Goal: Task Accomplishment & Management: Manage account settings

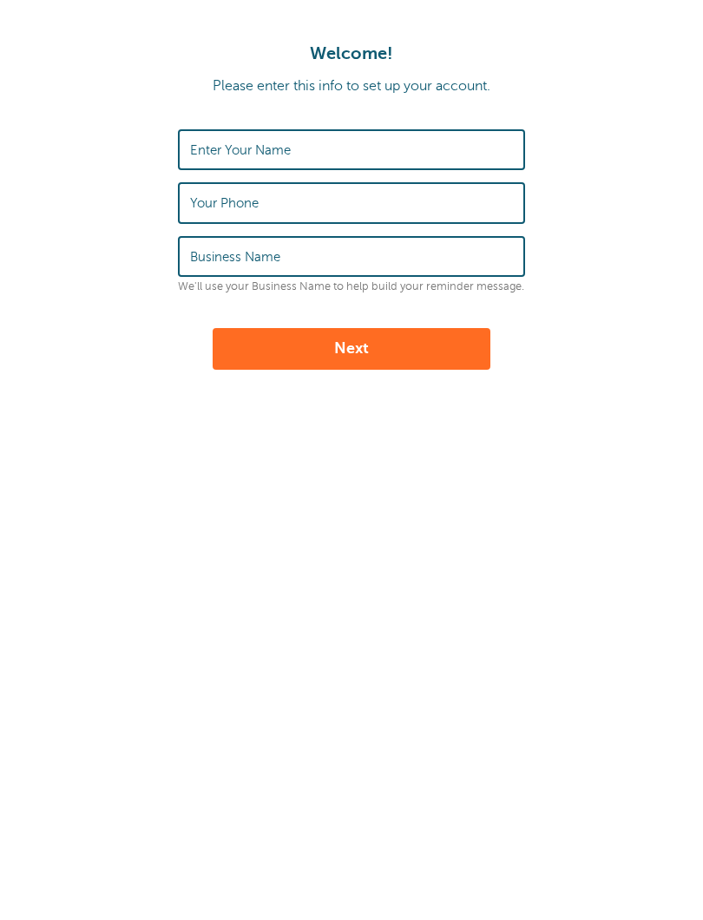
click at [470, 139] on input "Enter Your Name" at bounding box center [351, 149] width 323 height 37
type input "Mafer Medina"
click at [430, 220] on input "Your Phone" at bounding box center [351, 202] width 323 height 37
type input "5392815491"
click at [407, 269] on input "Business Name" at bounding box center [351, 256] width 323 height 37
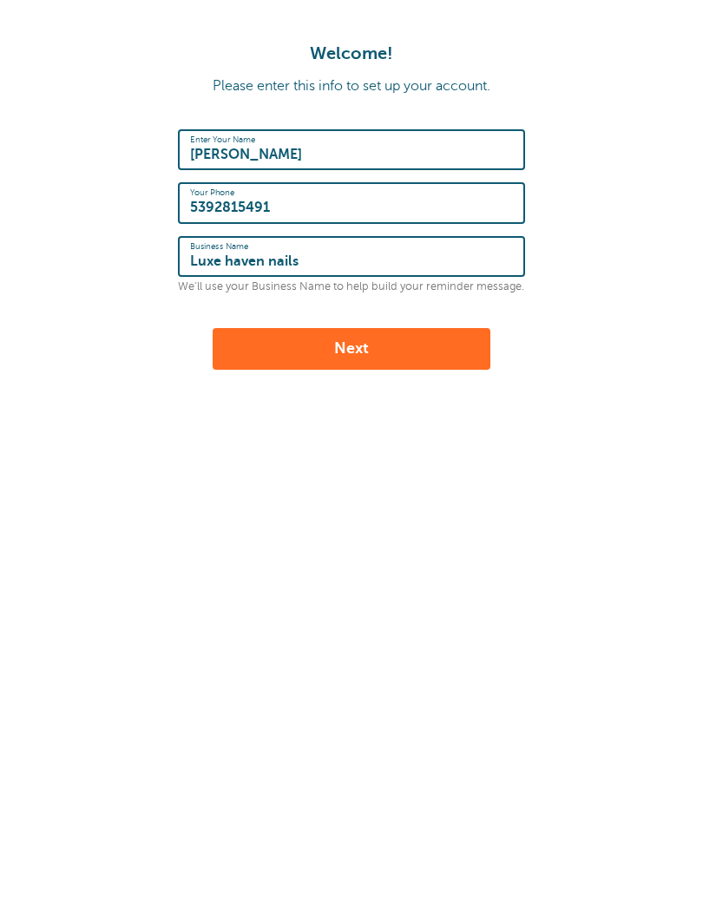
type input "Luxe haven nails"
click at [432, 328] on button "Next" at bounding box center [352, 349] width 278 height 42
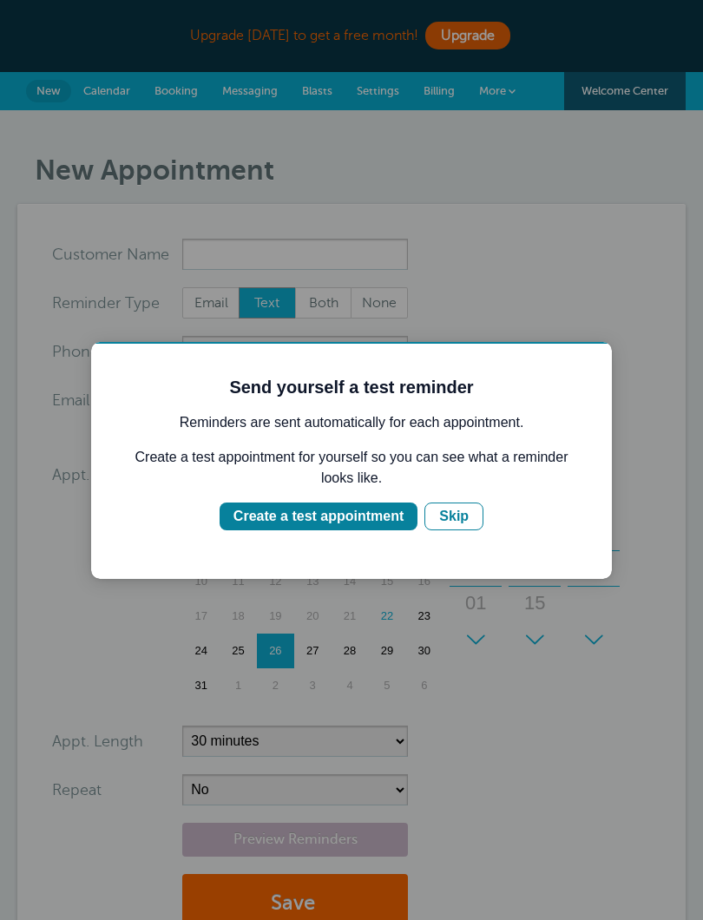
click at [368, 515] on div "Create a test appointment" at bounding box center [318, 516] width 170 height 21
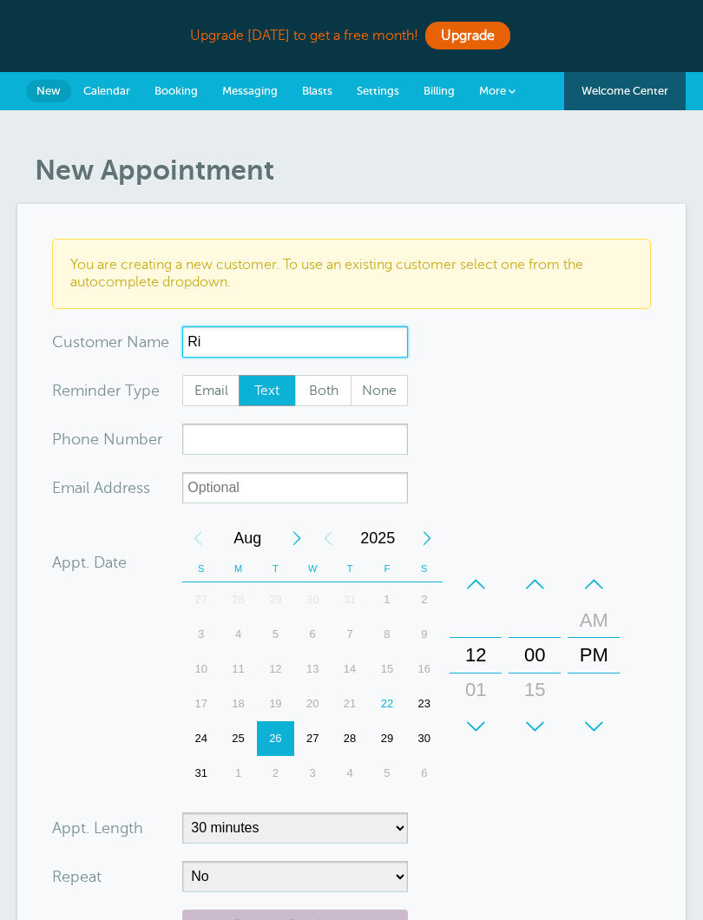
type input "R"
type input "[PERSON_NAME]"
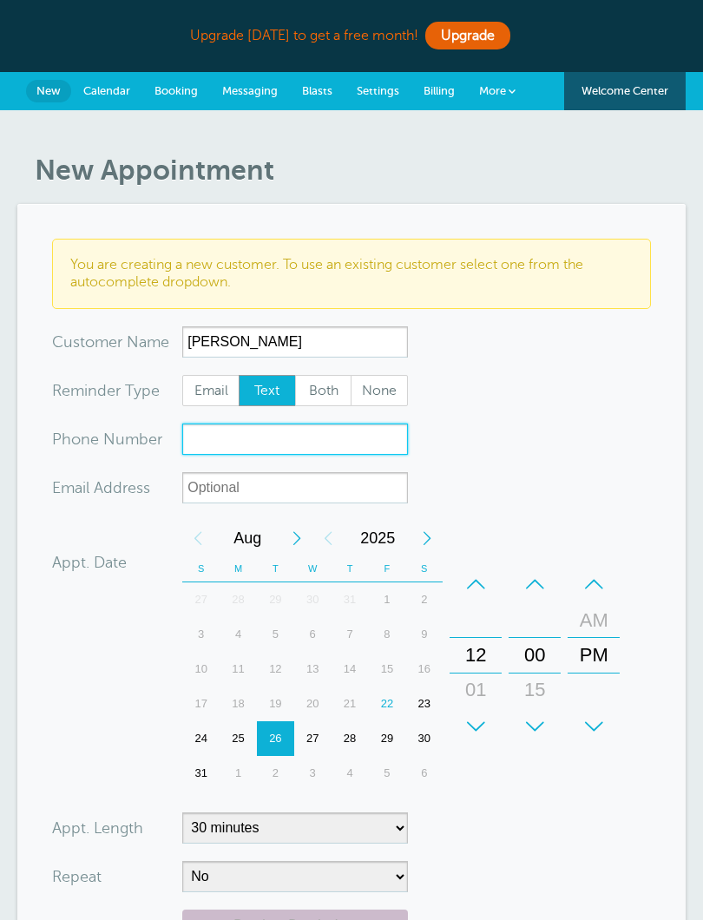
click at [357, 437] on input "xxx-no-autofill" at bounding box center [295, 439] width 226 height 31
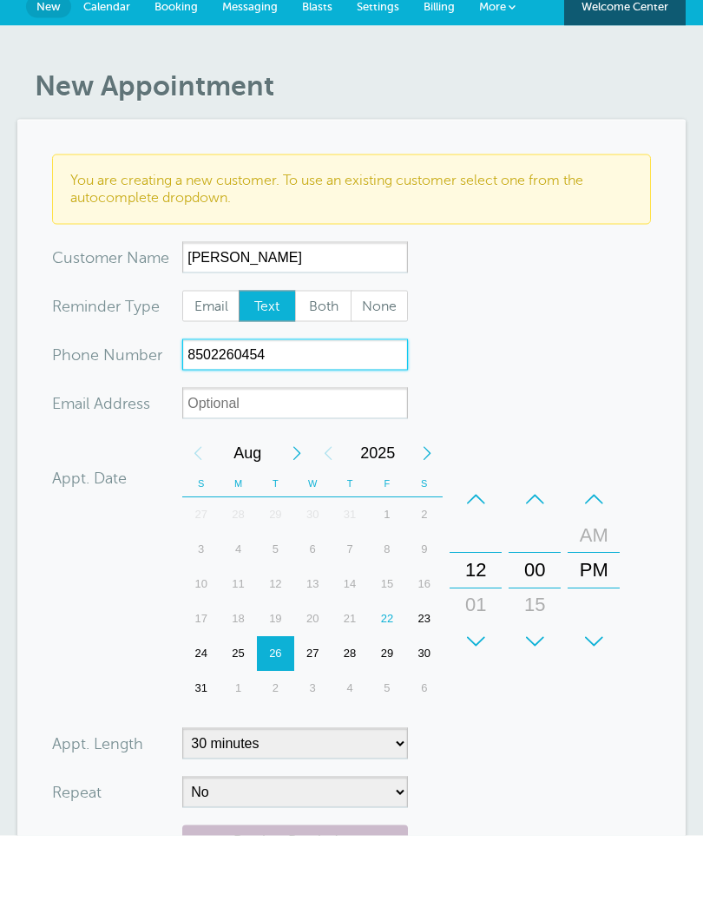
type input "8502260454"
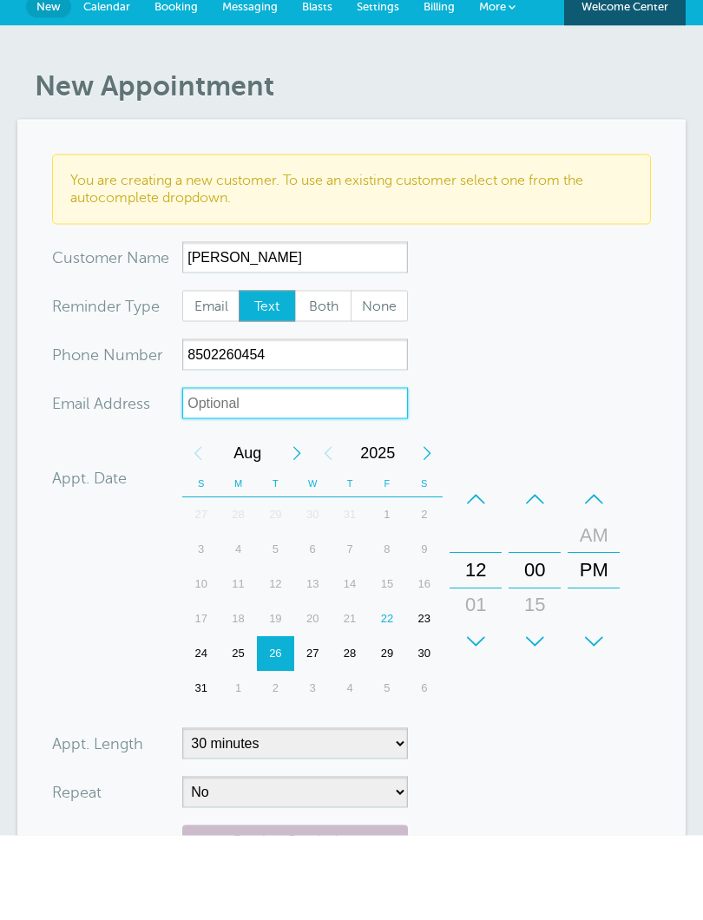
click at [384, 472] on input "xx-no-autofill" at bounding box center [295, 487] width 226 height 31
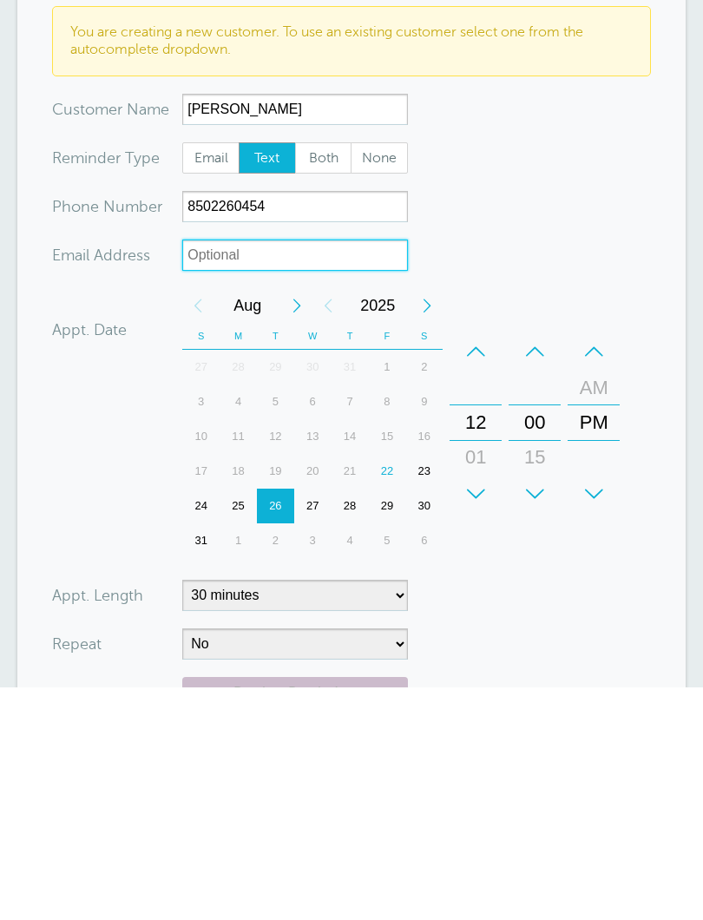
click at [207, 721] on div "24" at bounding box center [200, 738] width 37 height 35
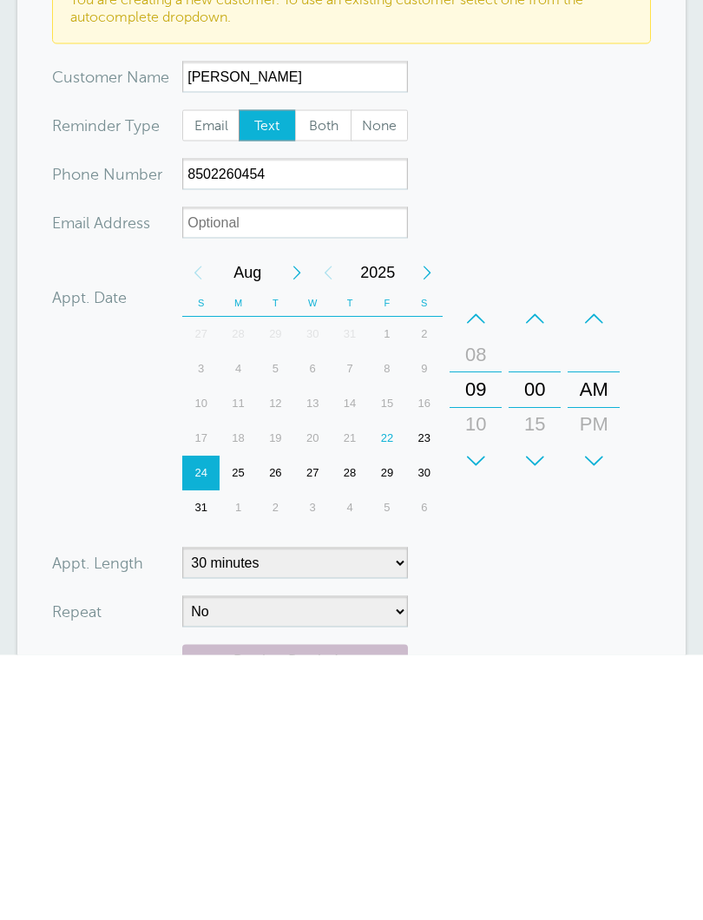
click at [576, 548] on form "You are creating a new customer. To use an existing customer select one from th…" at bounding box center [351, 638] width 599 height 799
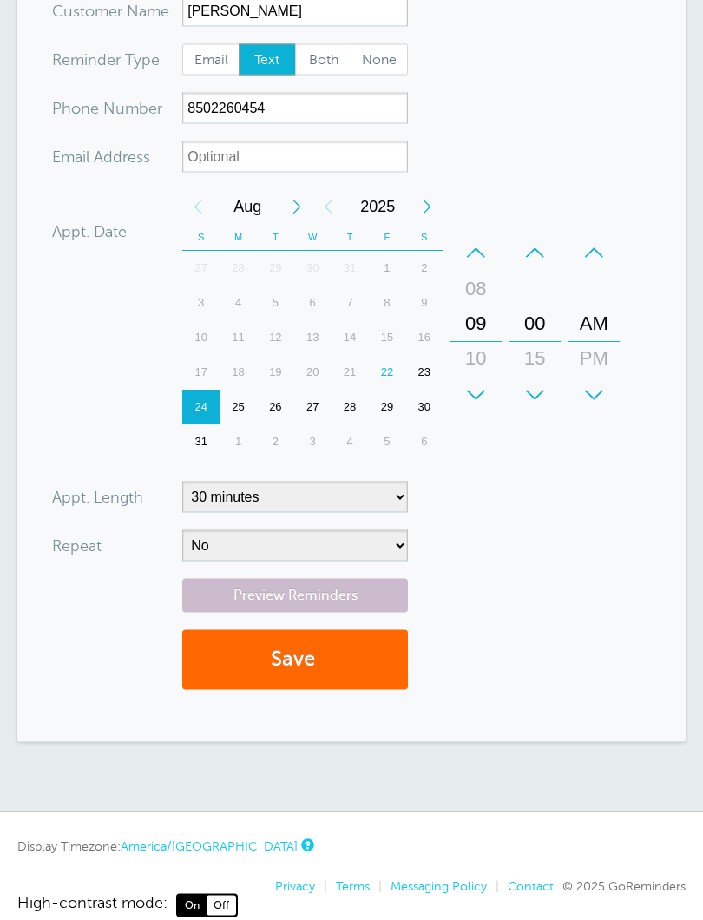
scroll to position [332, 0]
click at [380, 494] on select "5 minutes 10 minutes 15 minutes 20 minutes 25 minutes 30 minutes 35 minutes 40 …" at bounding box center [295, 496] width 226 height 31
click at [373, 489] on select "5 minutes 10 minutes 15 minutes 20 minutes 25 minutes 30 minutes 35 minutes 40 …" at bounding box center [295, 496] width 226 height 31
select select "105"
click at [368, 549] on select "No Daily Weekly Every 2 weeks Every 3 weeks Every 4 weeks Monthly Every 5 weeks…" at bounding box center [295, 544] width 226 height 31
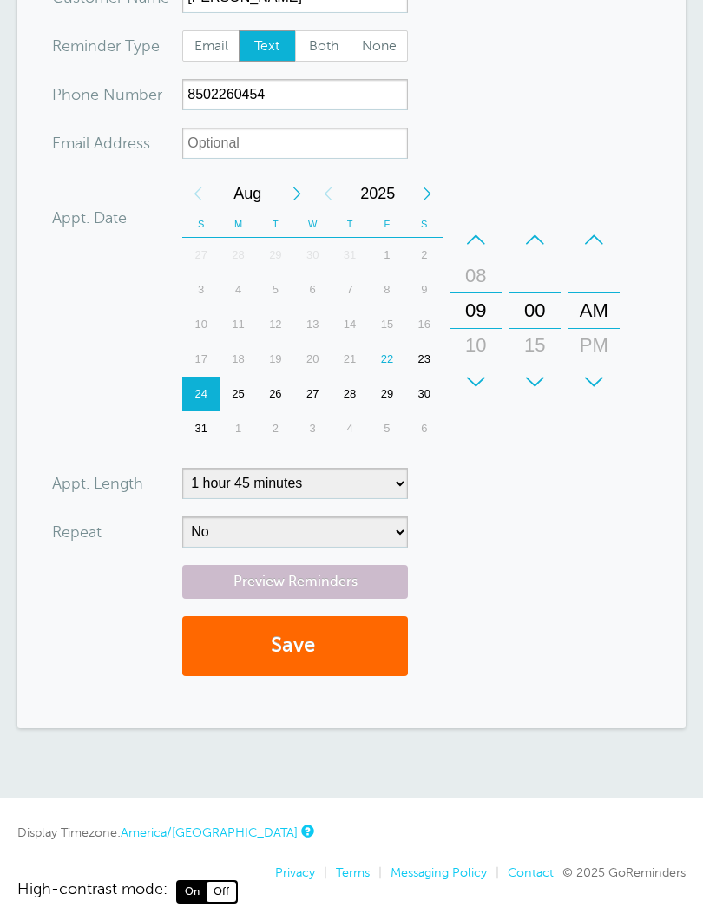
click at [382, 585] on link "Preview Reminders" at bounding box center [295, 582] width 226 height 34
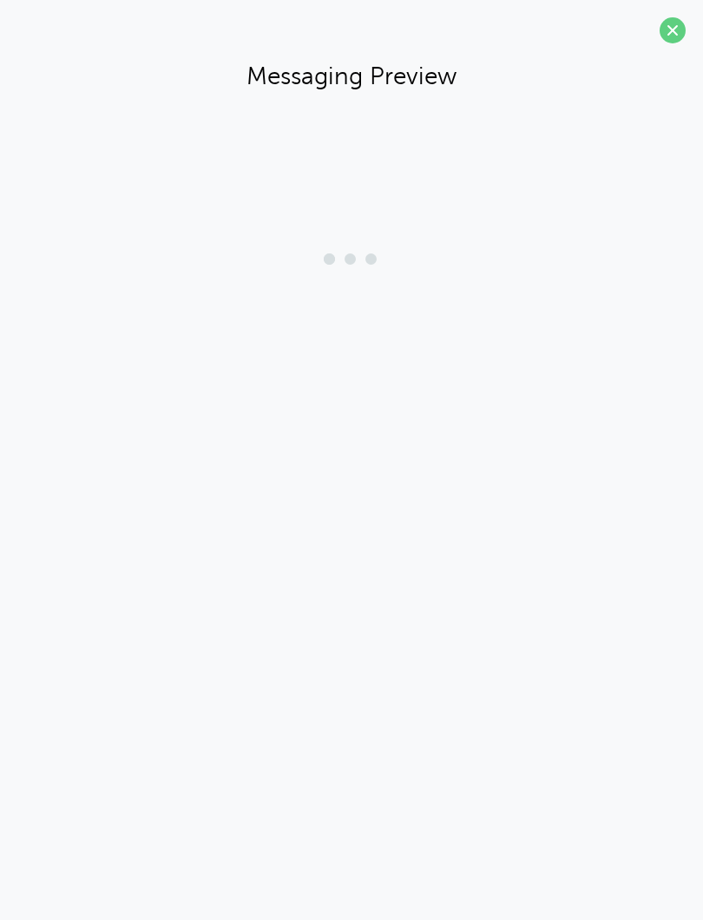
scroll to position [218, 0]
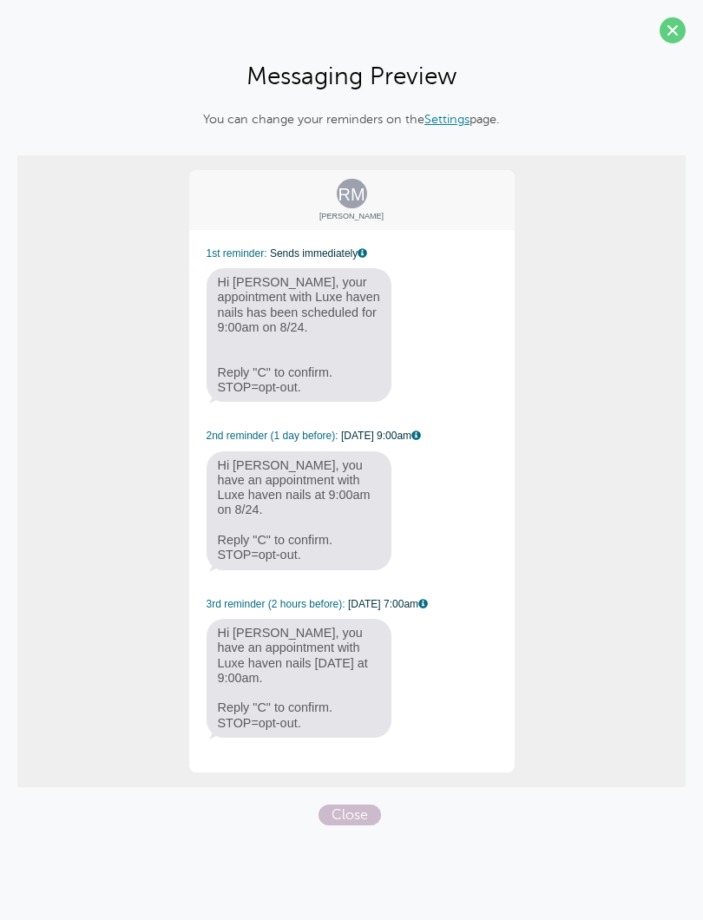
click at [373, 805] on span "Close" at bounding box center [350, 815] width 62 height 21
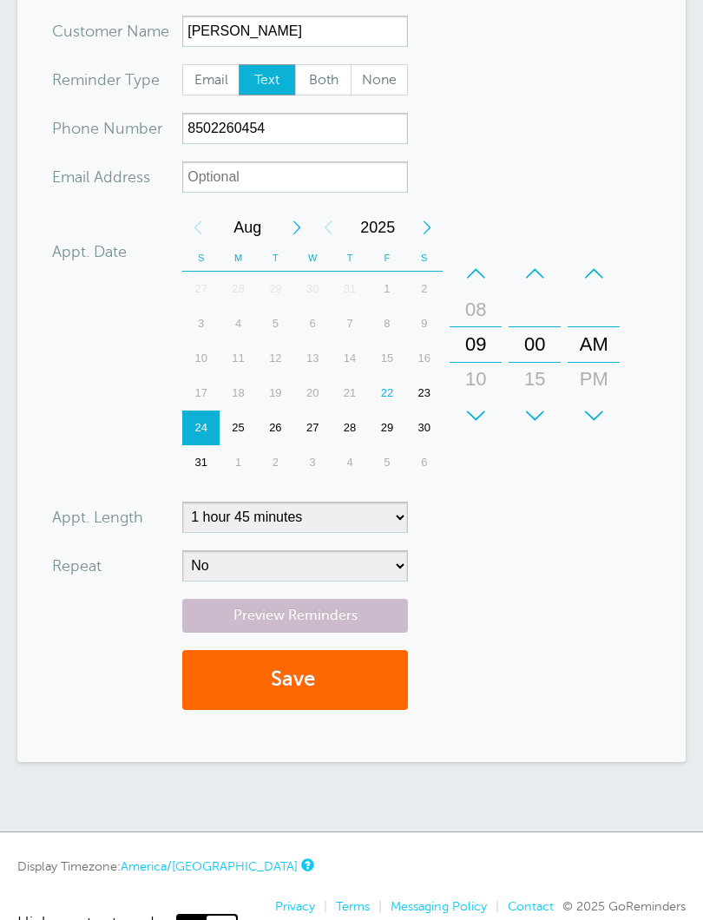
scroll to position [363, 0]
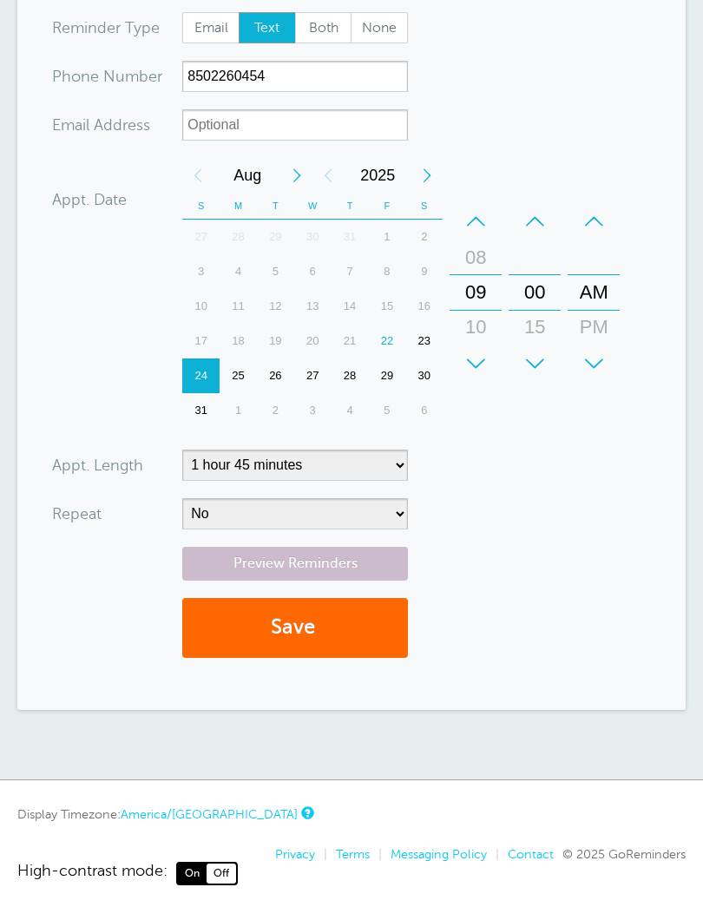
click at [374, 563] on link "Preview Reminders" at bounding box center [295, 564] width 226 height 34
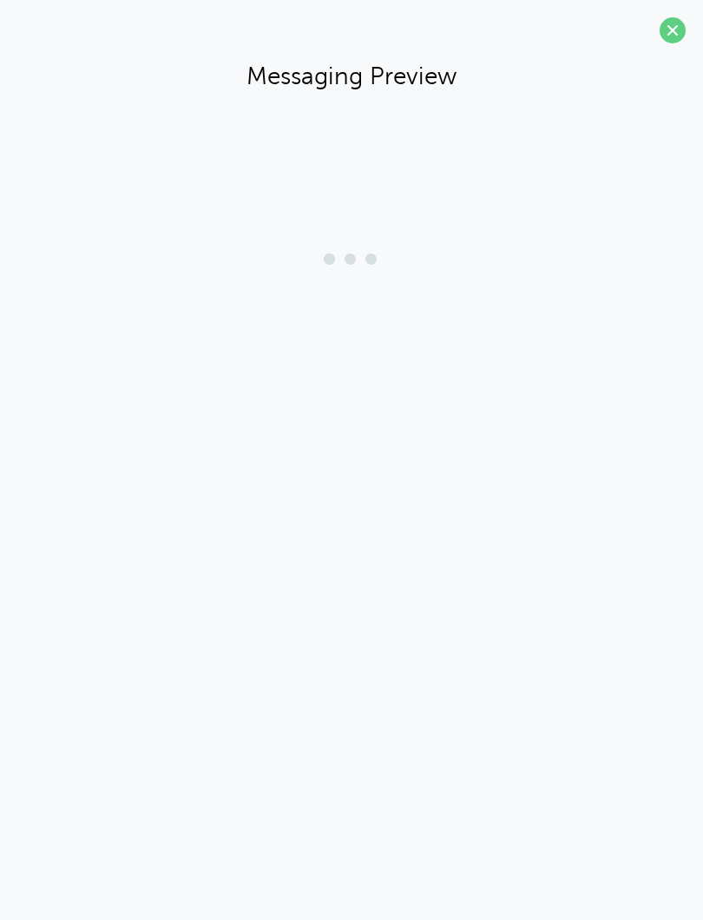
scroll to position [218, 0]
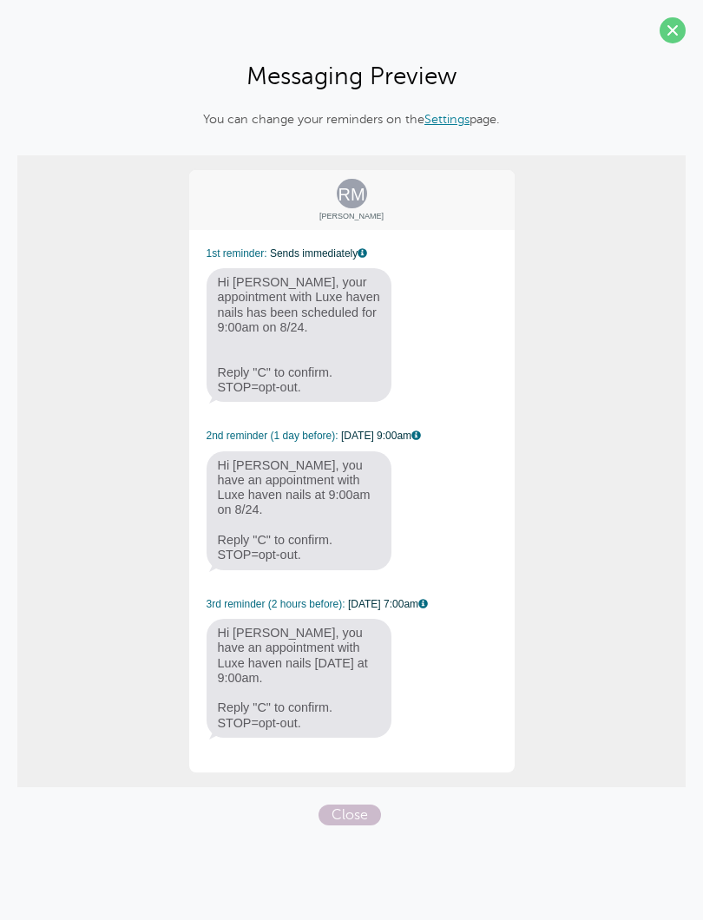
click at [669, 28] on span at bounding box center [673, 30] width 26 height 26
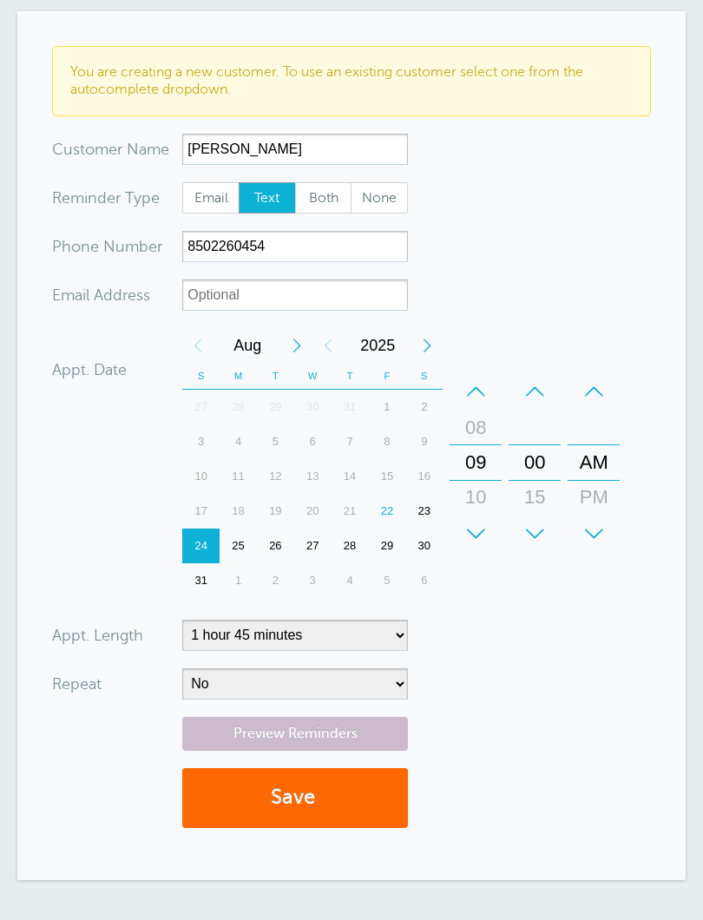
scroll to position [363, 0]
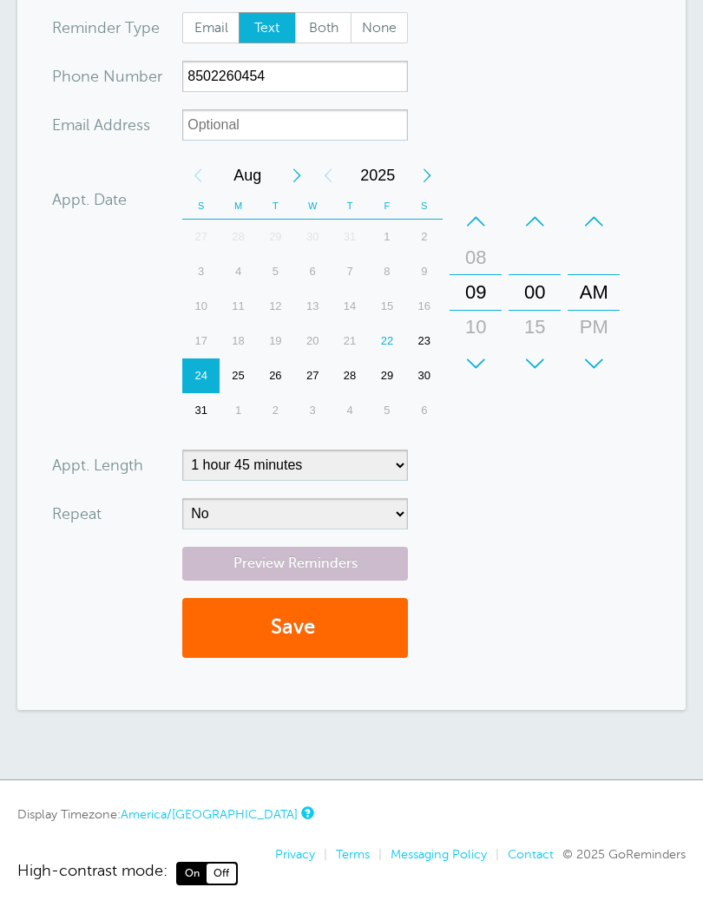
click at [368, 634] on button "Save" at bounding box center [295, 628] width 226 height 60
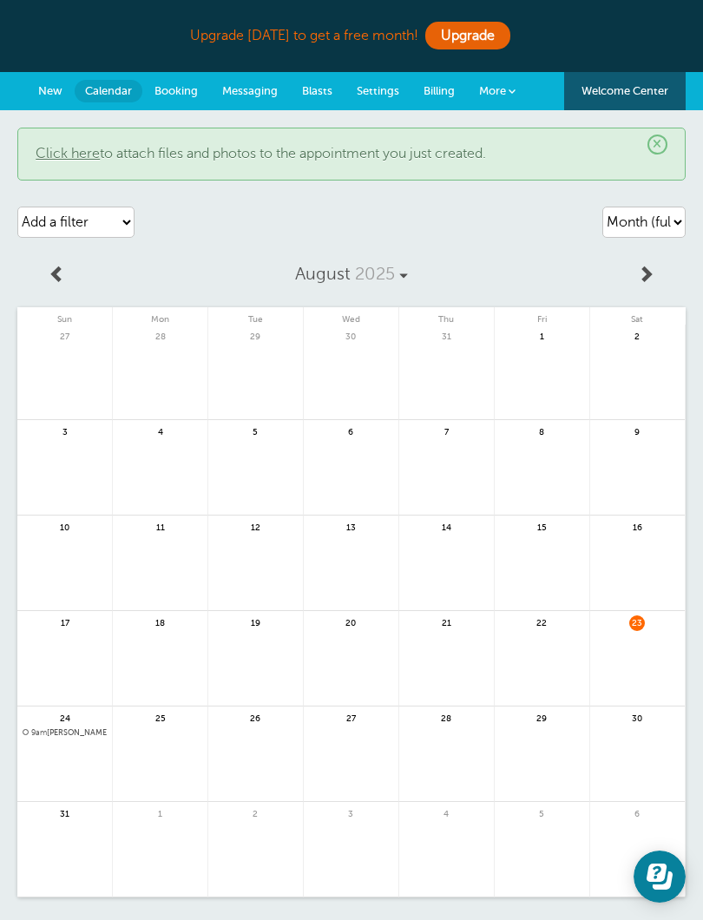
click at [88, 151] on link "Click here" at bounding box center [68, 154] width 64 height 16
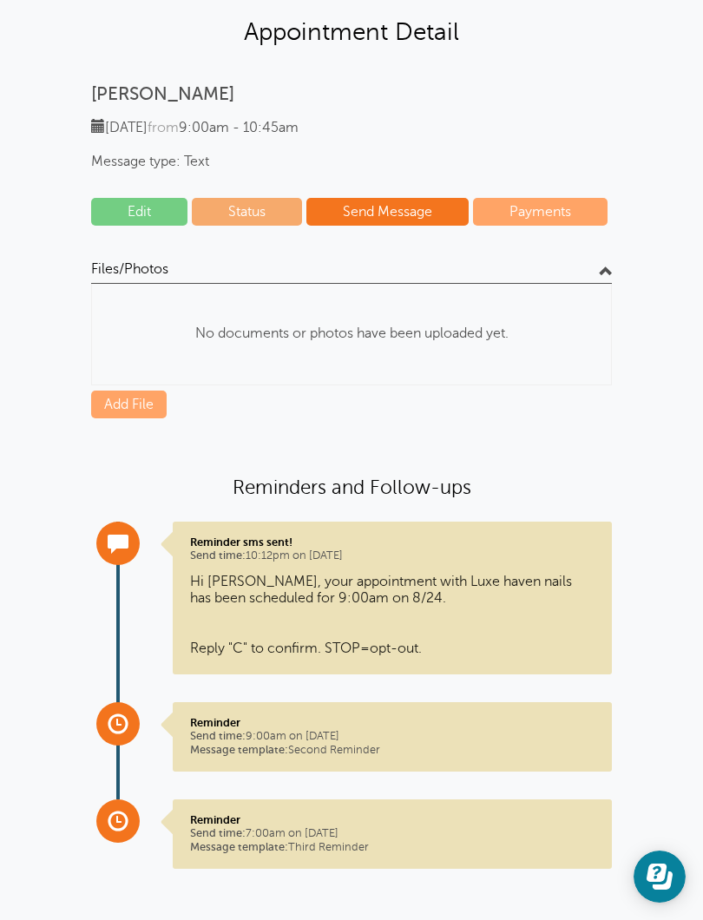
scroll to position [43, 0]
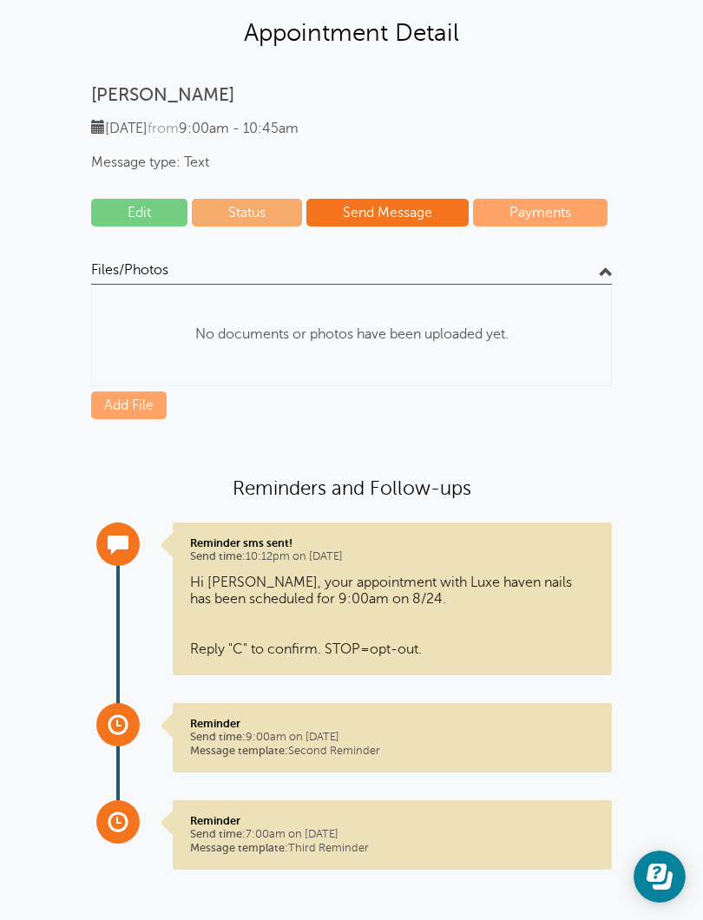
click at [595, 270] on h4 "Files/Photos" at bounding box center [351, 272] width 521 height 23
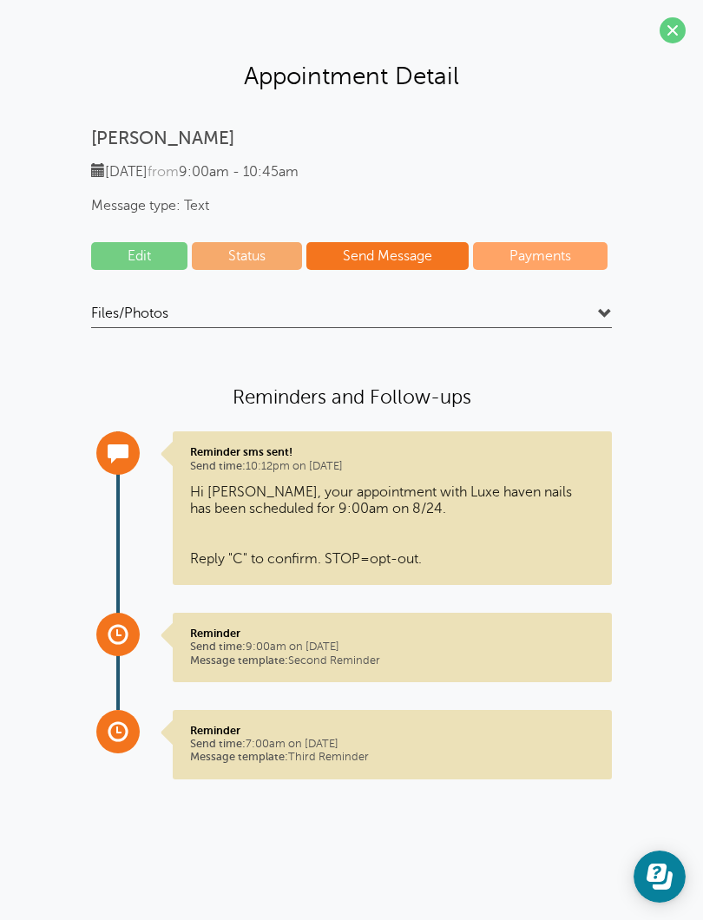
scroll to position [0, 0]
click at [592, 266] on link "Payments" at bounding box center [540, 256] width 135 height 28
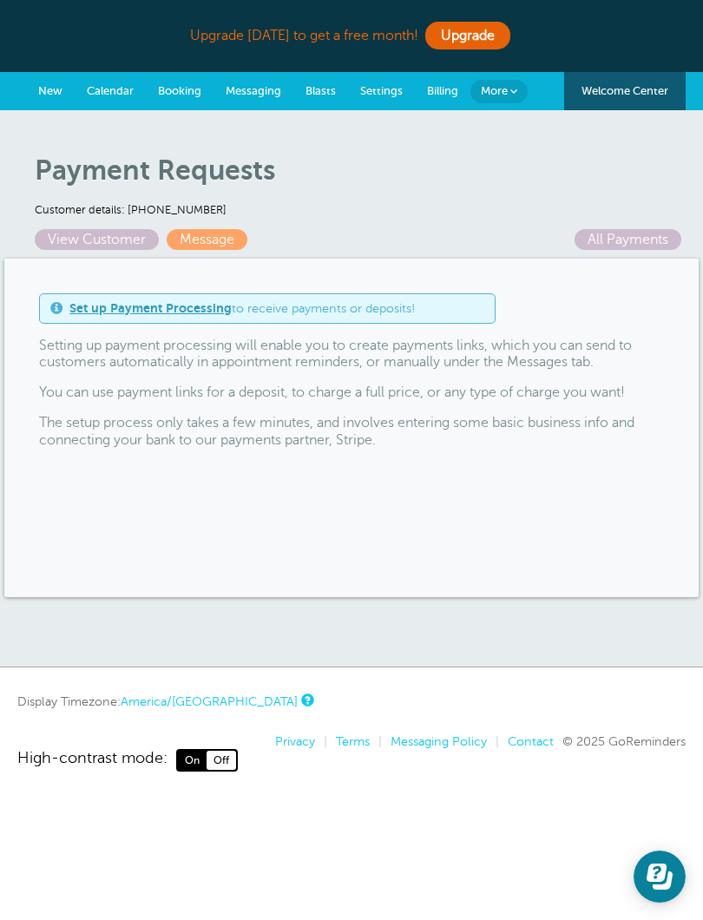
click at [105, 83] on link "Calendar" at bounding box center [110, 91] width 71 height 38
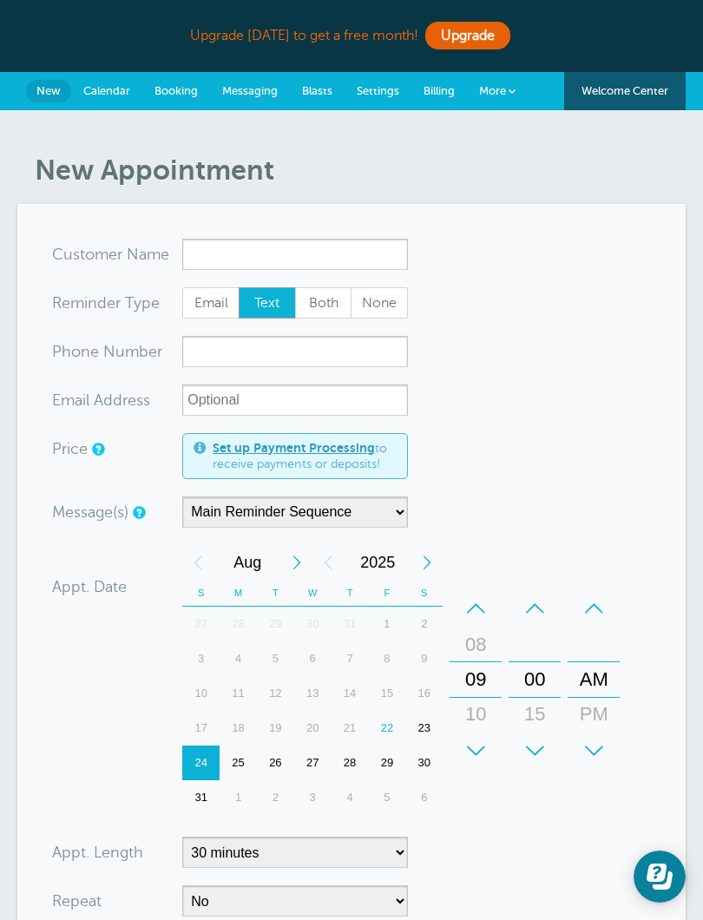
click at [129, 89] on span "Calendar" at bounding box center [106, 90] width 47 height 13
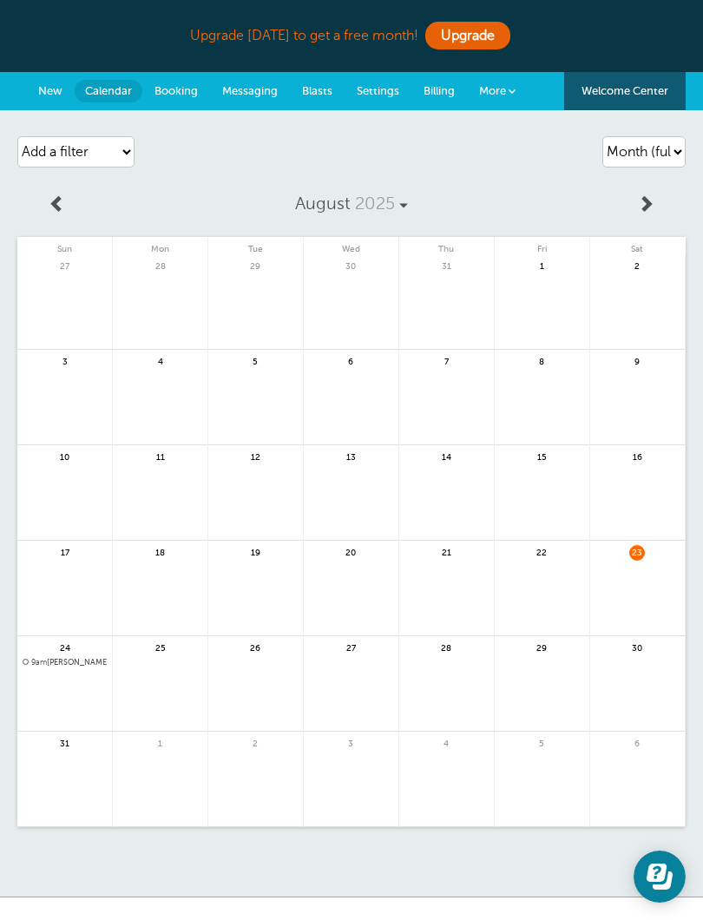
click at [187, 85] on span "Booking" at bounding box center [175, 90] width 43 height 13
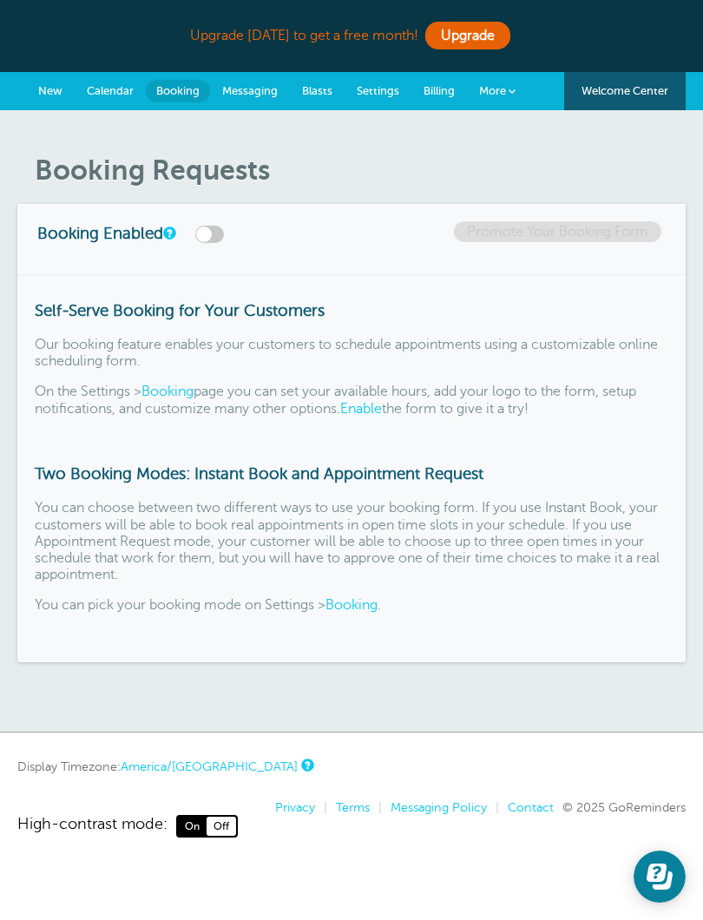
click at [255, 86] on span "Messaging" at bounding box center [250, 90] width 56 height 13
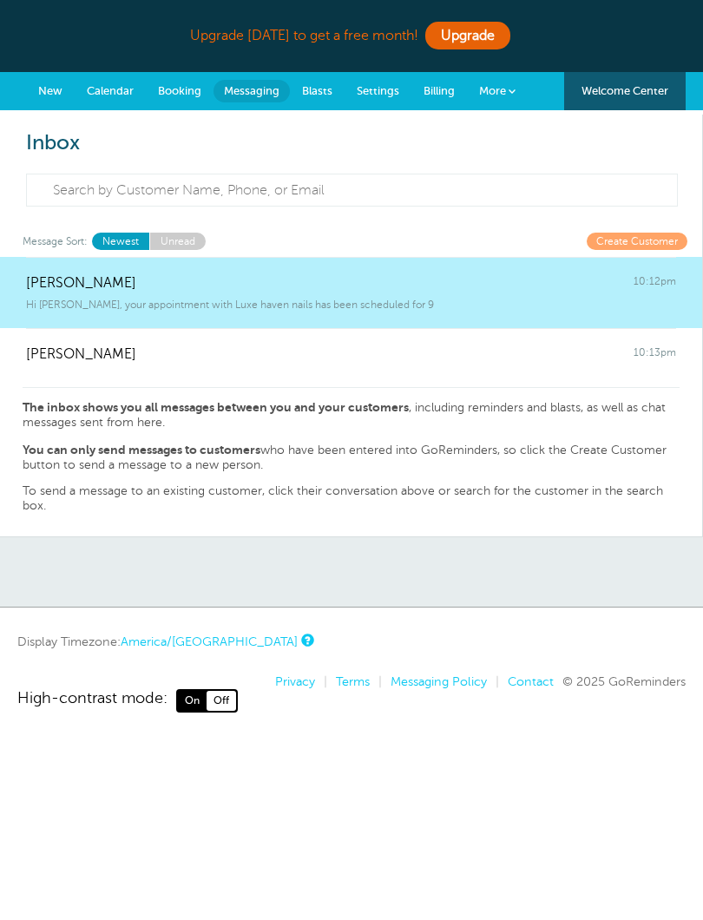
click at [501, 282] on div "Ricardo Mata 10:12pm" at bounding box center [351, 274] width 650 height 35
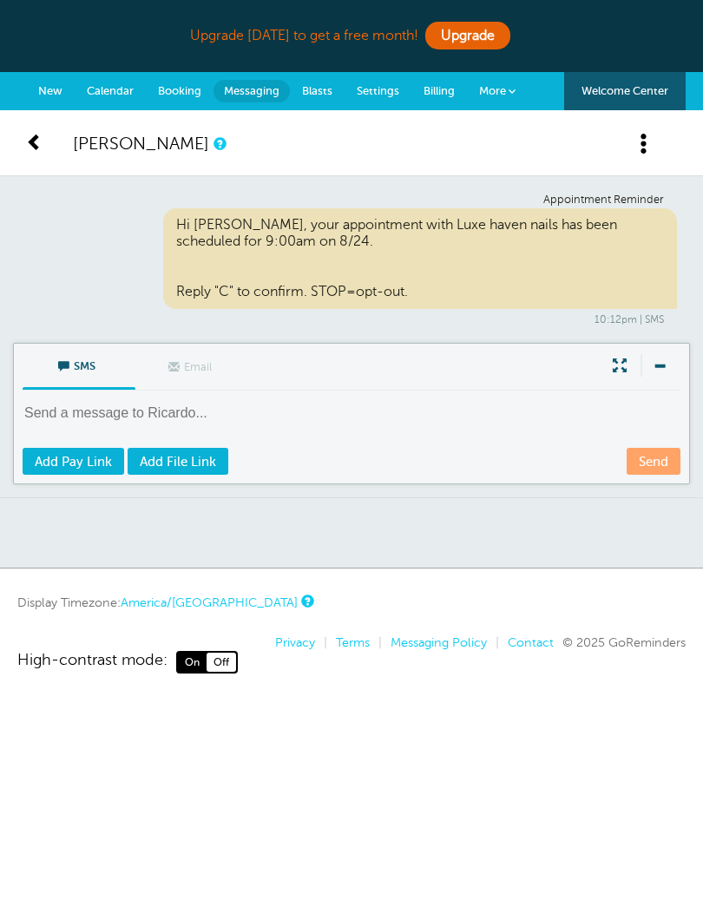
click at [35, 140] on span at bounding box center [34, 141] width 17 height 17
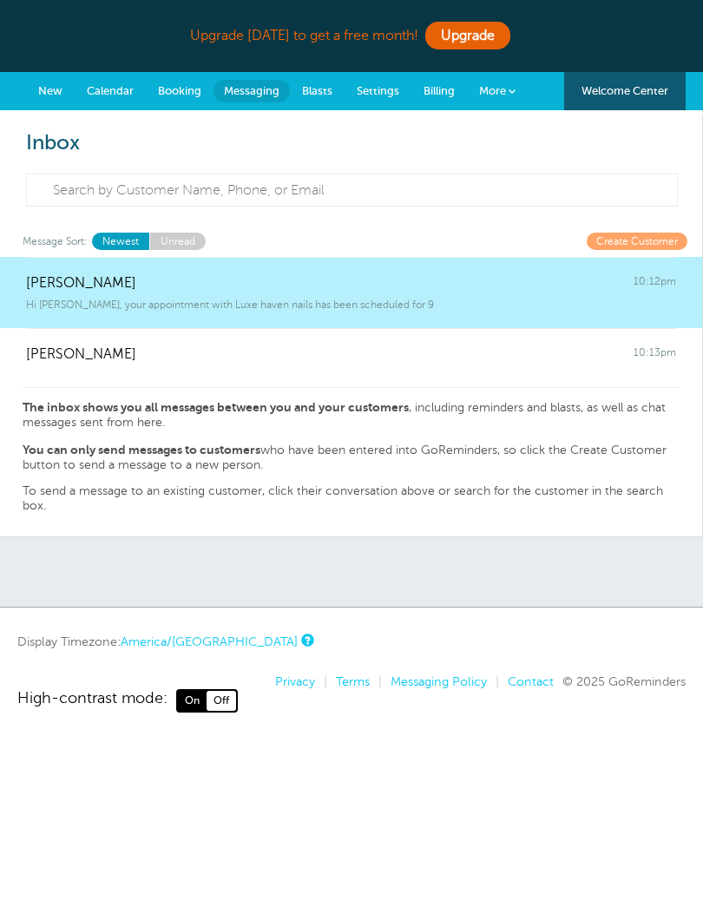
click at [563, 349] on div "Mafer Medina 10:13pm" at bounding box center [351, 345] width 650 height 35
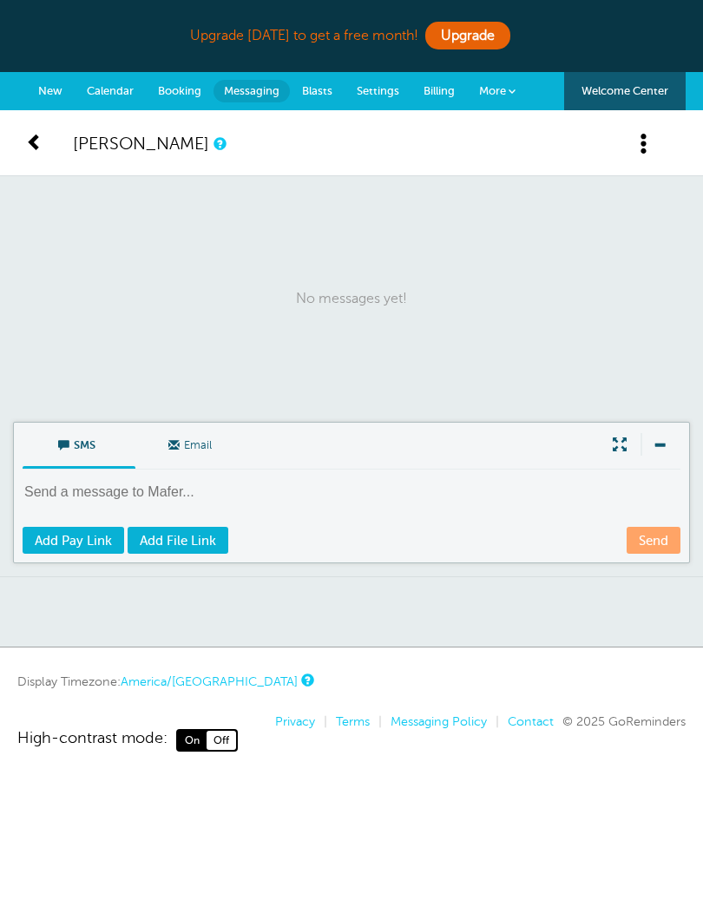
click at [36, 145] on span at bounding box center [34, 141] width 17 height 17
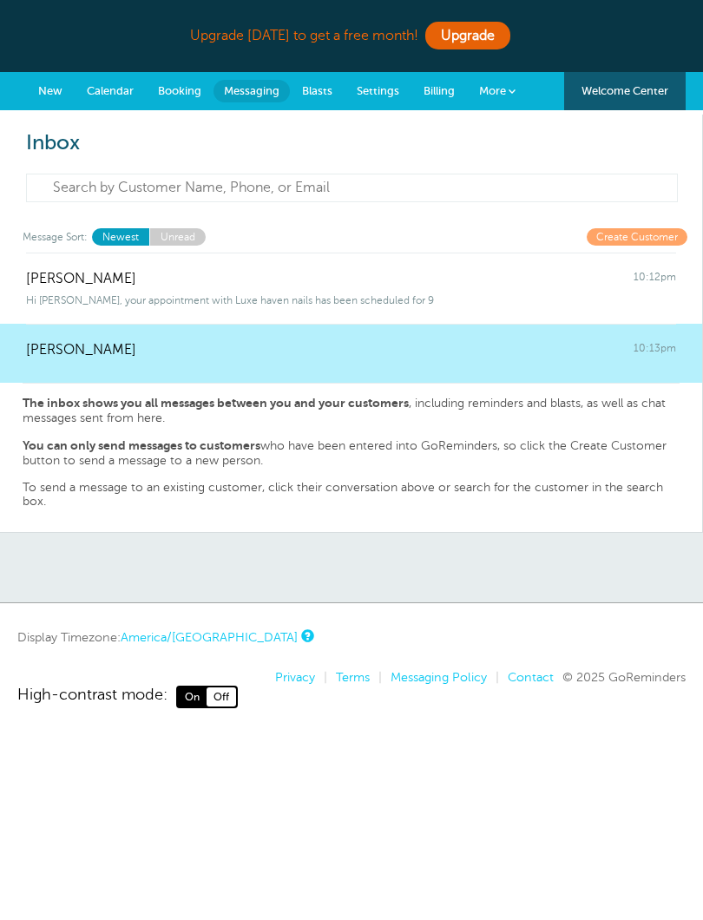
click at [384, 184] on input at bounding box center [352, 188] width 652 height 29
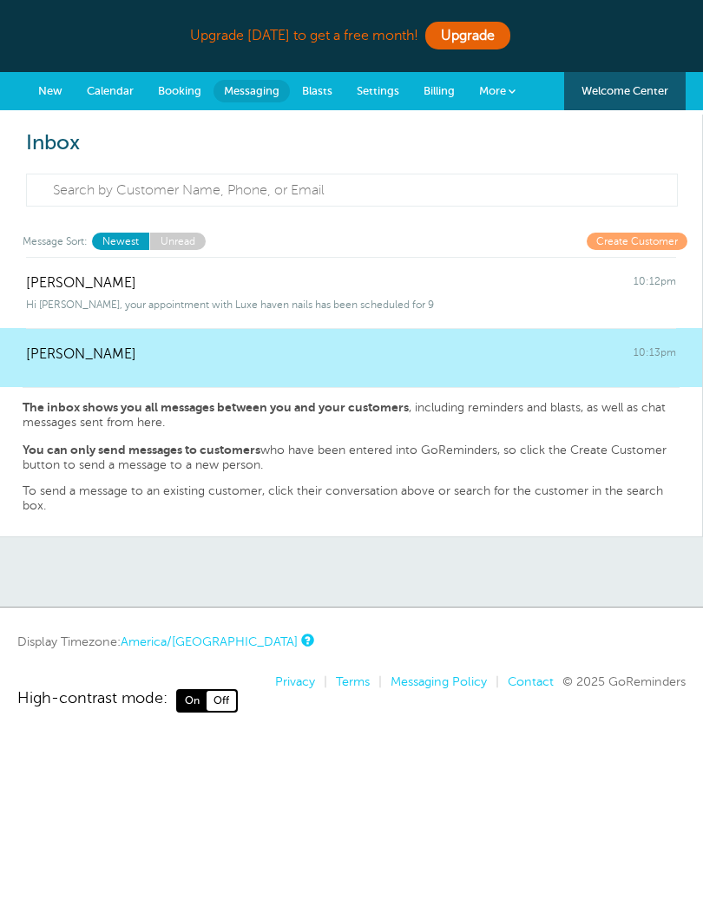
click at [480, 514] on div "Ricardo Mata 10:12pm Hi Ricardo, your appointment with Luxe haven nails has bee…" at bounding box center [351, 397] width 702 height 280
click at [659, 235] on link "Create Customer" at bounding box center [637, 241] width 101 height 16
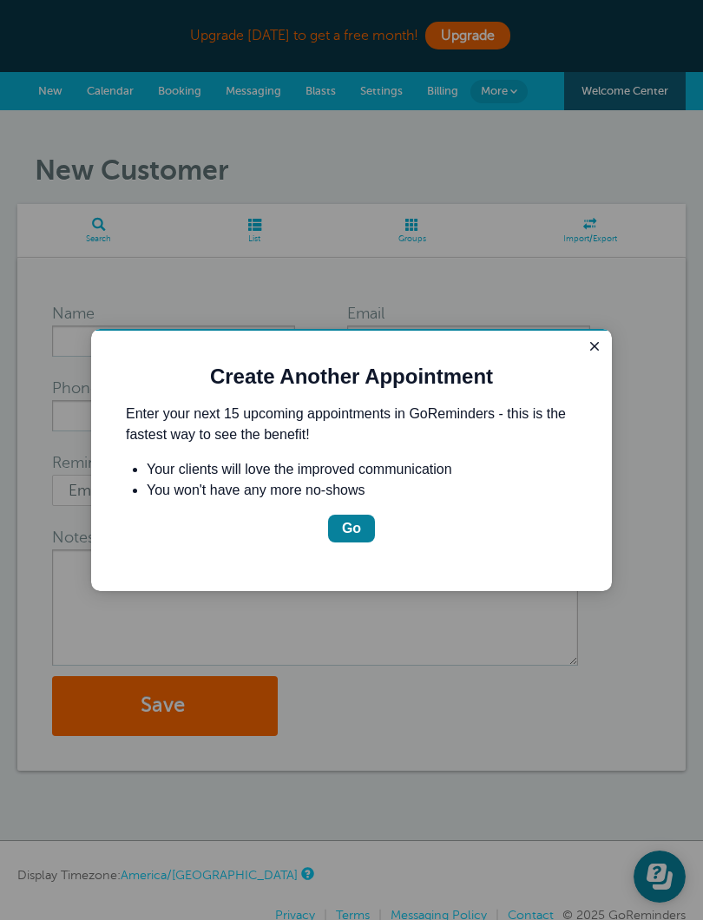
click at [367, 525] on button "Go" at bounding box center [351, 529] width 47 height 28
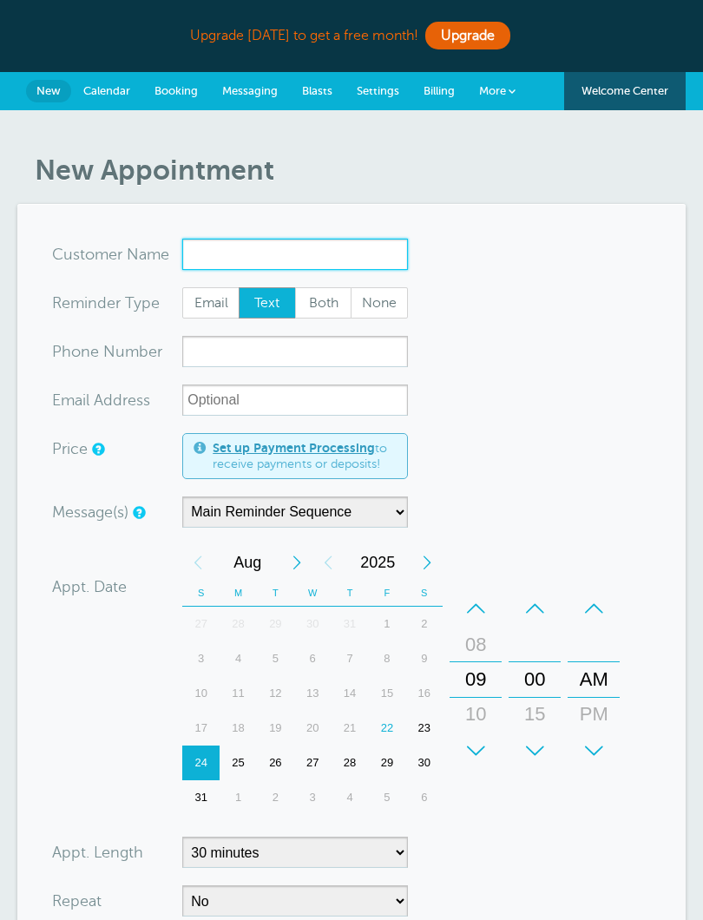
click at [363, 251] on input "x-no-autofill" at bounding box center [295, 254] width 226 height 31
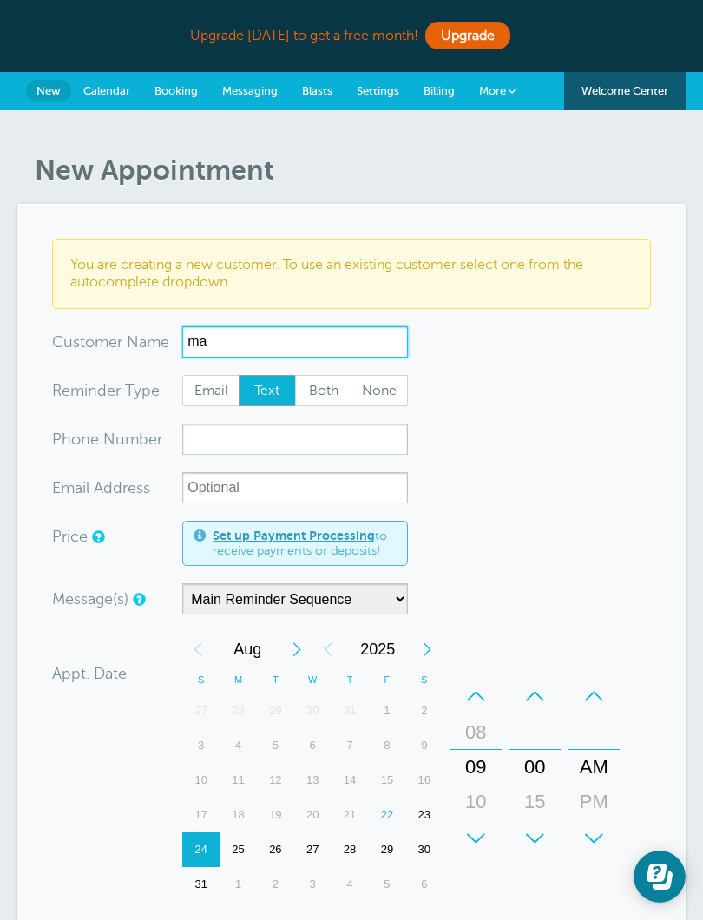
type input "m"
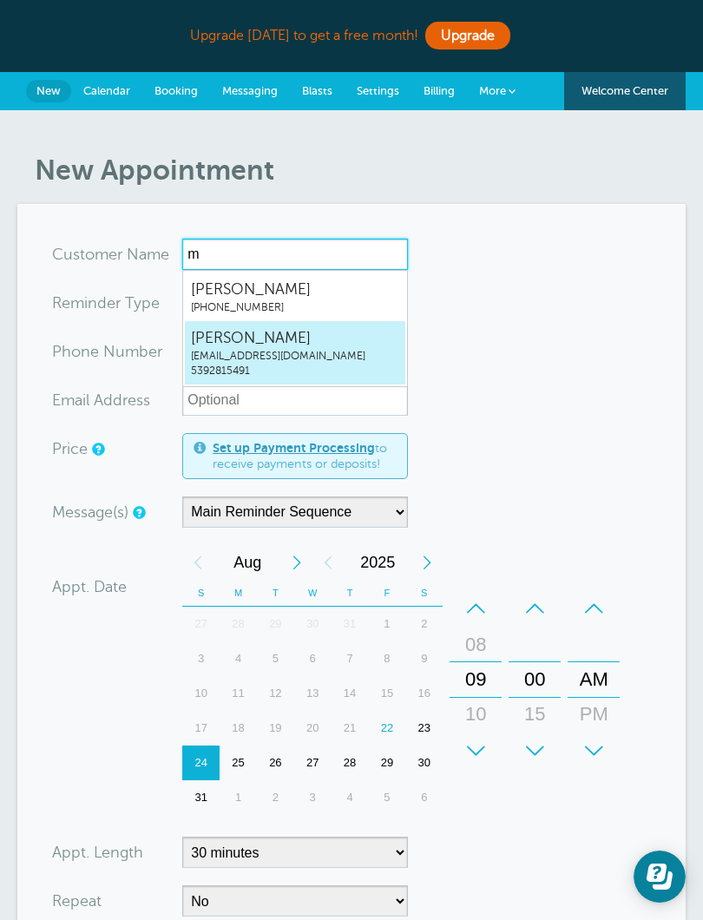
click at [317, 352] on span "luxehavennails@outlook.com" at bounding box center [295, 356] width 208 height 15
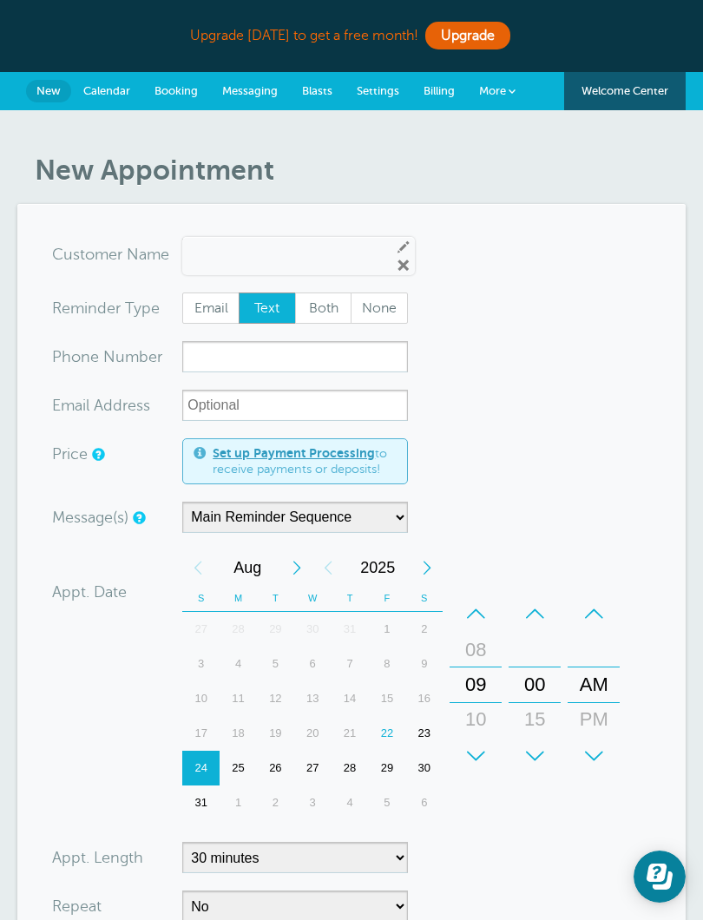
type input "MaferMedinaluxehavennails@outlook.com5392815491"
type input "Mafer Medina"
type input "5392815491"
type input "luxehavennails@outlook.com"
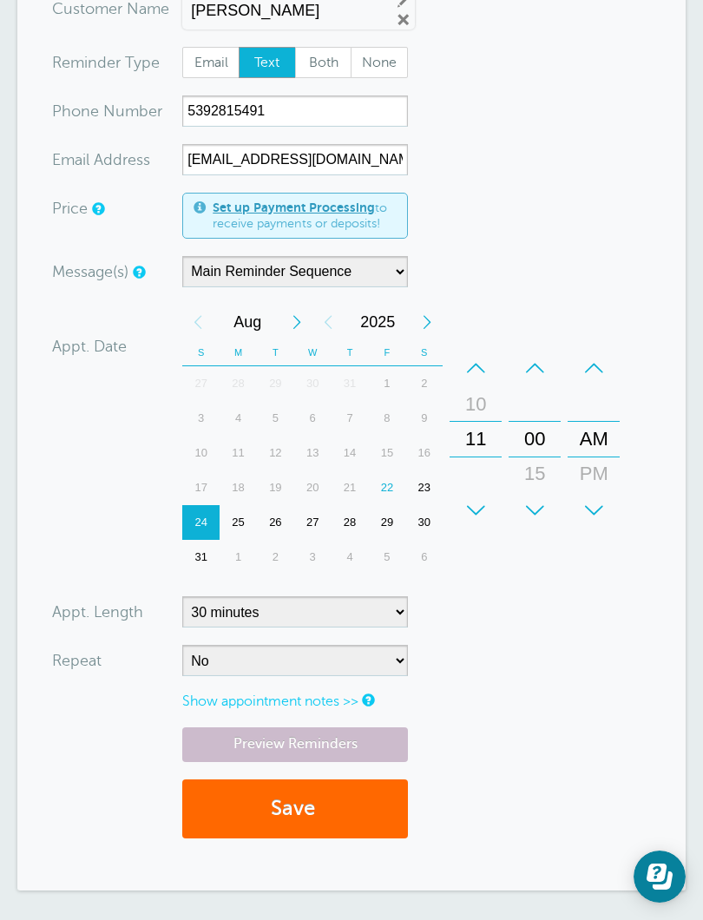
scroll to position [248, 0]
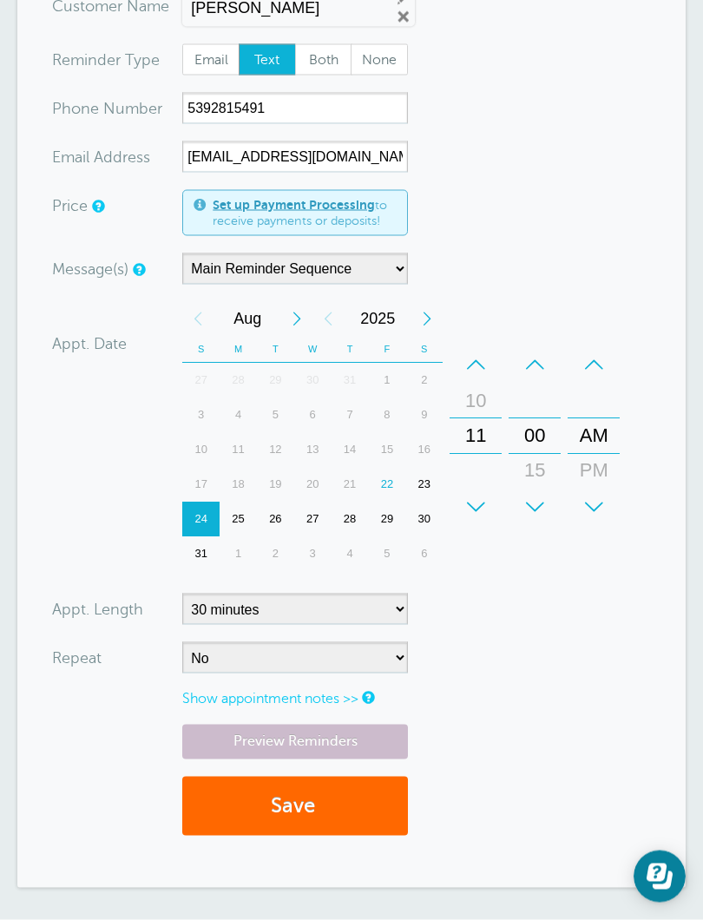
click at [371, 818] on button "Save" at bounding box center [295, 807] width 226 height 60
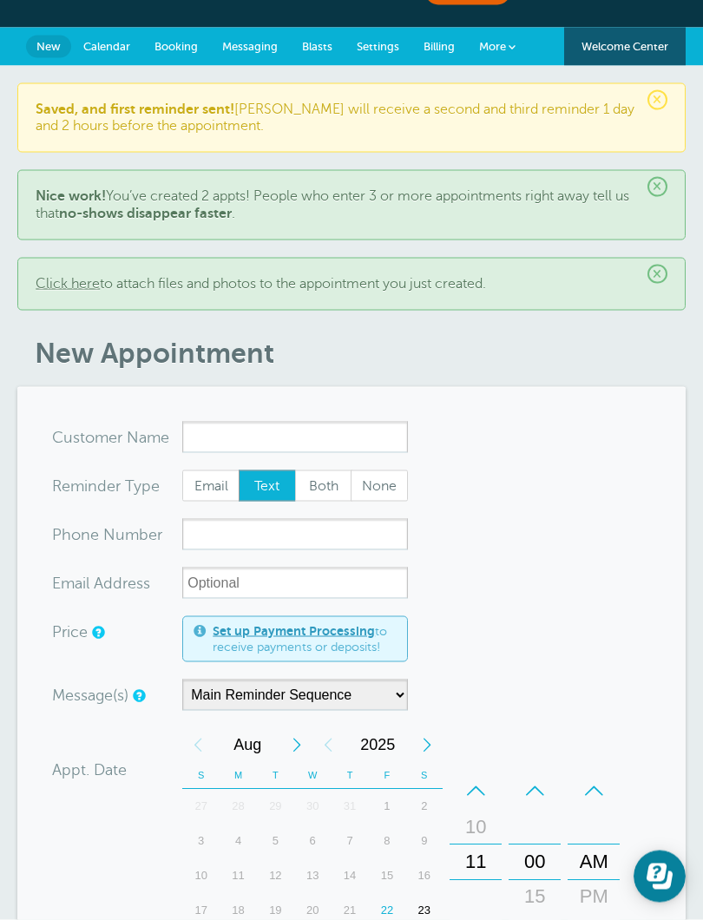
scroll to position [45, 0]
click at [105, 39] on span "Calendar" at bounding box center [106, 45] width 47 height 13
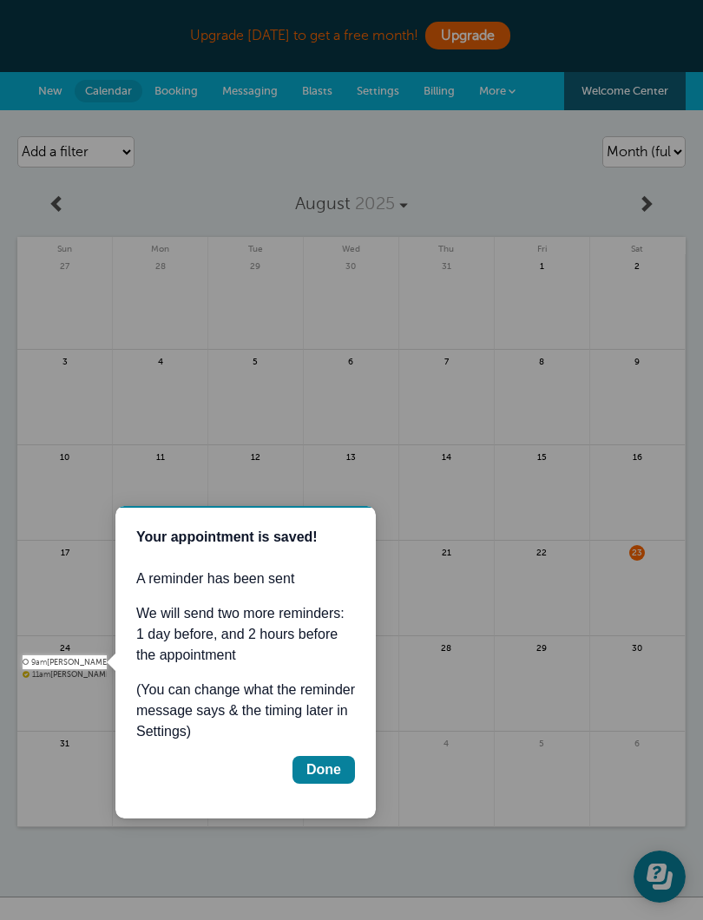
click at [178, 94] on div at bounding box center [405, 334] width 596 height 669
click at [337, 761] on div "Done" at bounding box center [323, 769] width 35 height 21
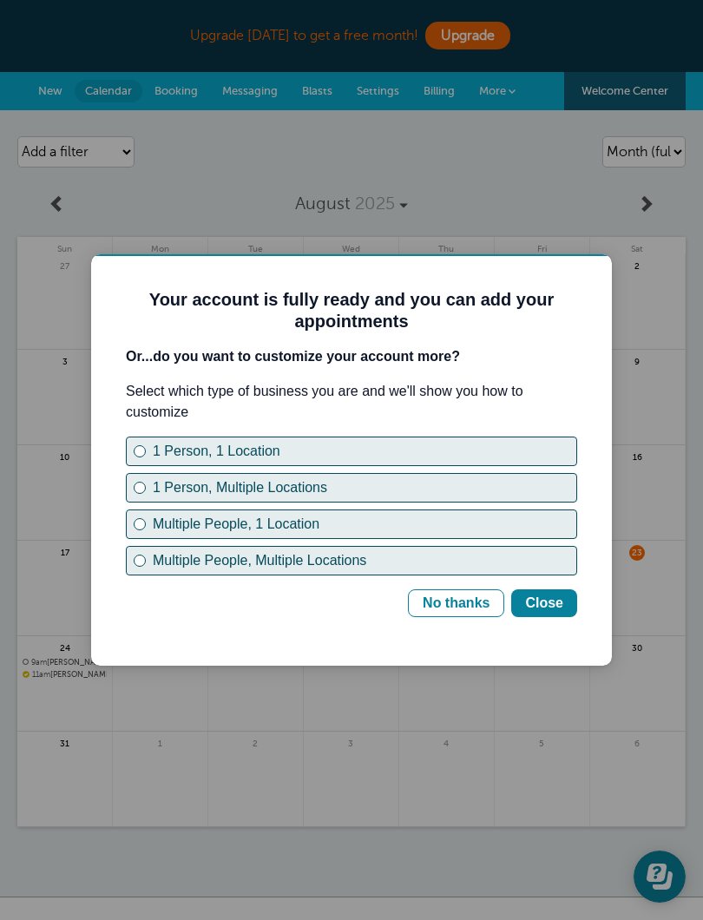
click at [503, 443] on div "1 Person, 1 Location" at bounding box center [365, 451] width 424 height 21
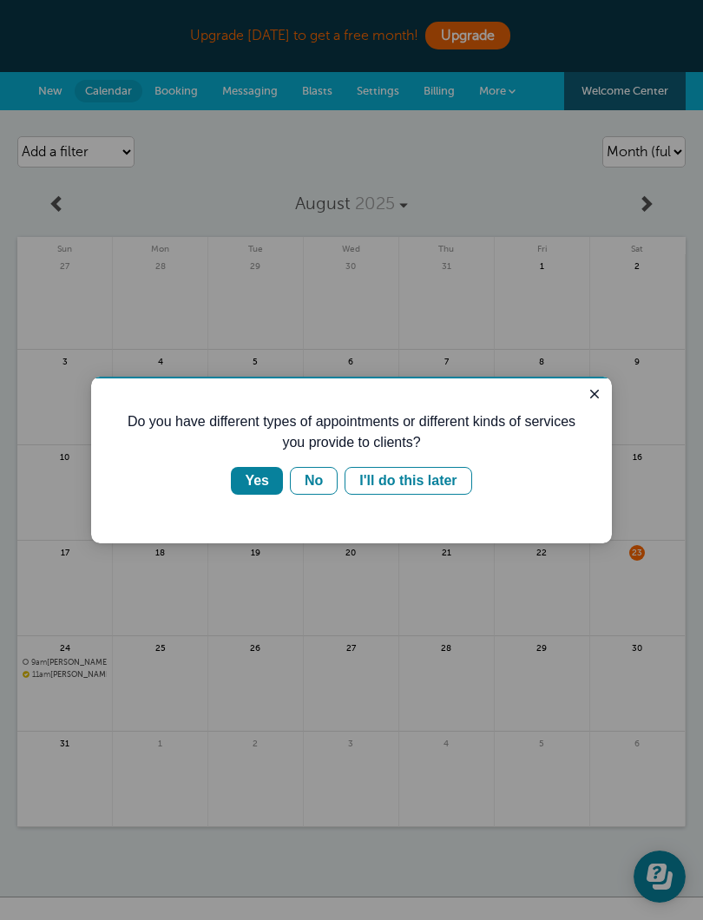
click at [456, 467] on button "I'll do this later" at bounding box center [408, 481] width 127 height 28
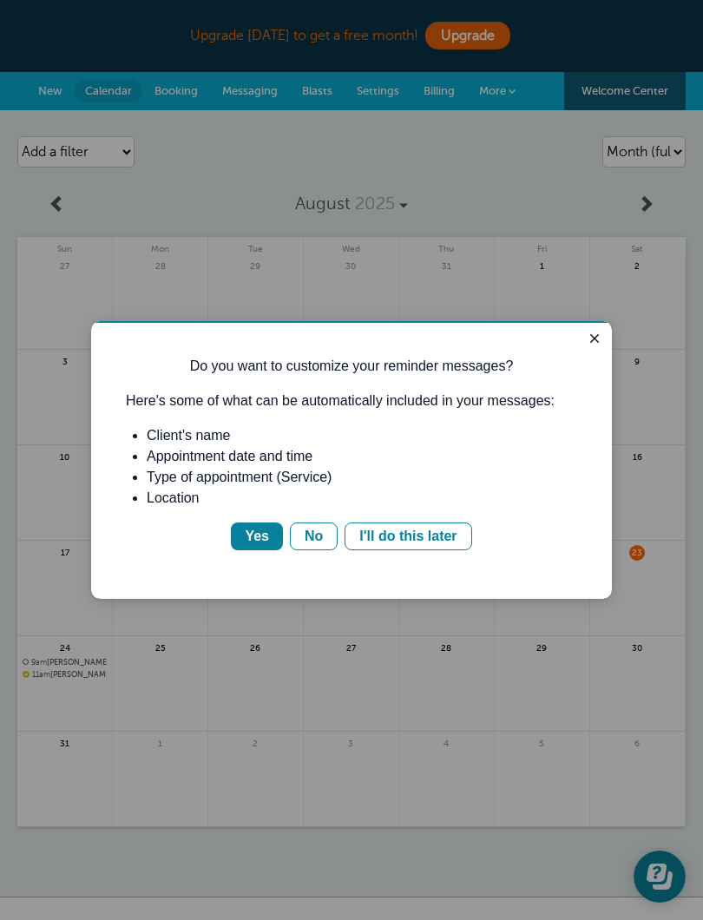
click at [595, 339] on icon "Close guide" at bounding box center [594, 338] width 9 height 9
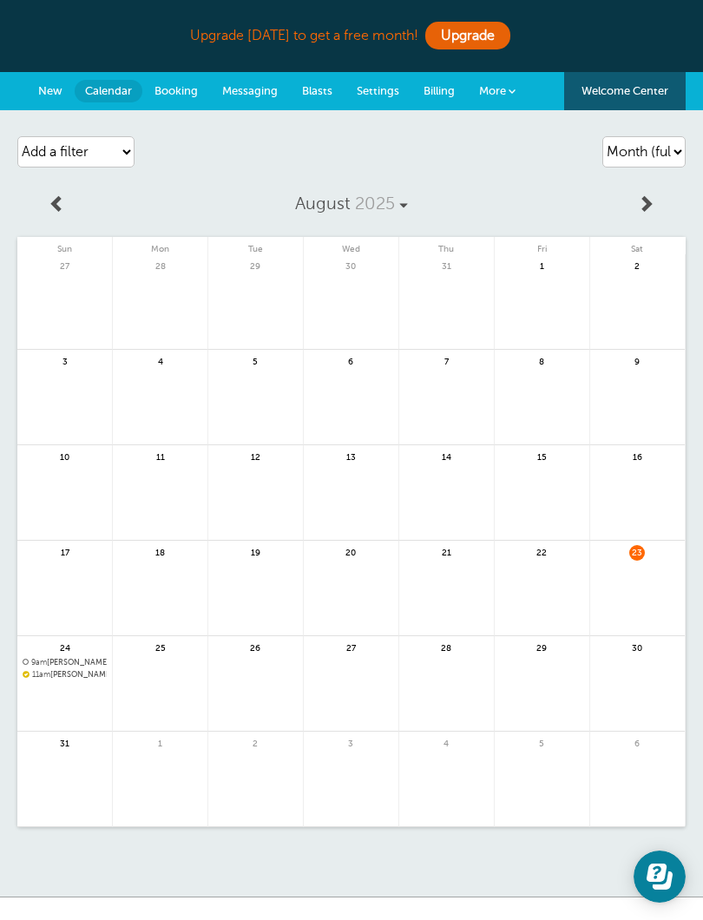
click at [183, 77] on link "Booking" at bounding box center [176, 91] width 68 height 38
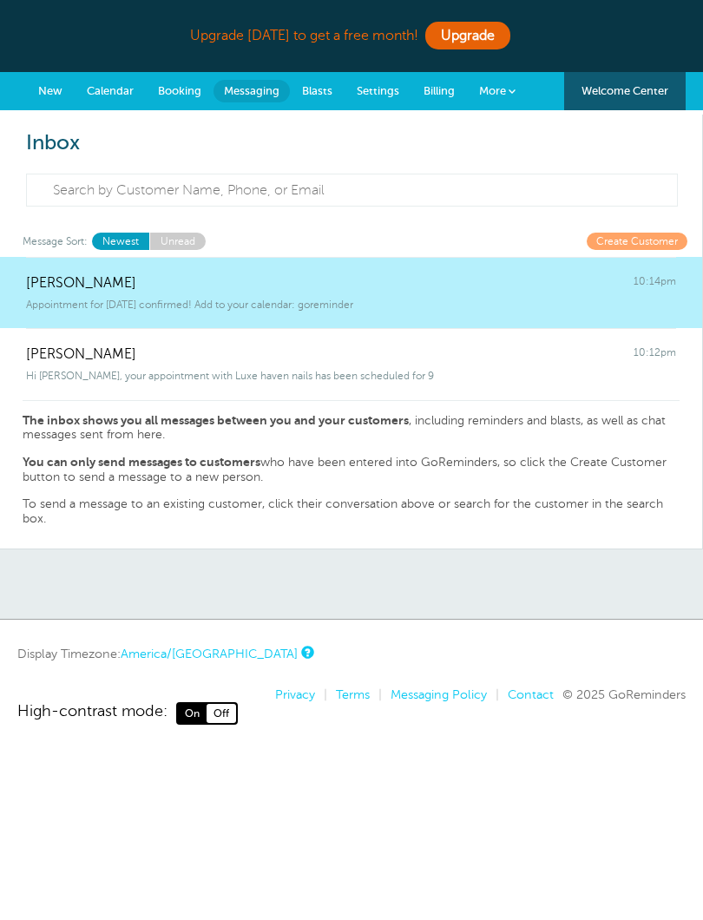
click at [497, 89] on span "More" at bounding box center [492, 90] width 27 height 13
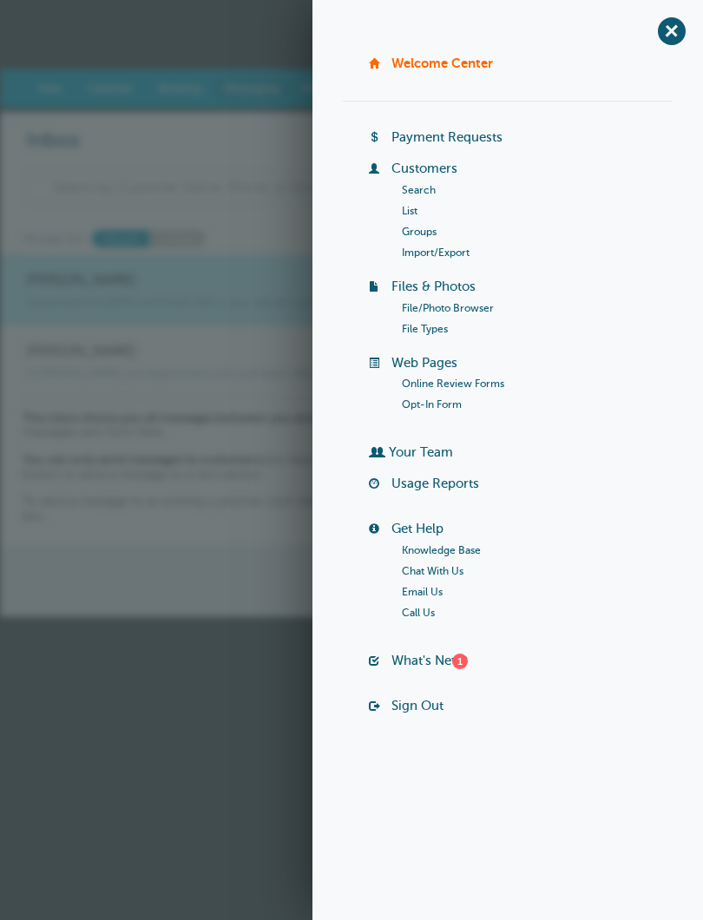
click at [249, 617] on html "Upgrade [DATE] to get a free month! Upgrade GoReminders [GEOGRAPHIC_DATA] New C…" at bounding box center [351, 308] width 703 height 617
click at [662, 37] on span "+" at bounding box center [671, 30] width 39 height 39
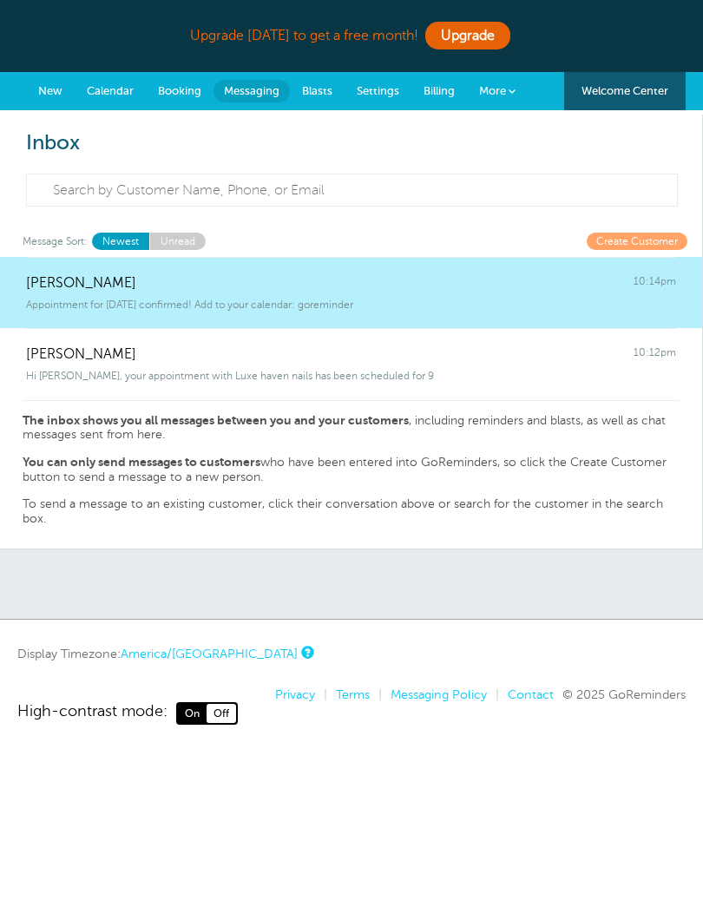
click at [502, 91] on span "More" at bounding box center [492, 90] width 27 height 13
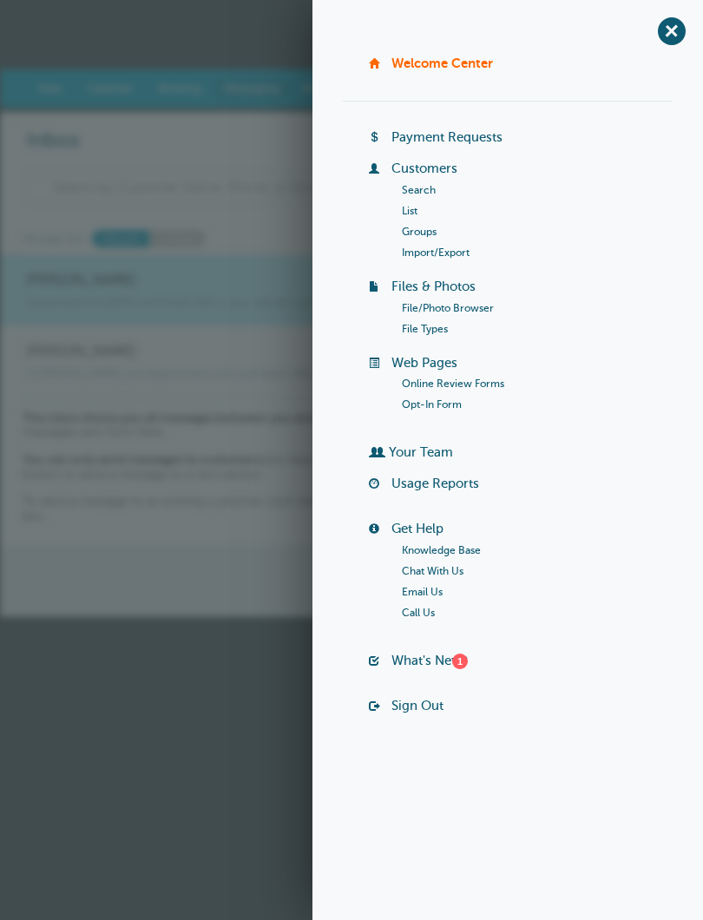
click at [672, 52] on div "+ [GEOGRAPHIC_DATA] Billing Payment Requests Customers Search List Groups Impor…" at bounding box center [507, 460] width 391 height 920
click at [672, 51] on div "+ [GEOGRAPHIC_DATA] Billing Payment Requests Customers Search List Groups Impor…" at bounding box center [507, 460] width 391 height 920
click at [675, 43] on span "+" at bounding box center [671, 30] width 39 height 39
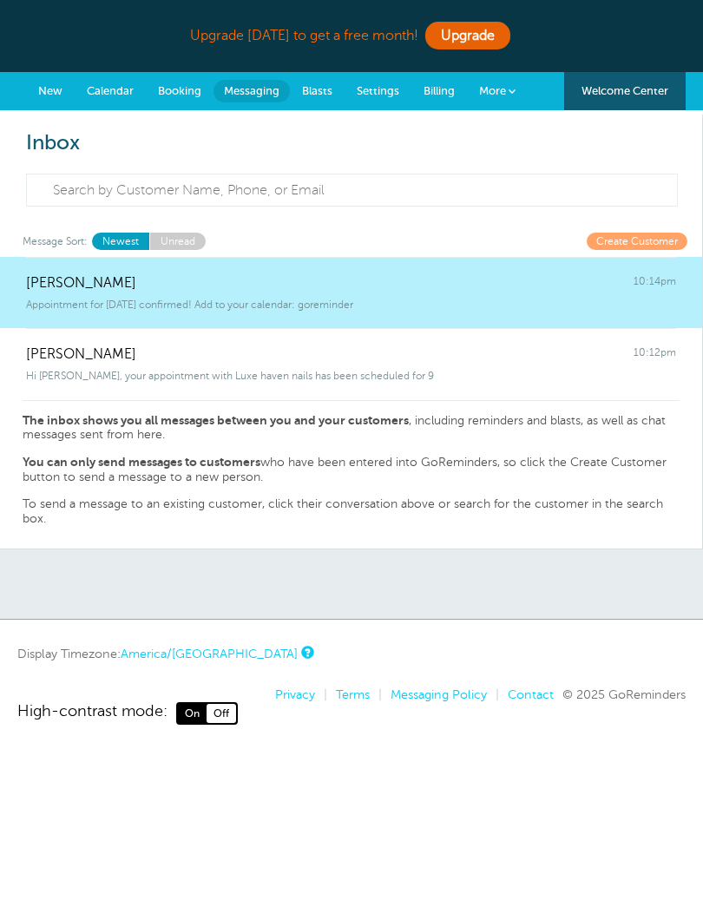
click at [453, 95] on span "Billing" at bounding box center [439, 90] width 31 height 13
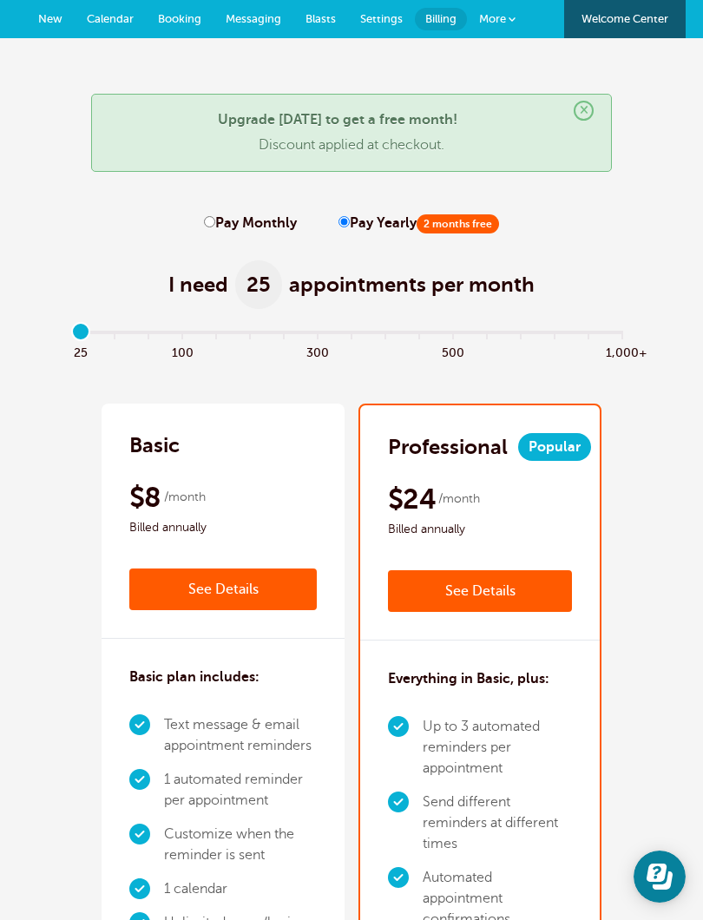
click at [388, 23] on span "Settings" at bounding box center [381, 18] width 43 height 13
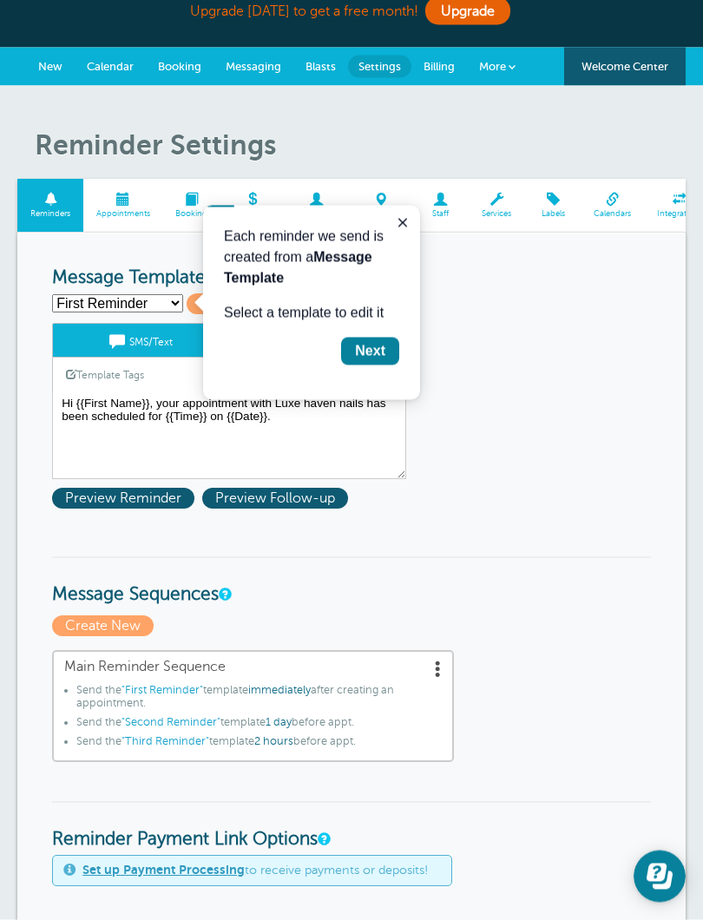
scroll to position [26, 0]
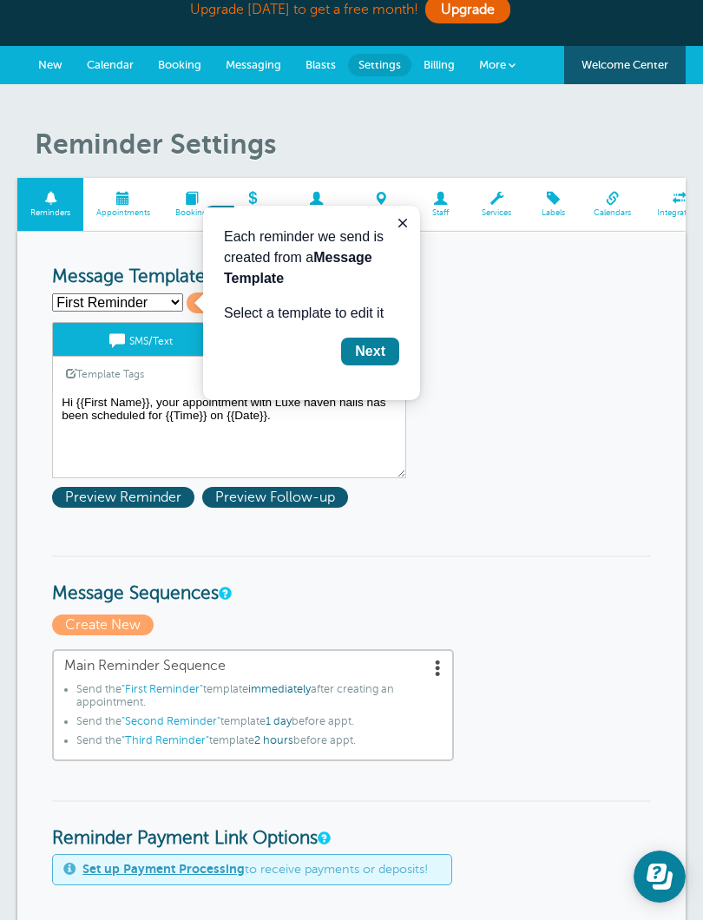
click at [150, 303] on select "First Reminder Second Reminder Third Reminder Create new..." at bounding box center [117, 302] width 131 height 18
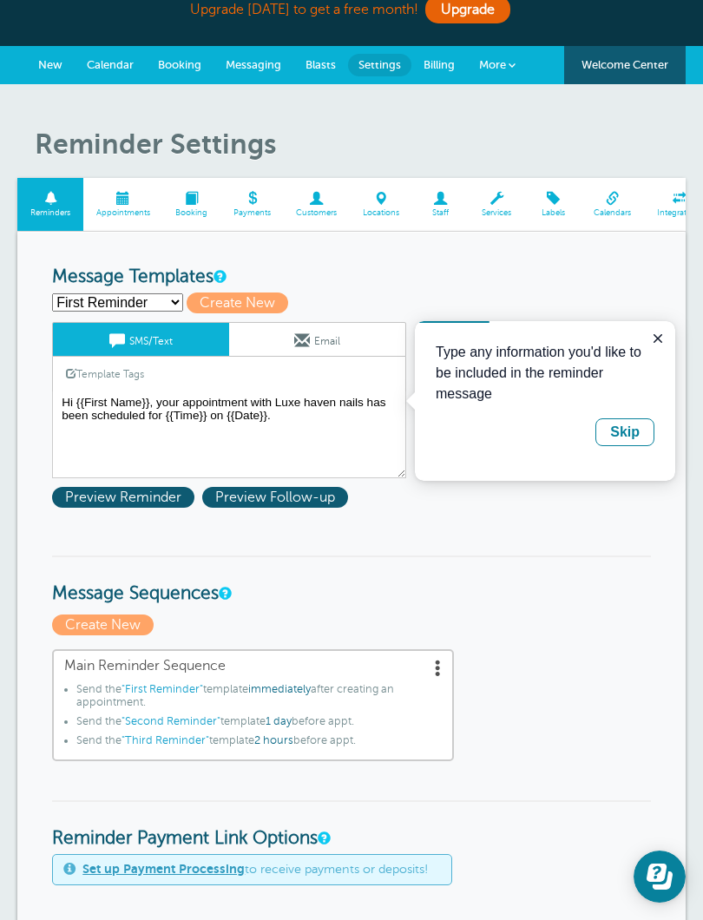
click at [659, 338] on icon "Close guide" at bounding box center [657, 338] width 9 height 9
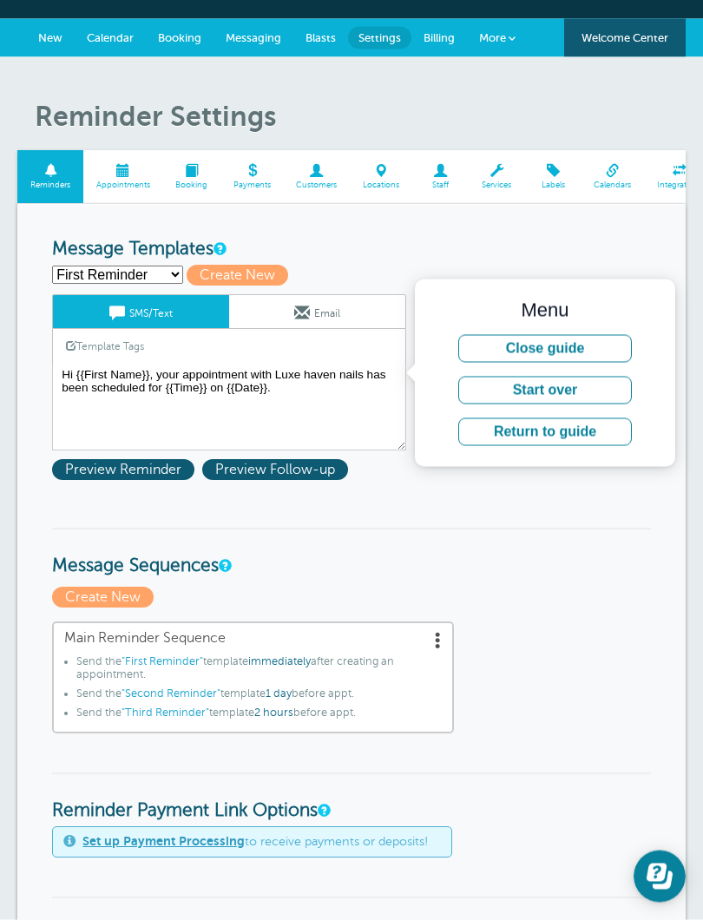
scroll to position [59, 0]
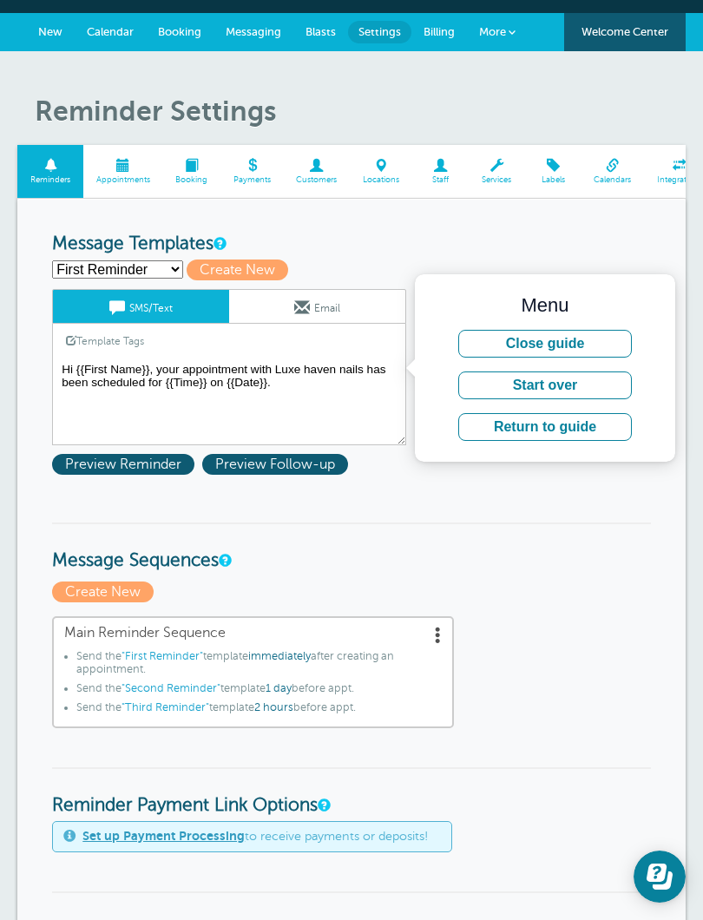
click at [286, 396] on textarea "Hi {{First Name}}, your appointment with Luxe haven nails has been scheduled fo…" at bounding box center [229, 401] width 354 height 87
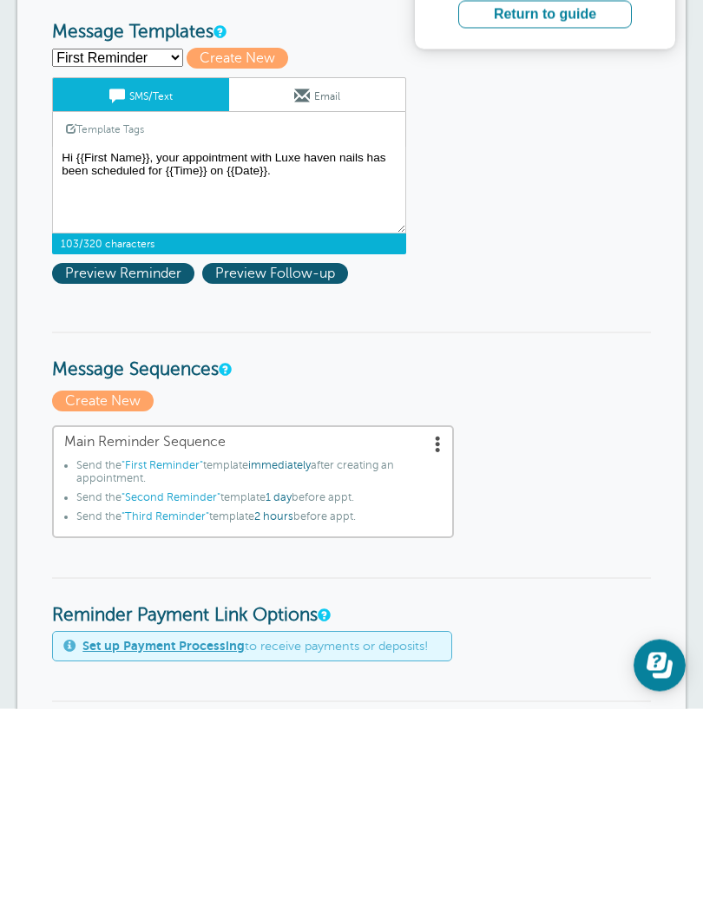
click at [168, 671] on span ""First Reminder"" at bounding box center [163, 677] width 82 height 12
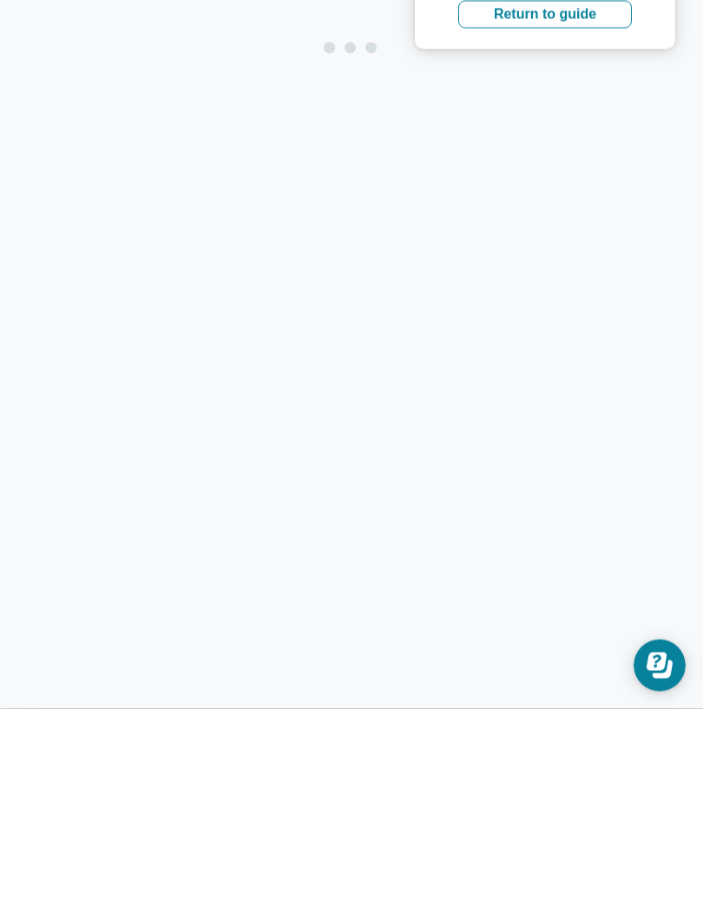
scroll to position [271, 0]
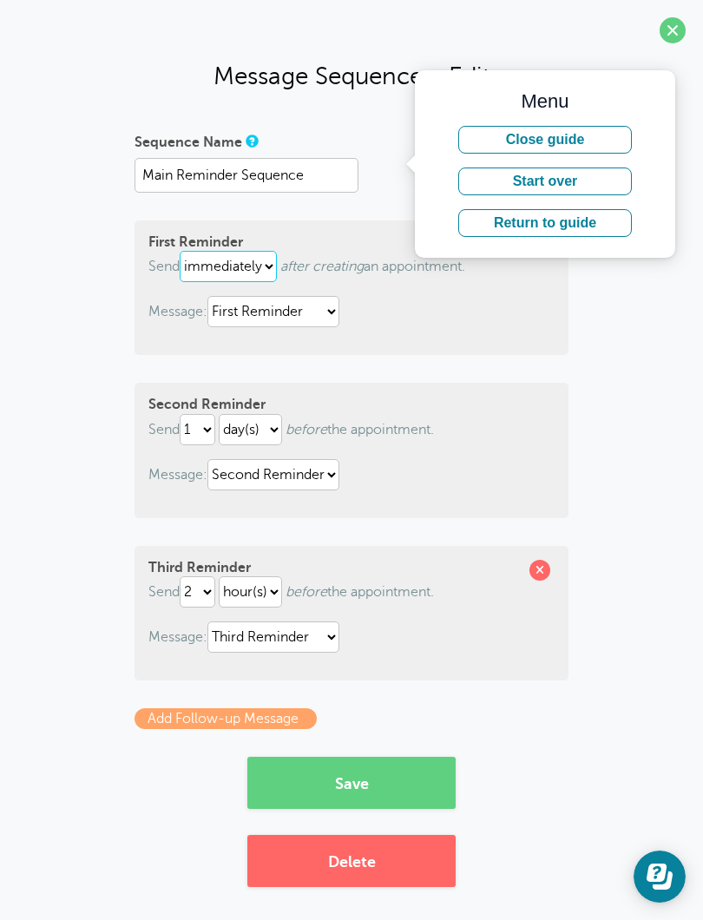
click at [257, 278] on select "immediately 1 2 3 4 5 6 7 8 9 10 11 12 13 14 15 16 17 18 19 20 21 22 23 24 25 2…" at bounding box center [228, 266] width 97 height 31
click at [339, 308] on select "First Reminder Second Reminder Third Reminder" at bounding box center [273, 311] width 132 height 31
click at [407, 791] on button "Save" at bounding box center [351, 783] width 208 height 52
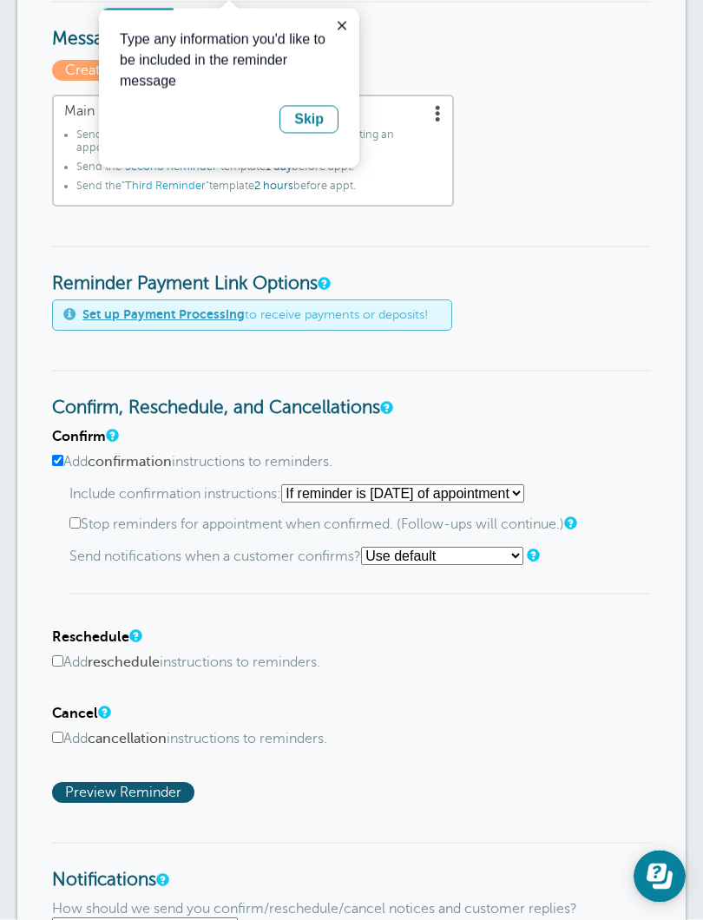
scroll to position [635, 0]
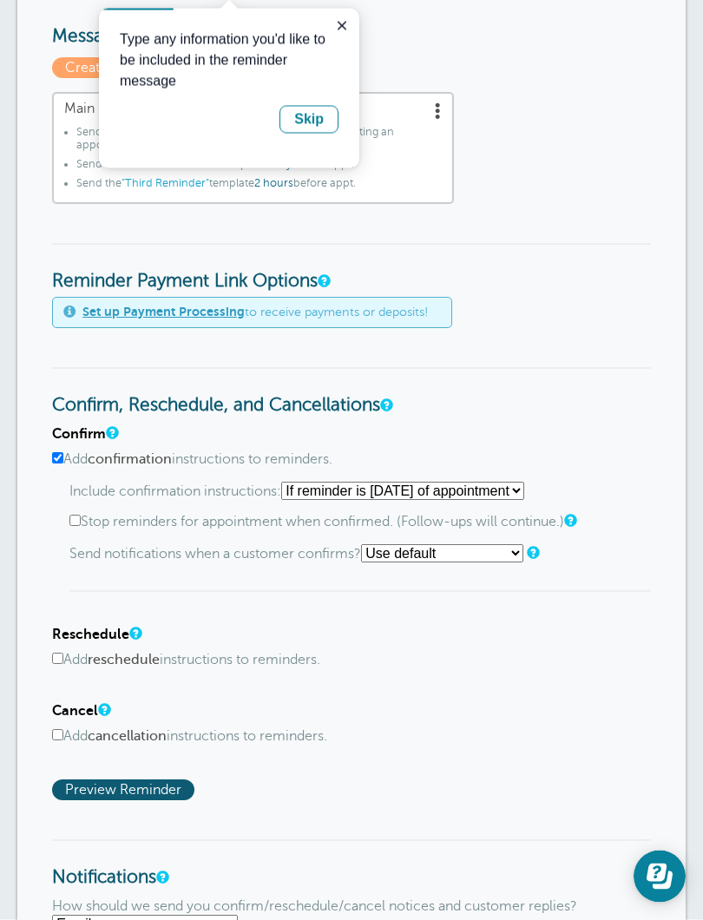
click at [237, 46] on p "Type any information you'd like to be included in the reminder message" at bounding box center [229, 60] width 219 height 62
click at [318, 118] on div "Skip" at bounding box center [309, 118] width 30 height 21
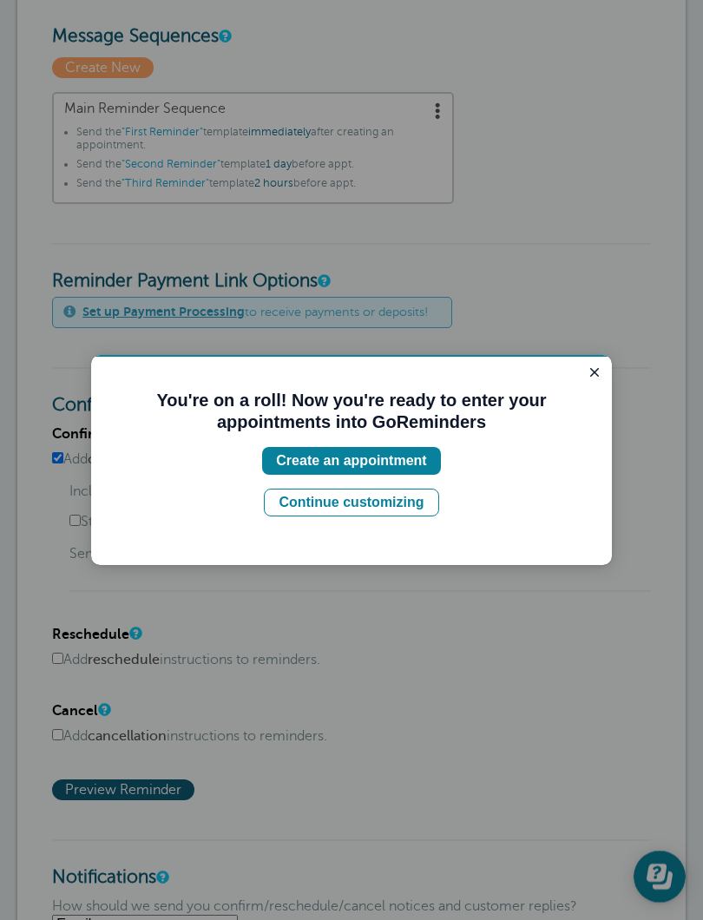
click at [410, 502] on div "Continue customizing" at bounding box center [351, 502] width 145 height 21
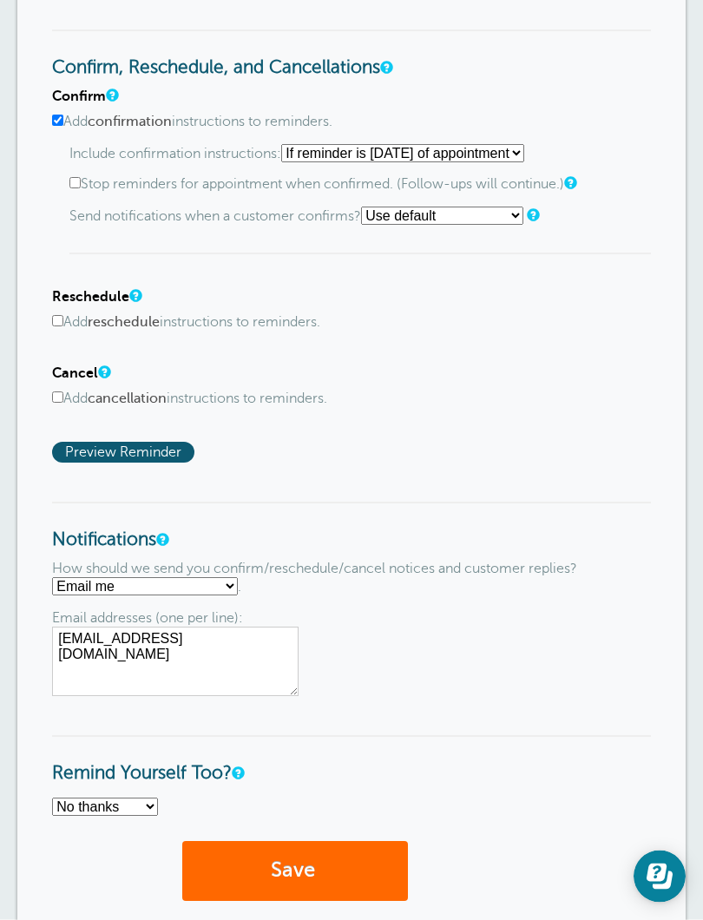
scroll to position [974, 0]
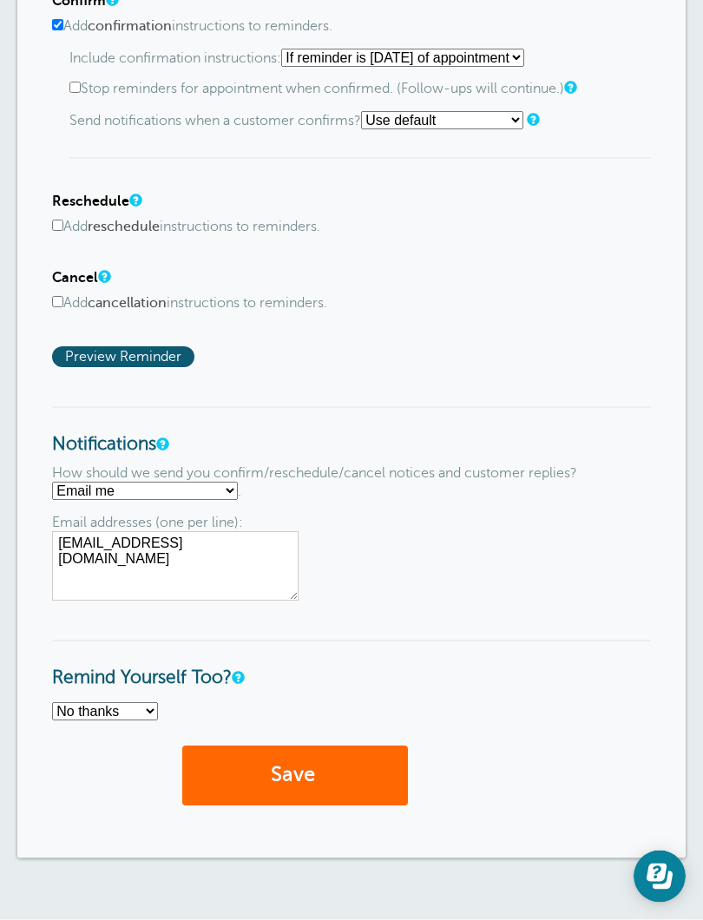
click at [143, 721] on select "No thanks Yes, text me Yes, email me" at bounding box center [105, 712] width 106 height 18
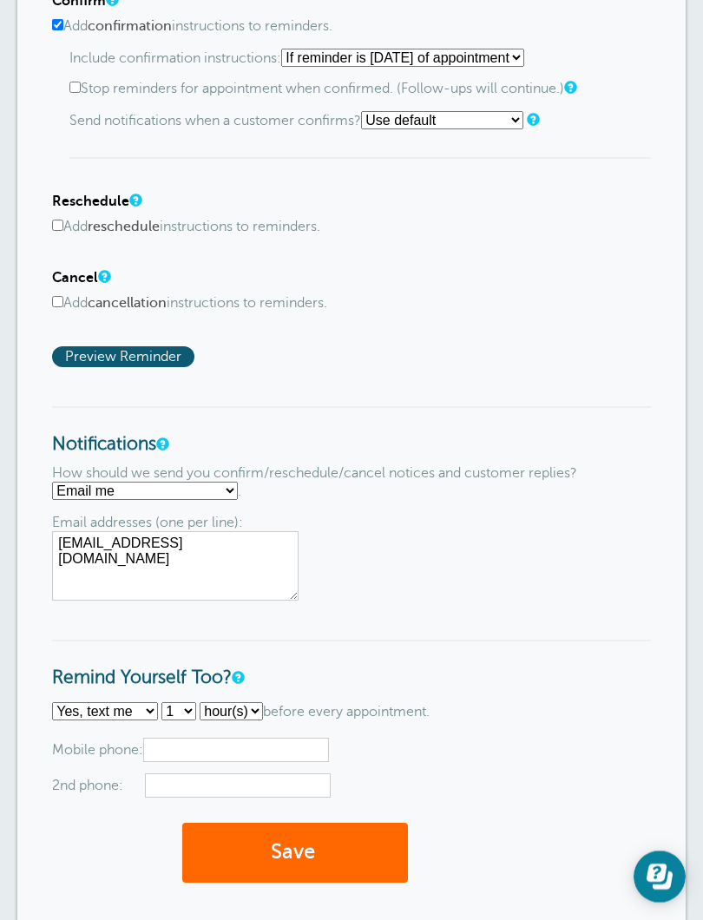
click at [129, 720] on select "No thanks Yes, text me Yes, email me" at bounding box center [105, 711] width 106 height 18
select select "5"
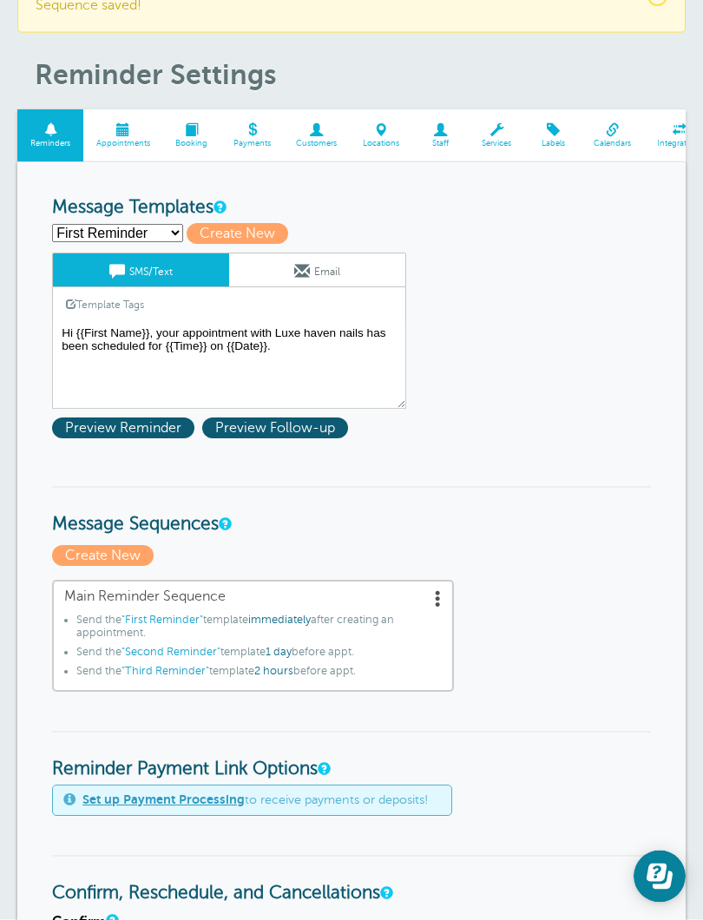
scroll to position [148, 0]
click at [299, 349] on textarea "Hi {{First Name}}, your appointment with Luxe haven nails has been scheduled fo…" at bounding box center [229, 365] width 354 height 87
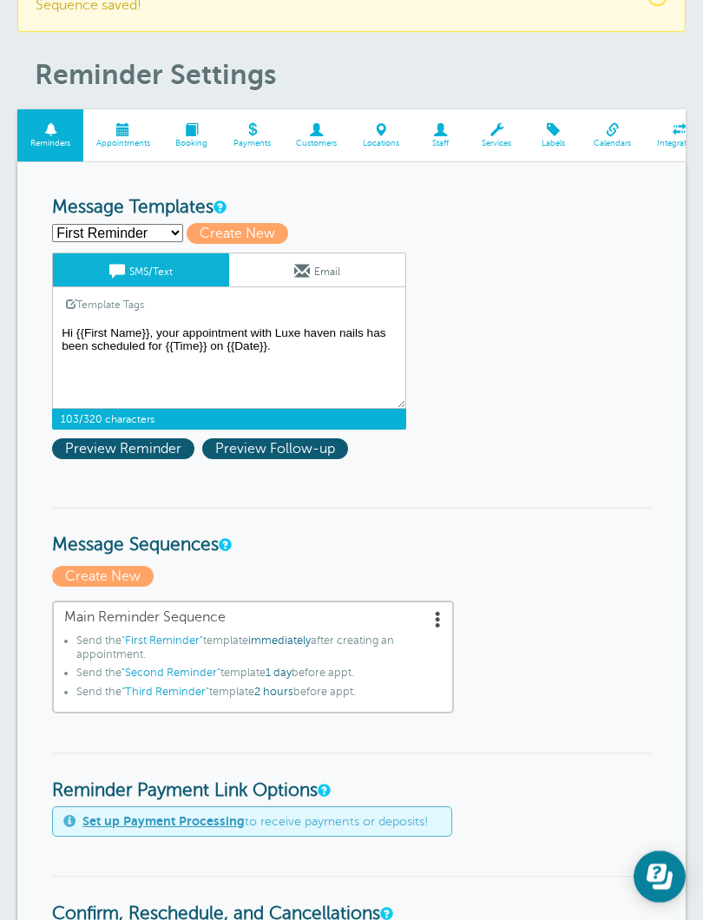
scroll to position [148, 0]
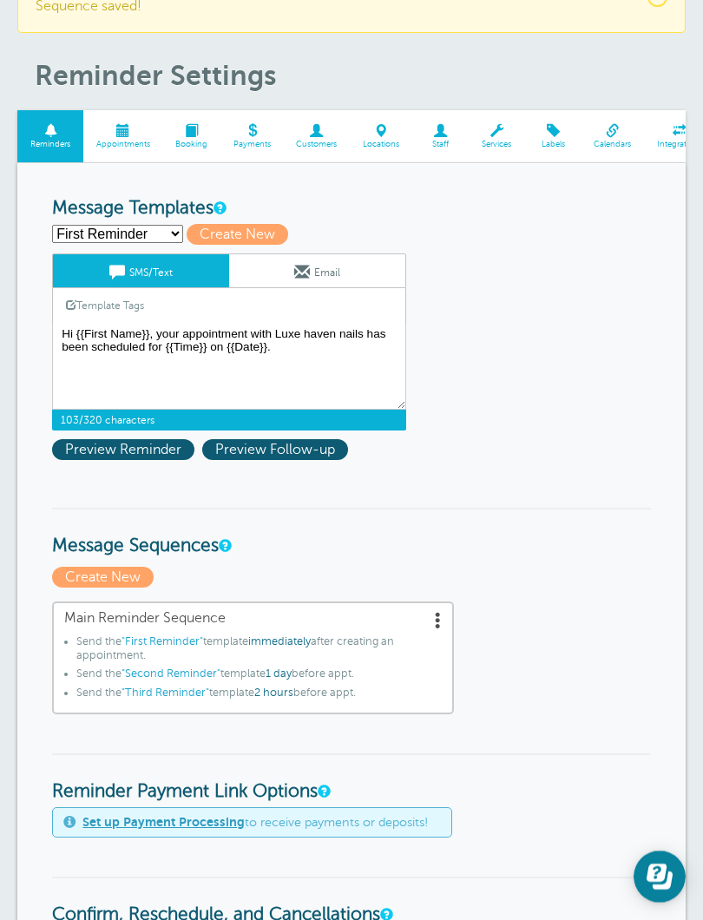
click at [159, 440] on span "Preview Reminder" at bounding box center [123, 449] width 142 height 21
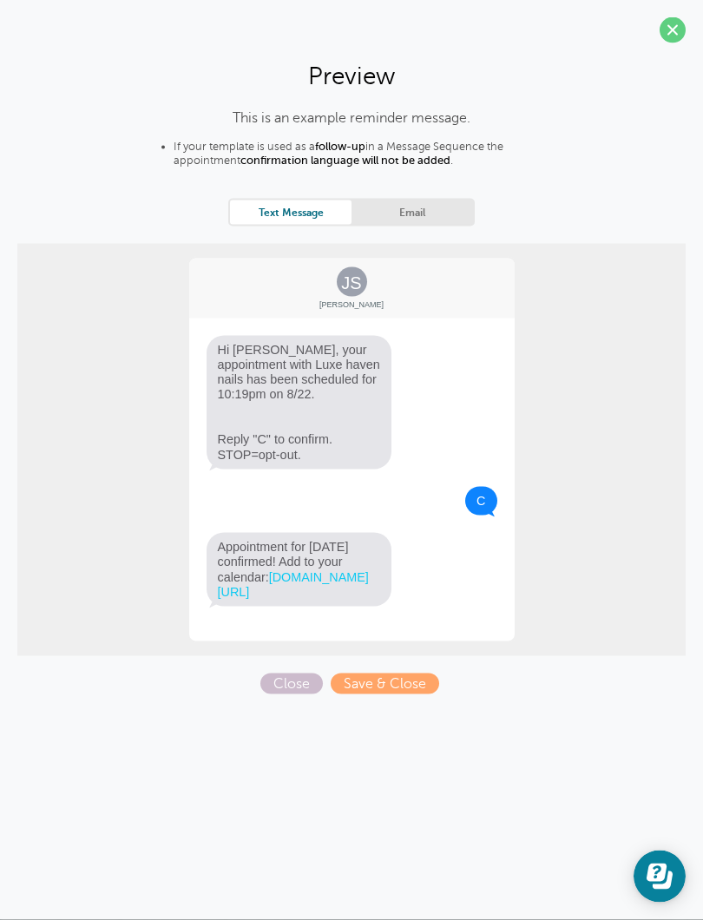
scroll to position [148, 0]
click at [421, 674] on div "This is an example reminder message. If your template is used as a follow-up in…" at bounding box center [351, 402] width 668 height 584
click at [405, 694] on span "Save & Close" at bounding box center [385, 683] width 108 height 21
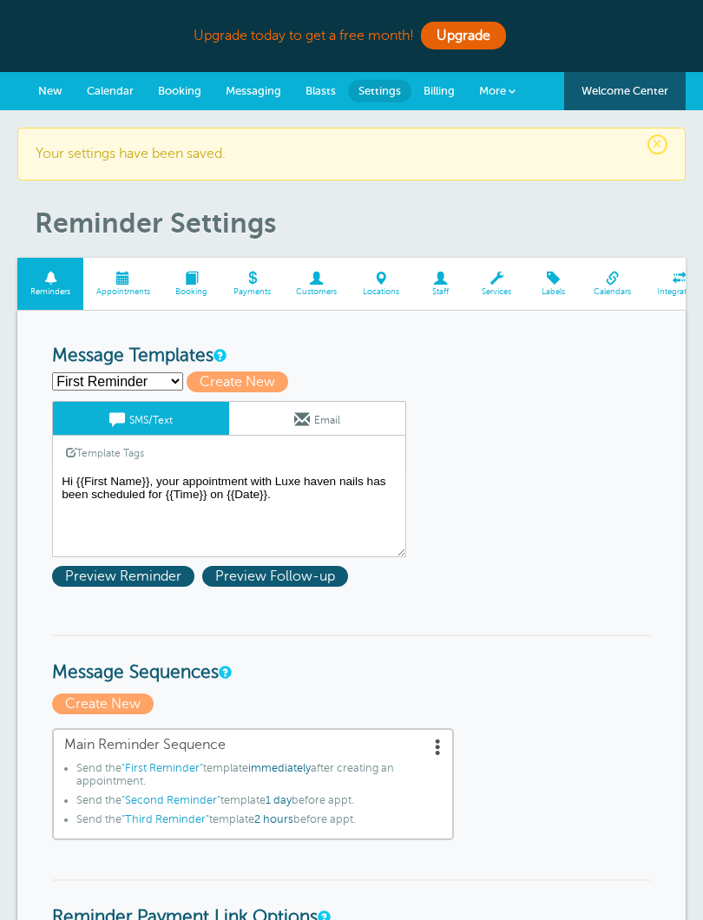
click at [310, 579] on span "Preview Follow-up" at bounding box center [275, 576] width 146 height 21
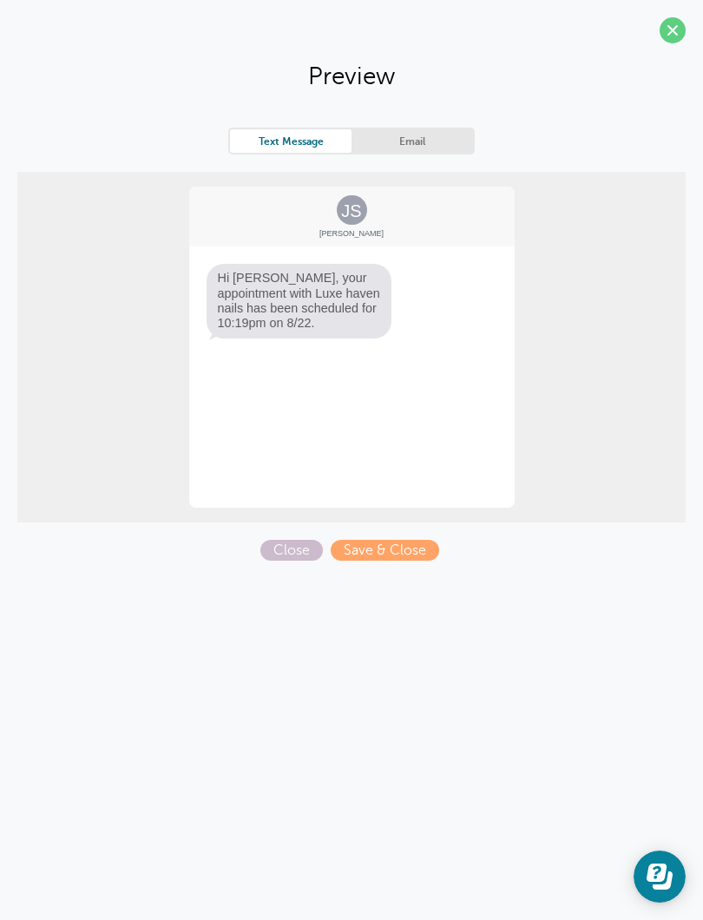
click at [314, 323] on span "Hi [PERSON_NAME], your appointment with Luxe haven nails has been scheduled for…" at bounding box center [300, 301] width 186 height 74
click at [432, 446] on div "JS [PERSON_NAME] Hi [PERSON_NAME], your appointment with Luxe haven nails has b…" at bounding box center [351, 347] width 329 height 325
click at [308, 148] on link "Text Message" at bounding box center [291, 140] width 122 height 23
click at [673, 38] on span at bounding box center [673, 30] width 26 height 26
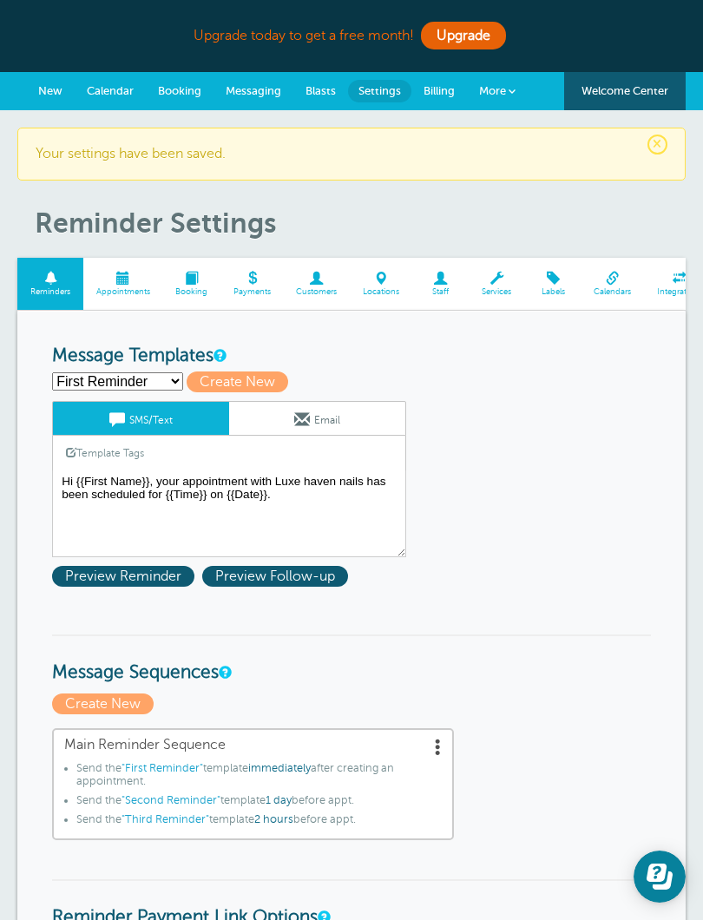
click at [139, 572] on span "Preview Reminder" at bounding box center [123, 576] width 142 height 21
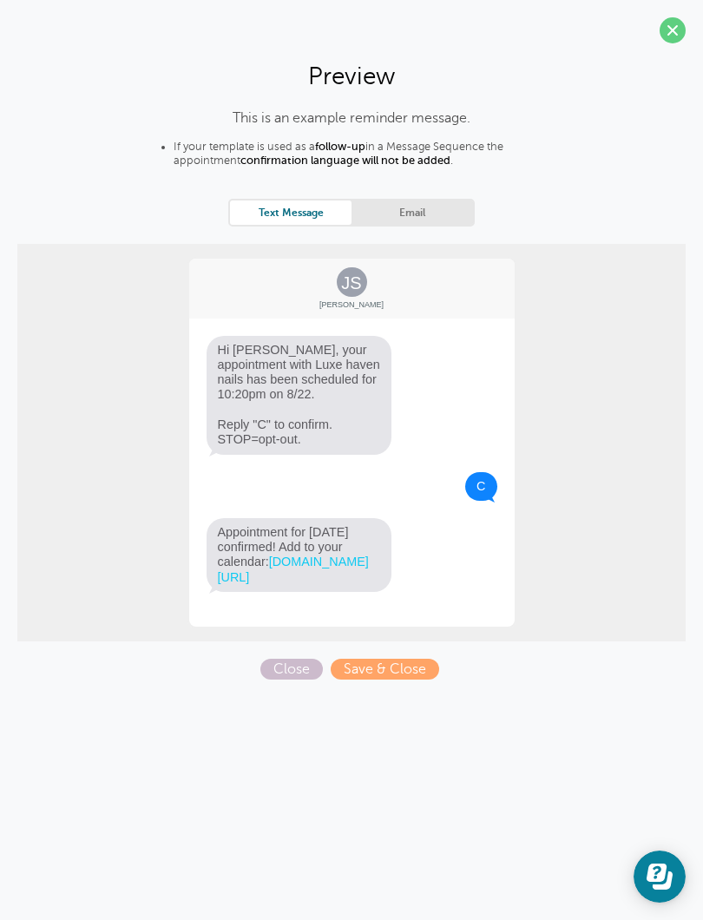
click at [687, 31] on section "Preview This is an example reminder message. If your template is used as a foll…" at bounding box center [351, 346] width 703 height 693
click at [661, 37] on span at bounding box center [673, 30] width 26 height 26
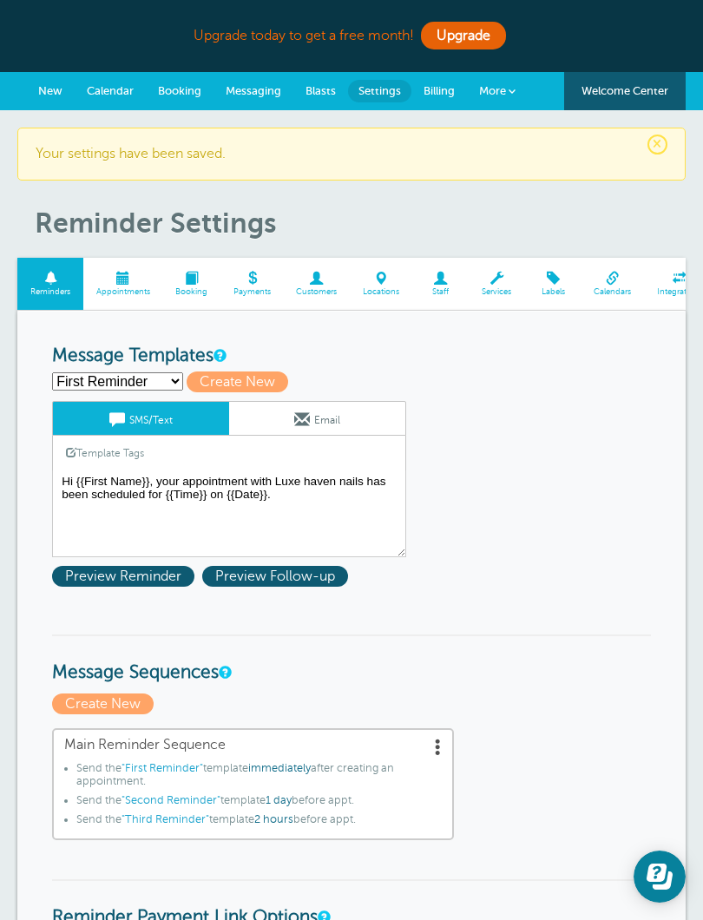
click at [675, 30] on div "Upgrade [DATE] to get a free month! Upgrade" at bounding box center [351, 35] width 668 height 37
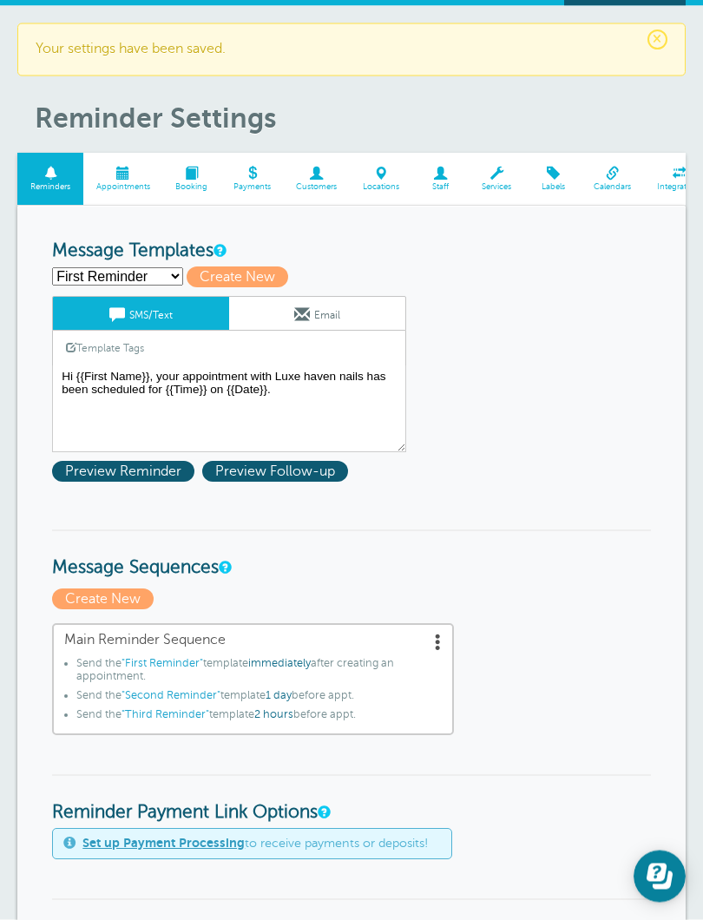
scroll to position [105, 0]
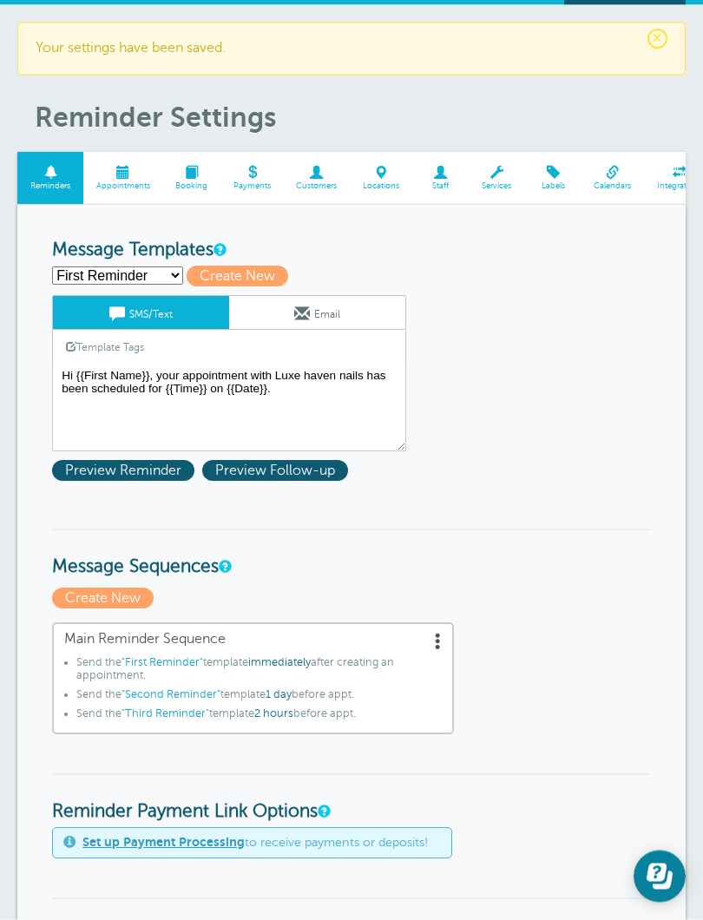
click at [390, 178] on link "Locations" at bounding box center [381, 179] width 62 height 53
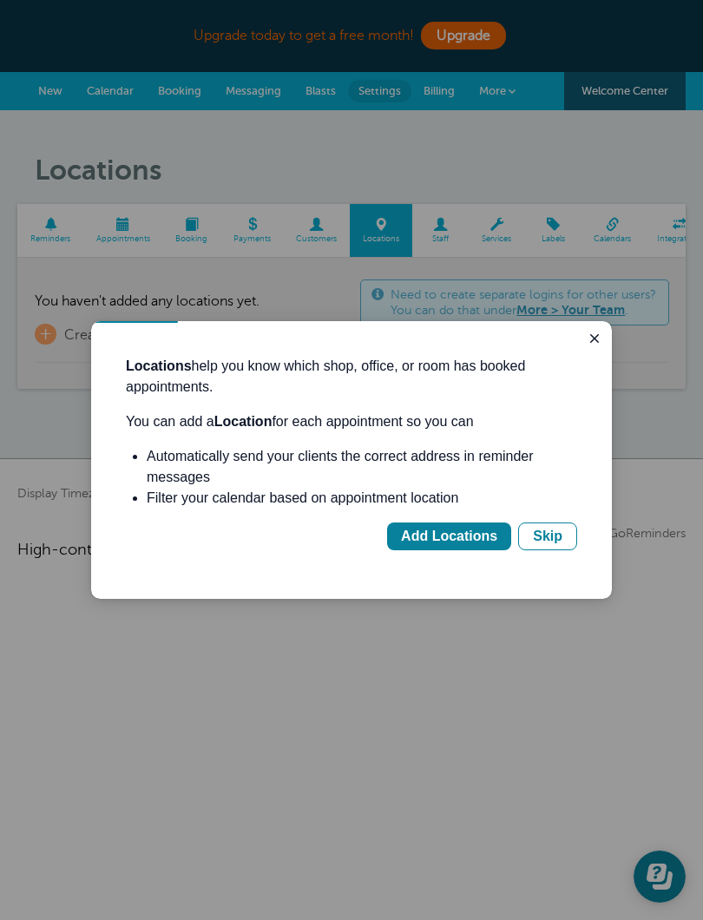
click at [465, 529] on div "Add Locations" at bounding box center [449, 536] width 96 height 21
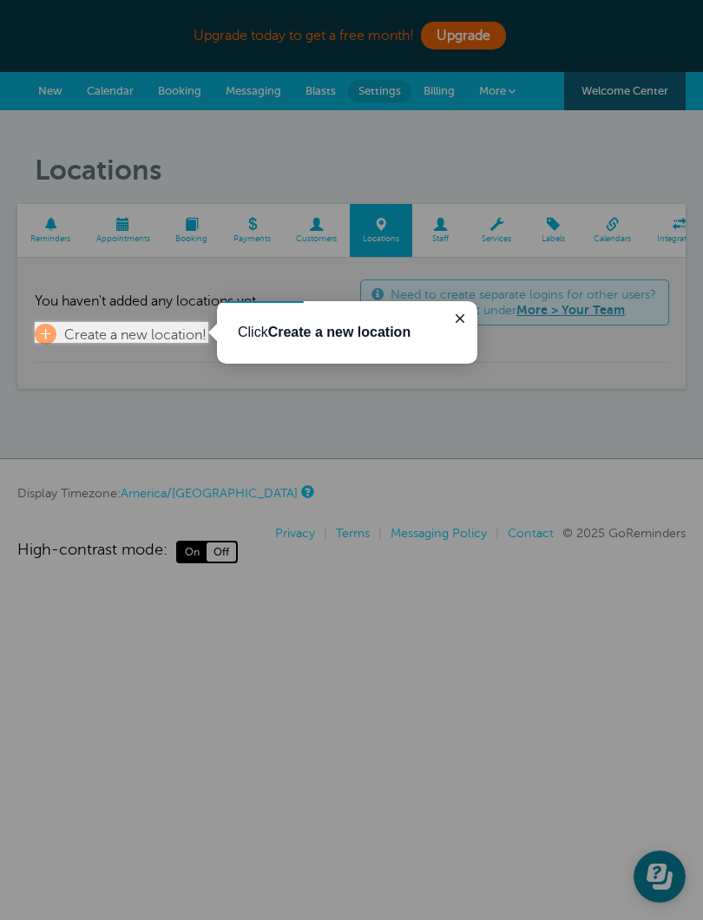
click at [323, 332] on b "Create a new location" at bounding box center [339, 332] width 143 height 15
click at [119, 328] on span "Create a new location!" at bounding box center [135, 335] width 142 height 16
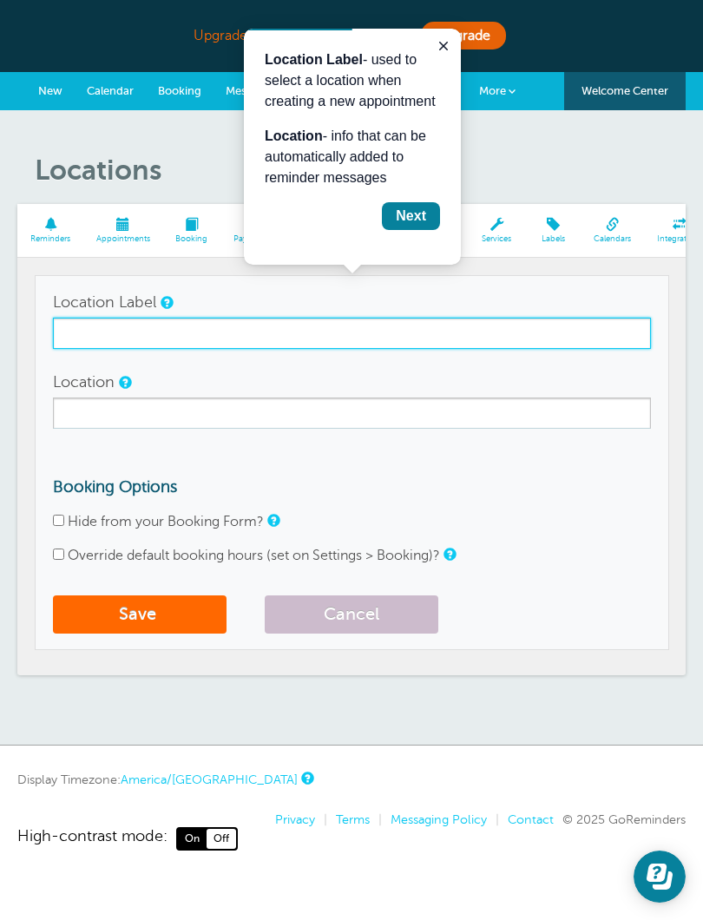
click at [465, 341] on input "Location Label" at bounding box center [352, 333] width 598 height 31
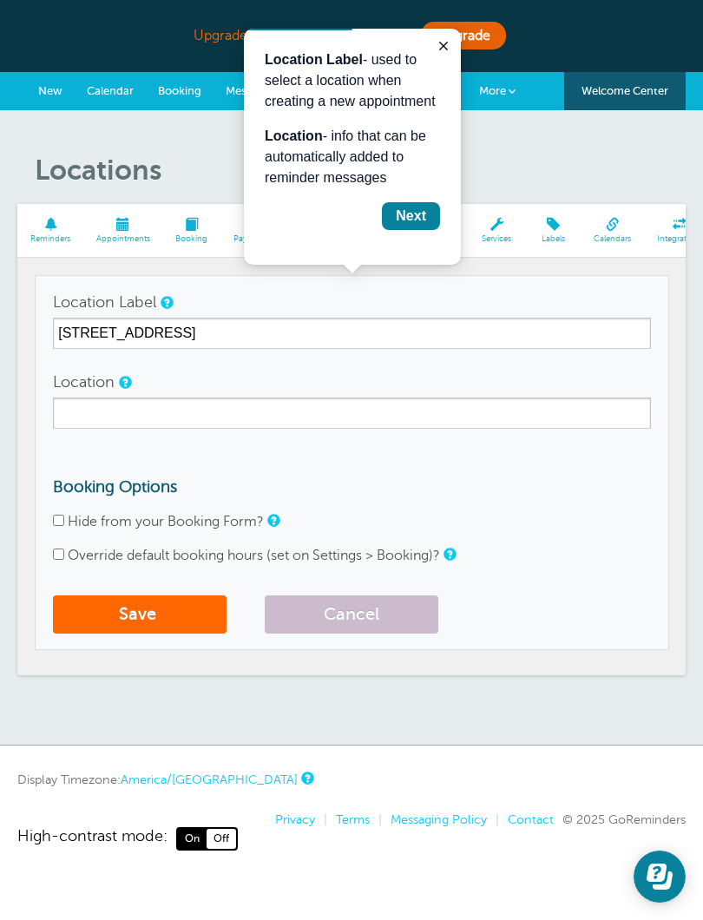
click at [413, 212] on div "Next" at bounding box center [411, 216] width 30 height 21
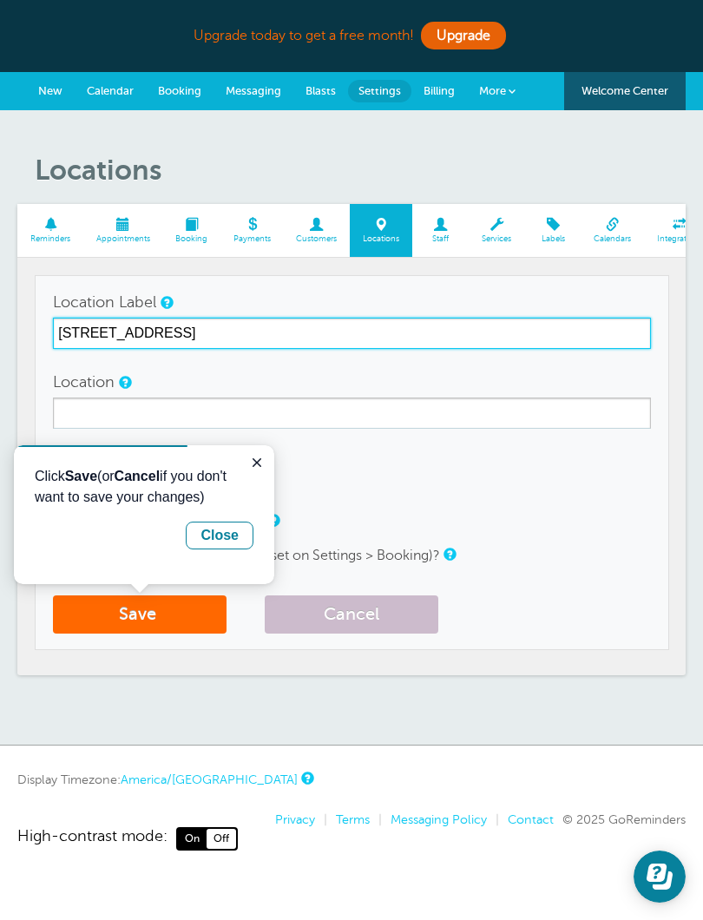
click at [374, 324] on input "2296 W New Orleans St, Broken Arrow ok" at bounding box center [352, 333] width 598 height 31
type input "2296 W New Orleans St, Broken Arrow ok 74011"
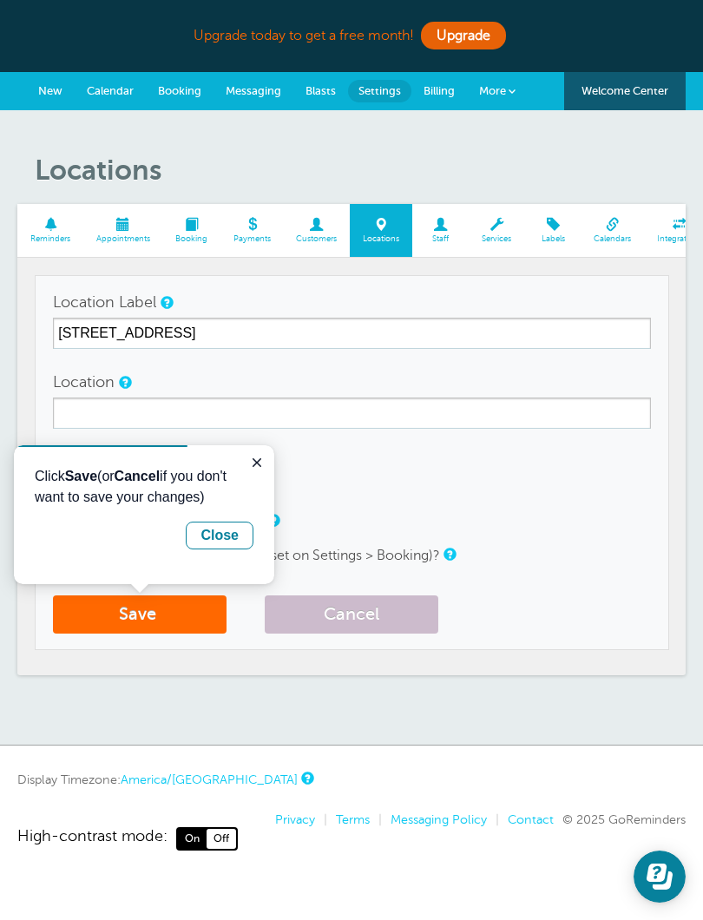
click at [261, 452] on button "Close guide" at bounding box center [256, 462] width 21 height 21
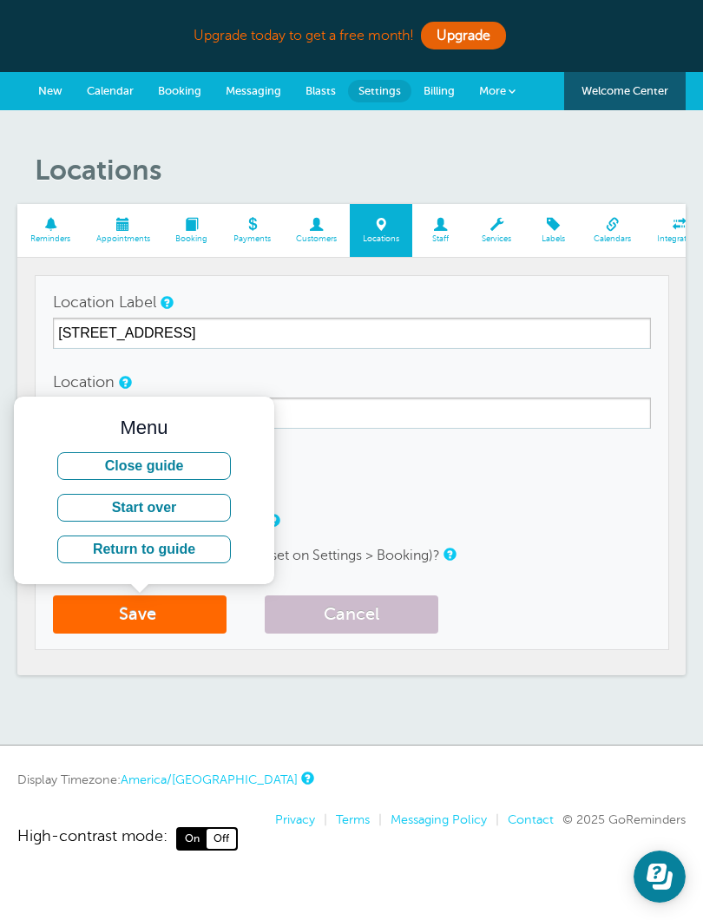
click at [186, 469] on button "Close guide" at bounding box center [144, 466] width 174 height 28
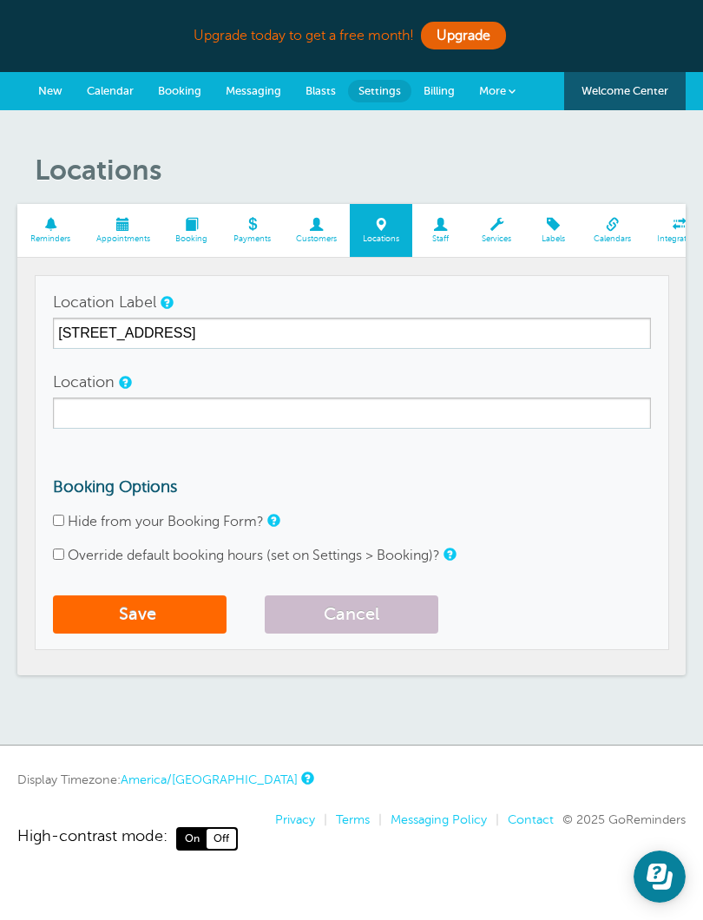
click at [186, 612] on button "Save" at bounding box center [140, 614] width 174 height 38
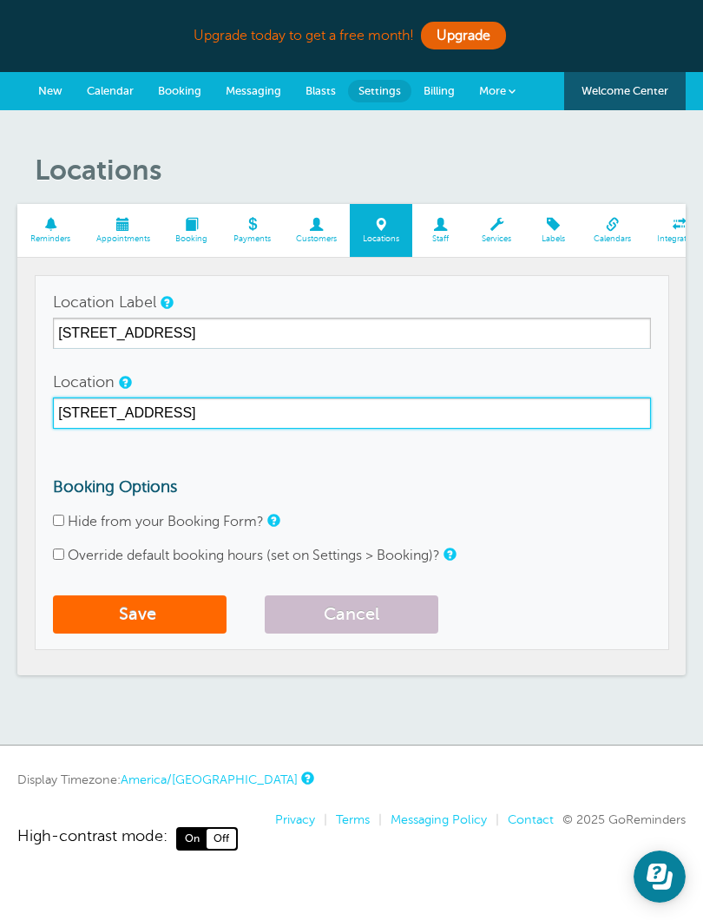
type input "2296 W New Orleans St, broken Arrow 74011"
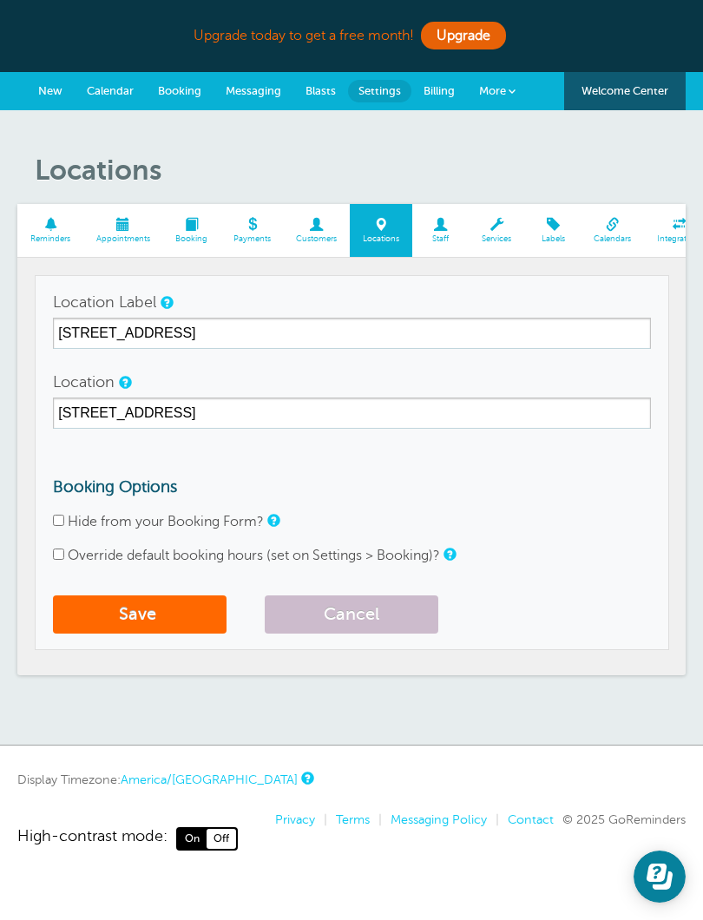
click at [203, 608] on button "Save" at bounding box center [140, 614] width 174 height 38
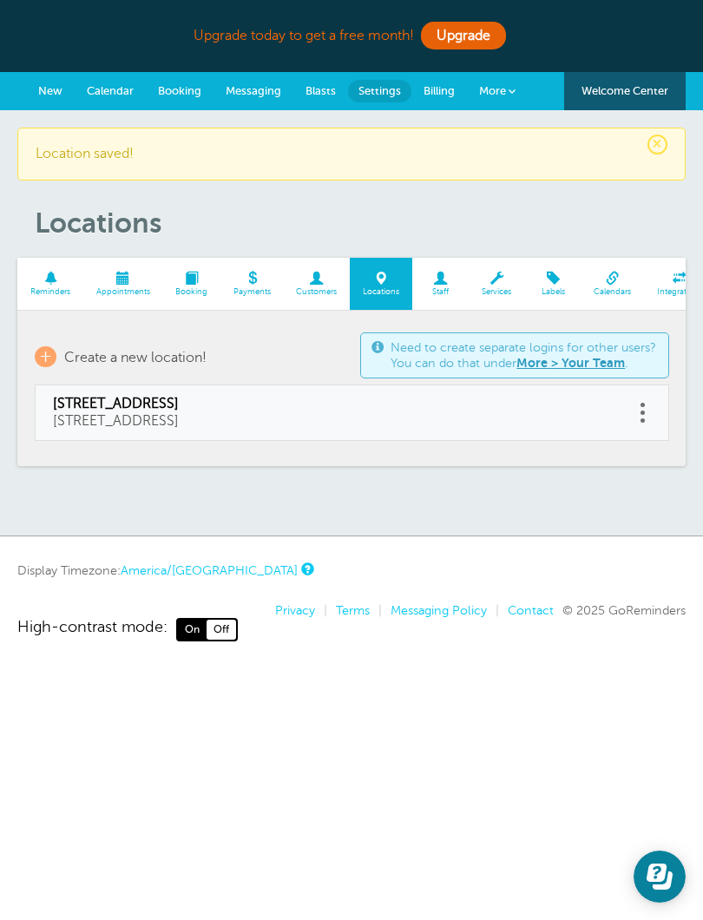
click at [55, 279] on span at bounding box center [50, 278] width 66 height 13
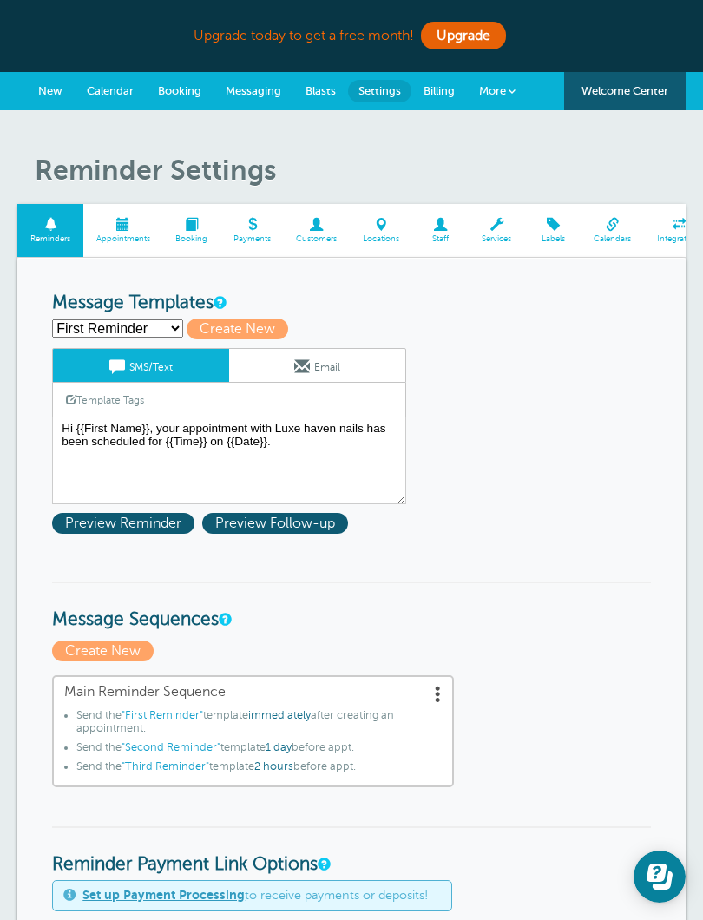
click at [129, 231] on link "Appointments" at bounding box center [123, 230] width 80 height 53
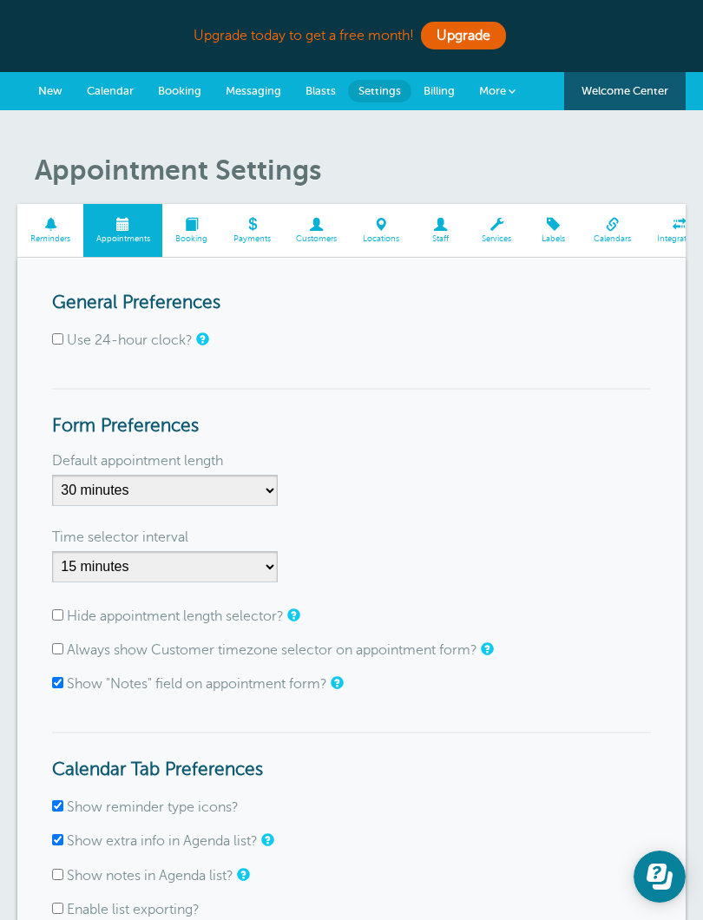
click at [468, 35] on link "Upgrade" at bounding box center [463, 36] width 85 height 28
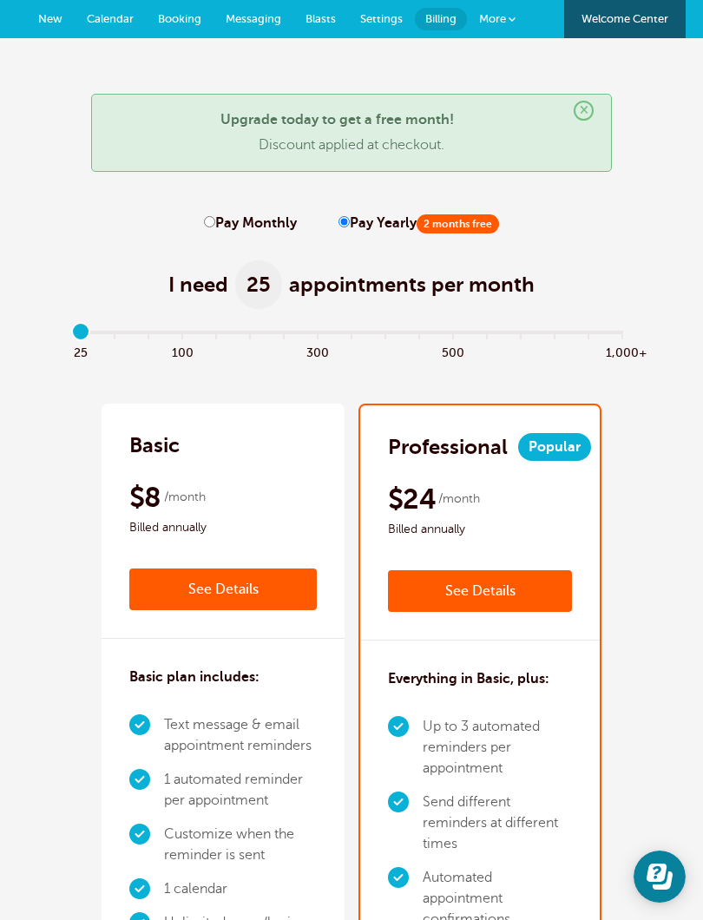
click at [67, 10] on link "New" at bounding box center [50, 19] width 49 height 38
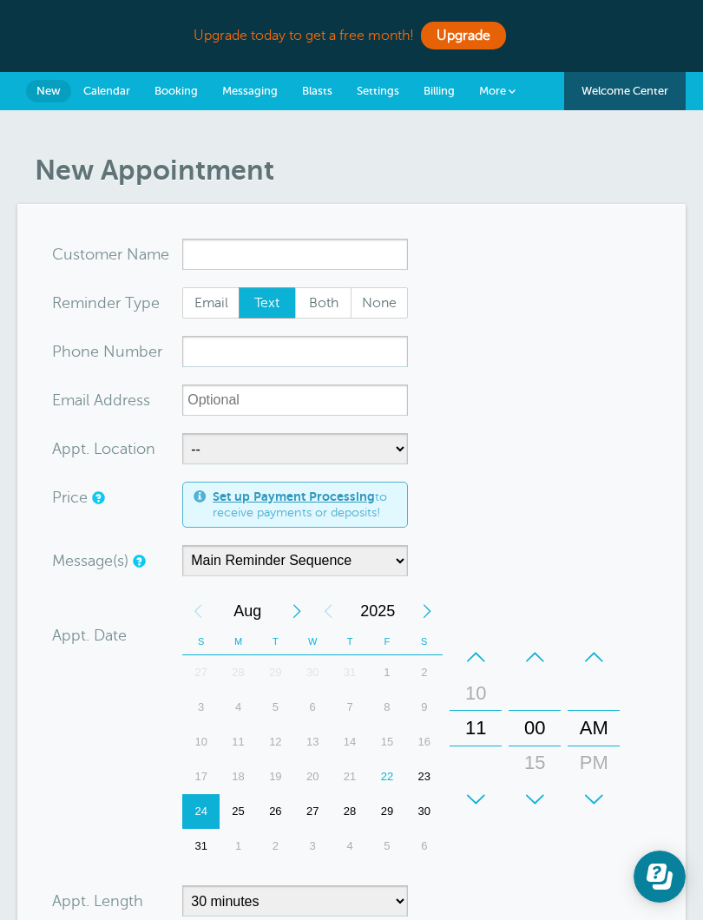
click at [260, 89] on span "Messaging" at bounding box center [250, 90] width 56 height 13
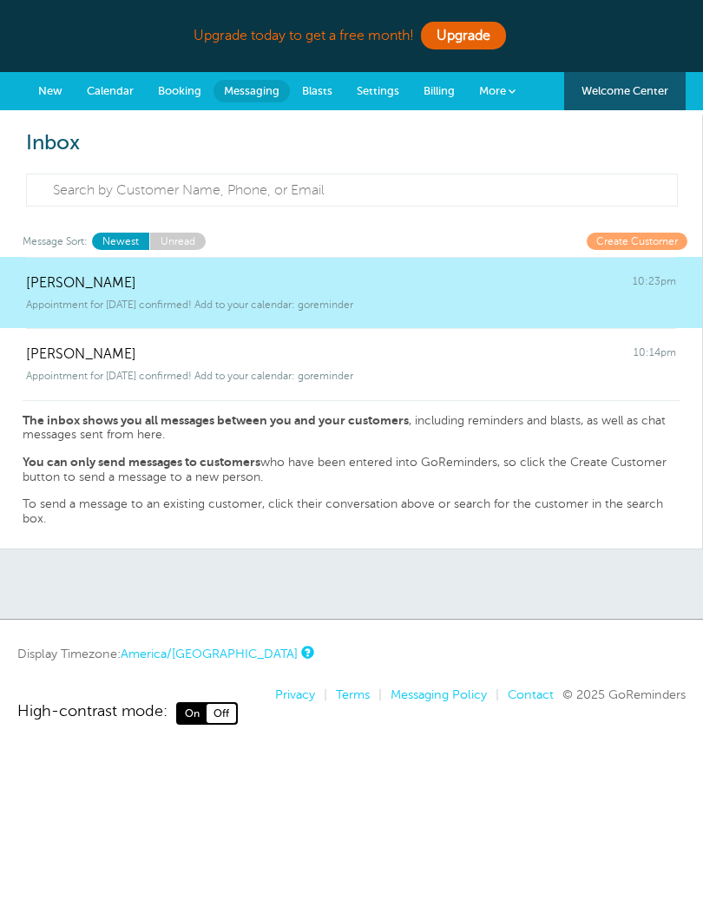
click at [489, 302] on div "Appointment for [DATE] confirmed! Add to your calendar: goreminder" at bounding box center [351, 301] width 650 height 19
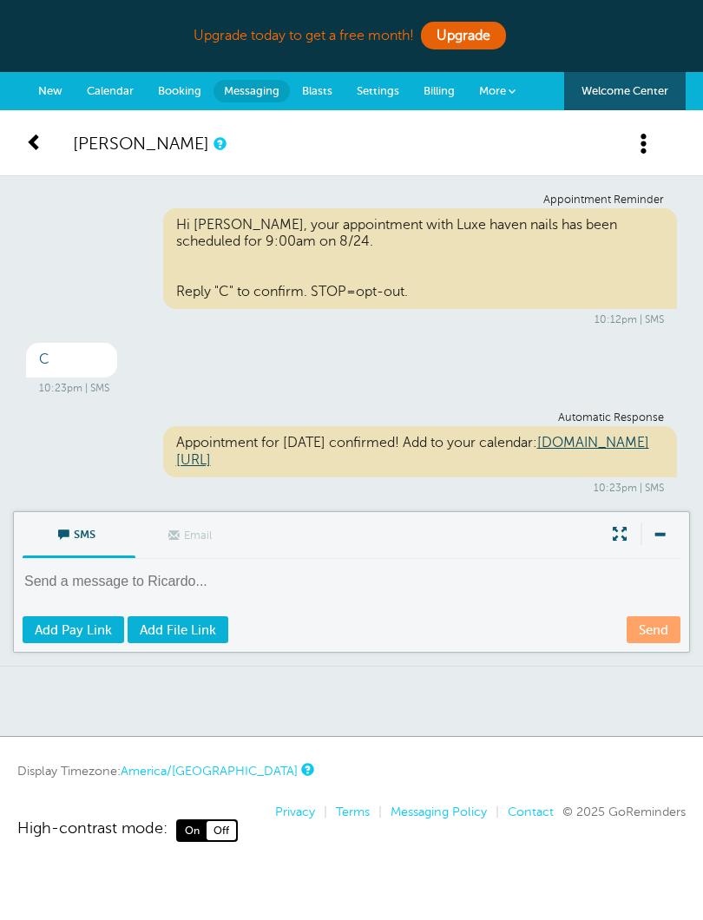
click at [46, 140] on link at bounding box center [47, 143] width 43 height 22
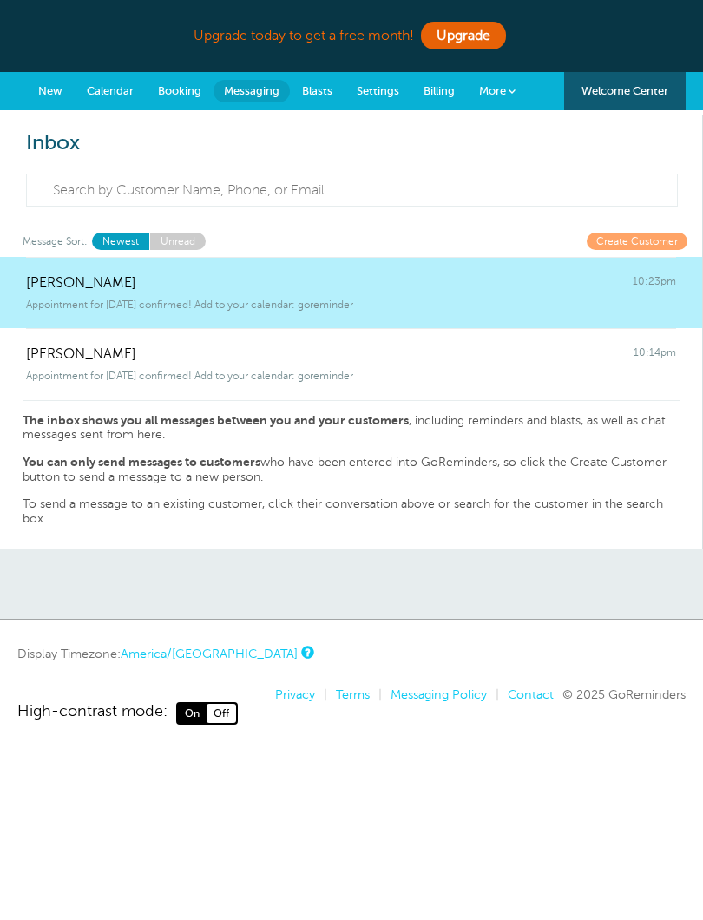
click at [115, 90] on span "Calendar" at bounding box center [110, 90] width 47 height 13
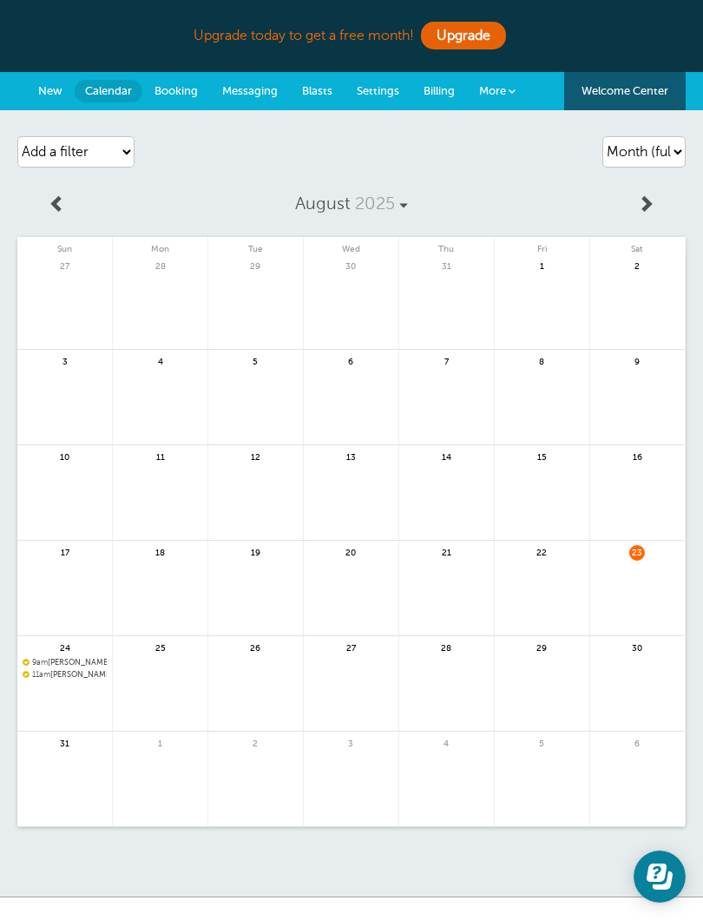
click at [645, 592] on link at bounding box center [637, 599] width 95 height 76
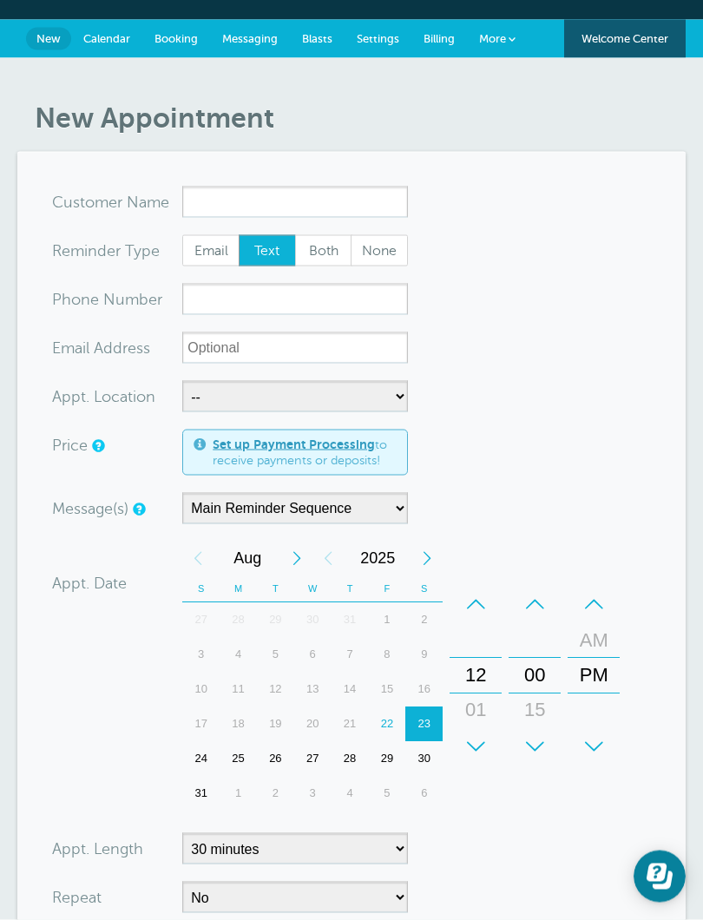
scroll to position [18, 0]
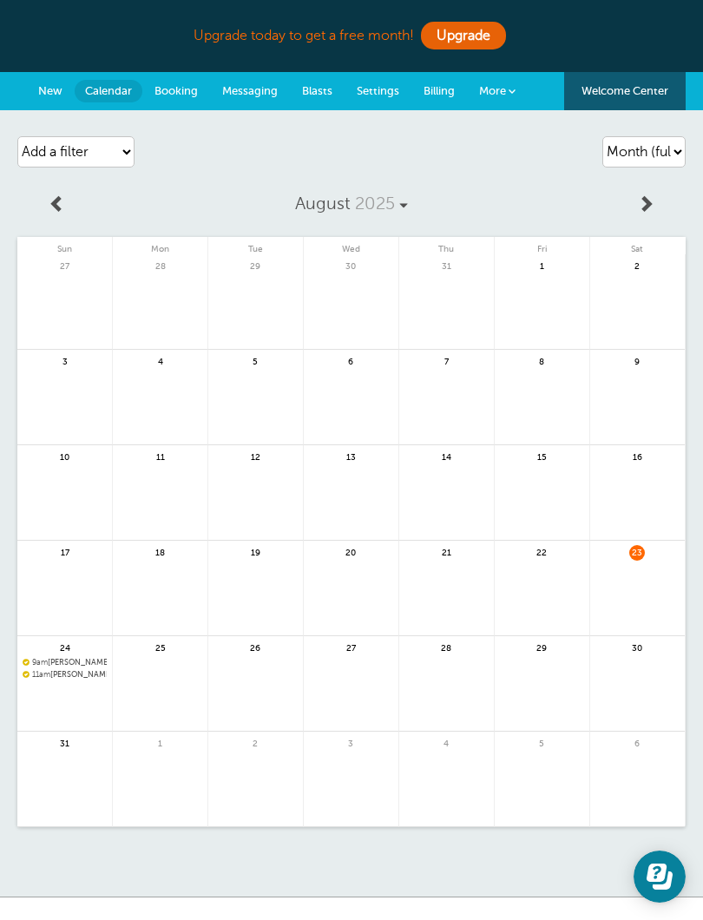
click at [209, 89] on link "Booking" at bounding box center [176, 91] width 68 height 38
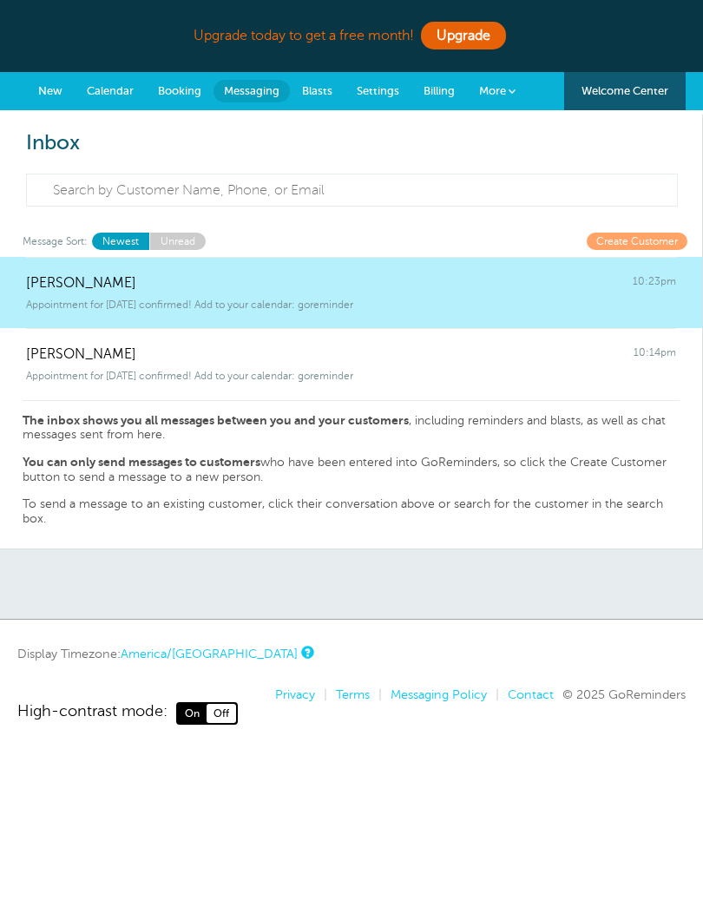
click at [53, 288] on span "Ricardo Mata" at bounding box center [81, 283] width 110 height 16
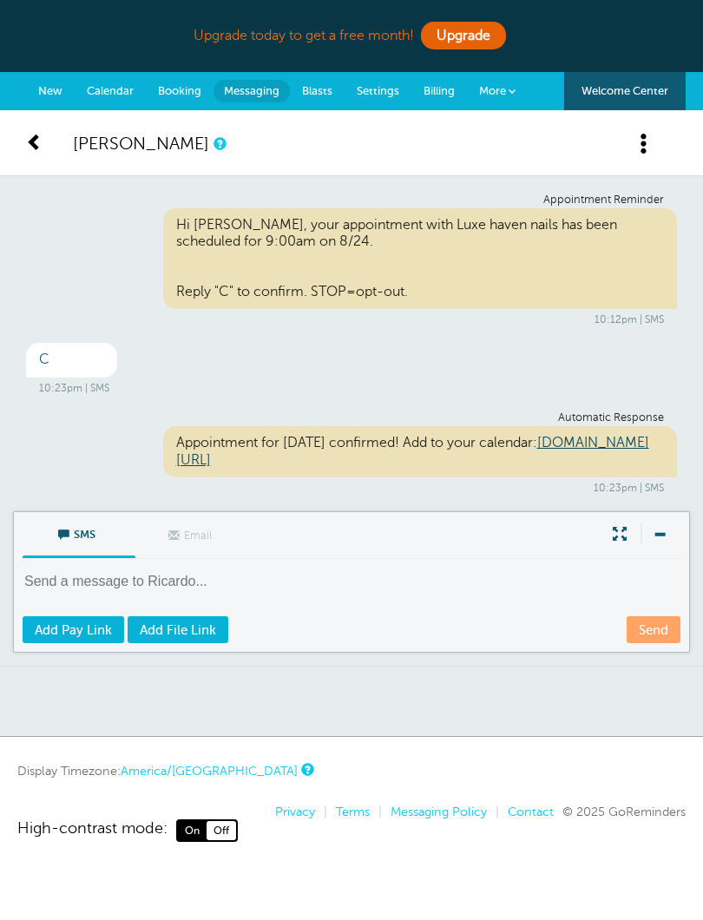
click at [27, 142] on span at bounding box center [34, 141] width 17 height 17
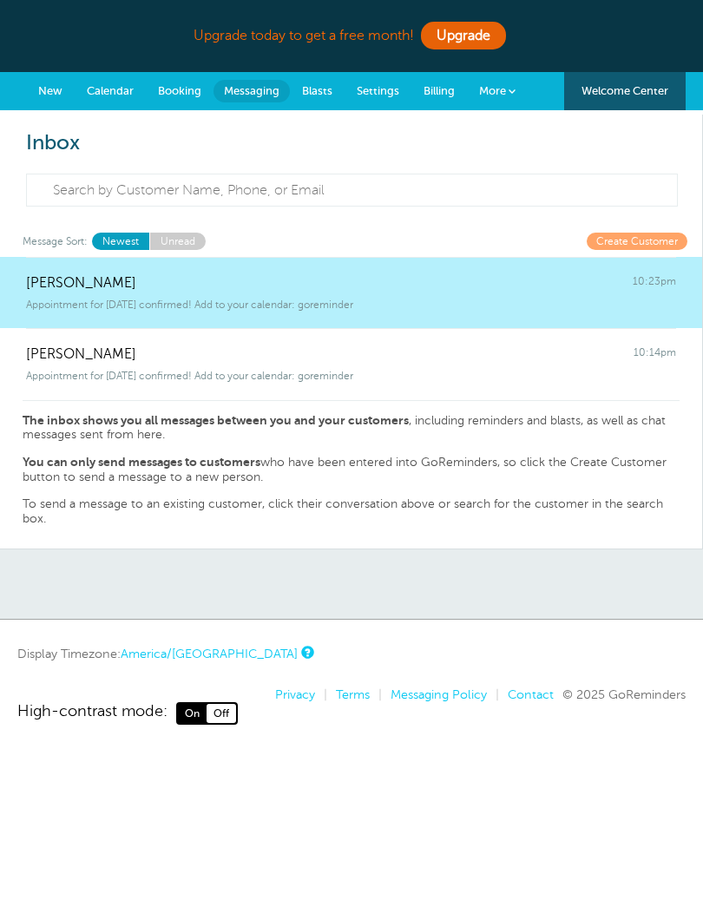
click at [511, 88] on span at bounding box center [512, 91] width 7 height 7
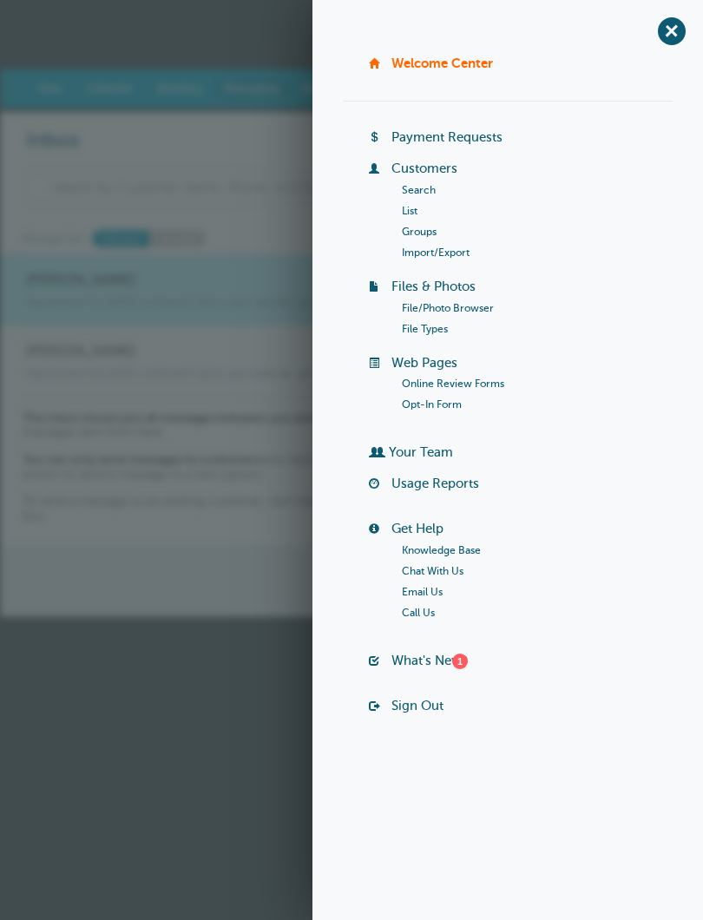
click at [287, 223] on div "Inbox Message Sort: Newest Unread Create Customer Ricardo Mata 10:23pm Appointm…" at bounding box center [351, 329] width 703 height 435
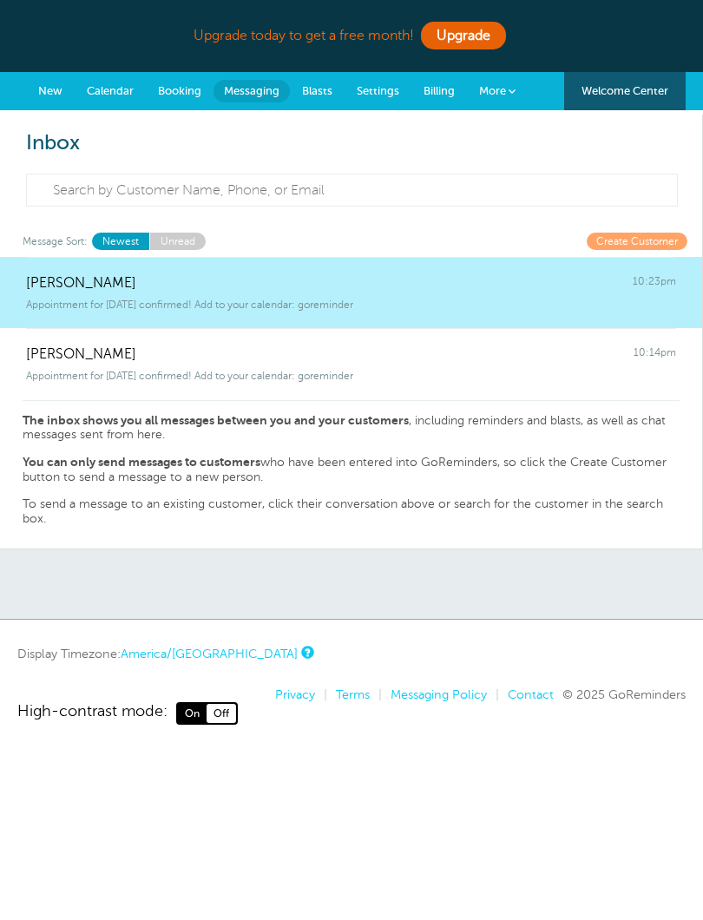
click at [384, 75] on link "Settings" at bounding box center [378, 91] width 67 height 38
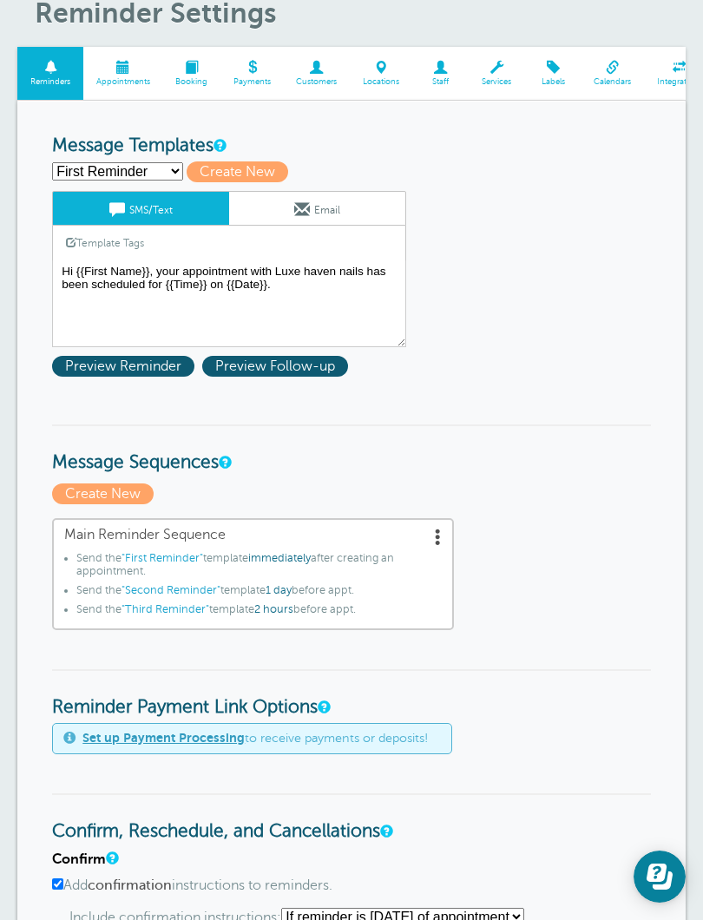
scroll to position [150, 0]
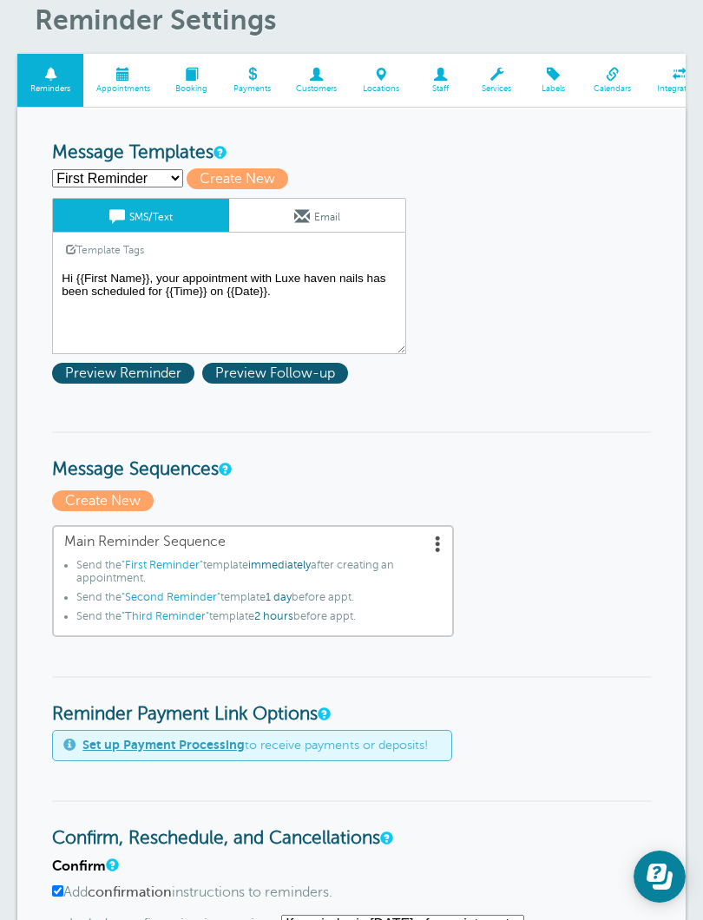
click at [358, 297] on textarea "Hi {{First Name}}, your appointment with Luxe haven nails has been scheduled fo…" at bounding box center [229, 310] width 354 height 87
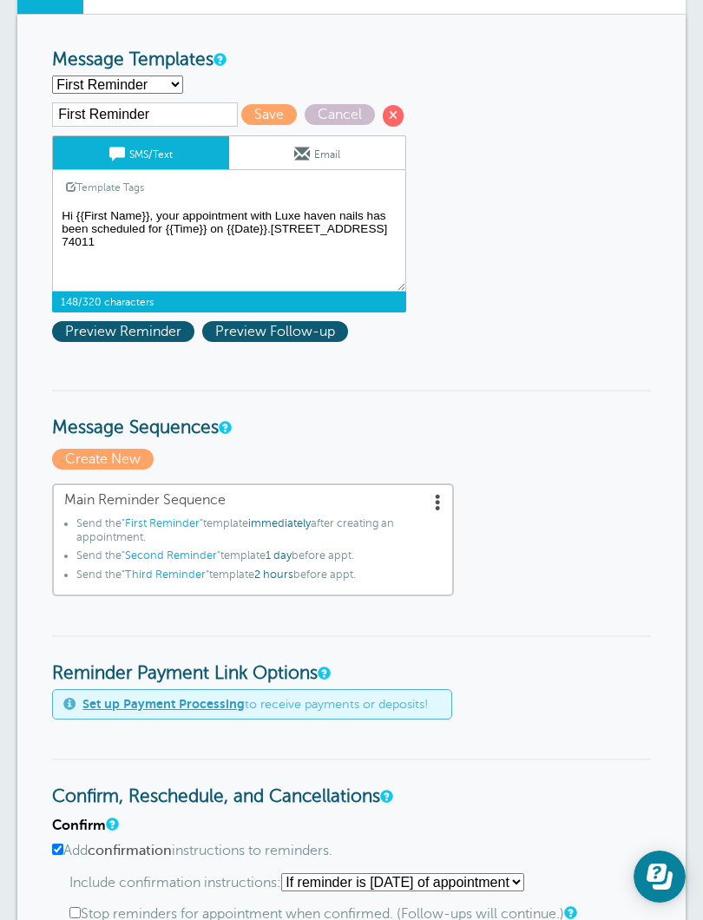
scroll to position [235, 0]
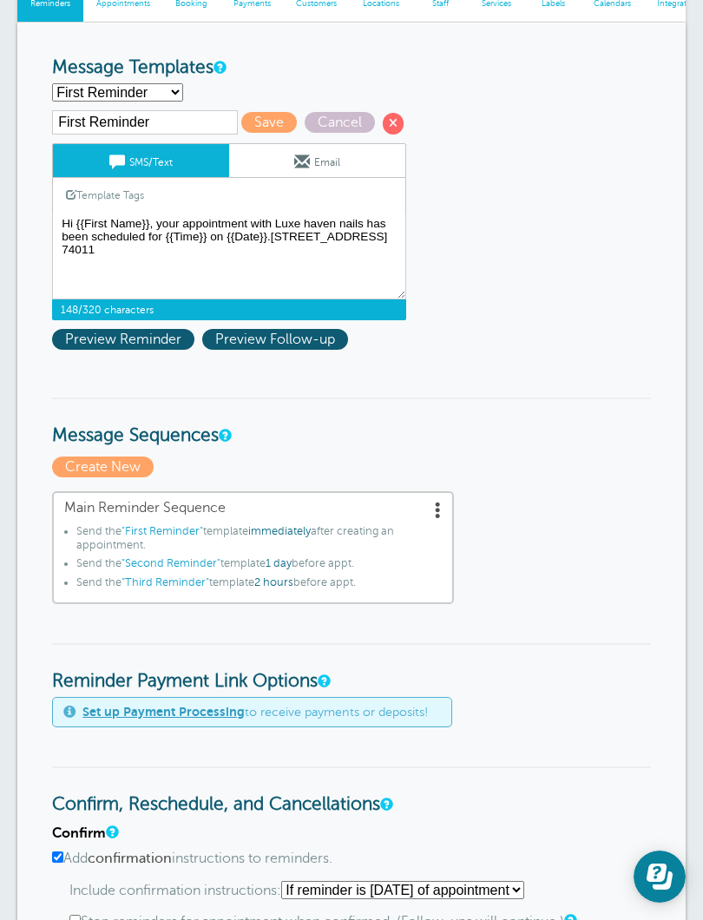
click at [82, 342] on span "Preview Reminder" at bounding box center [123, 339] width 142 height 21
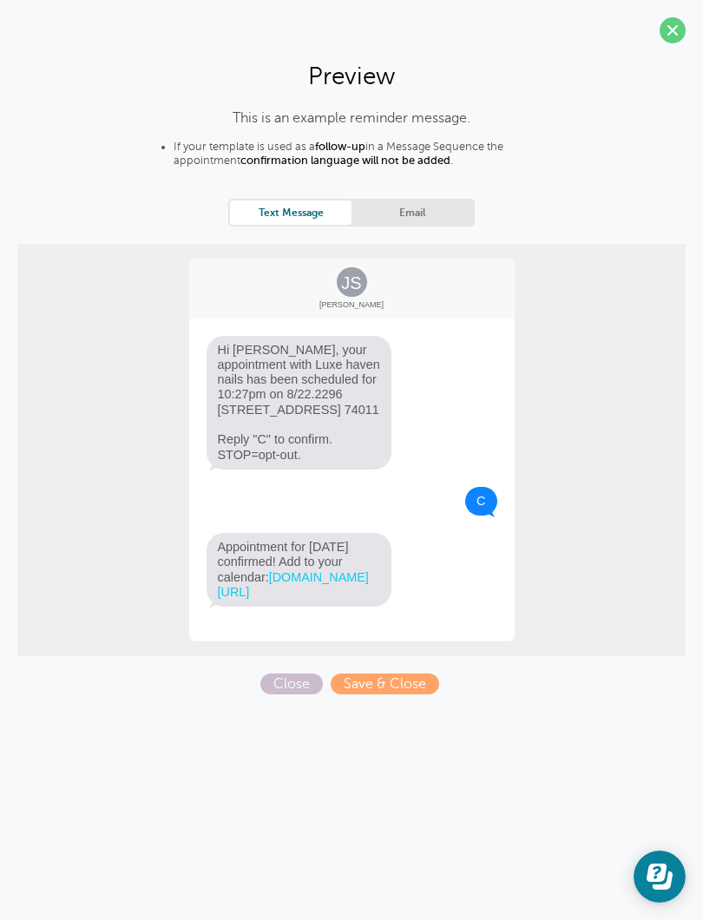
click at [672, 31] on span at bounding box center [673, 30] width 26 height 26
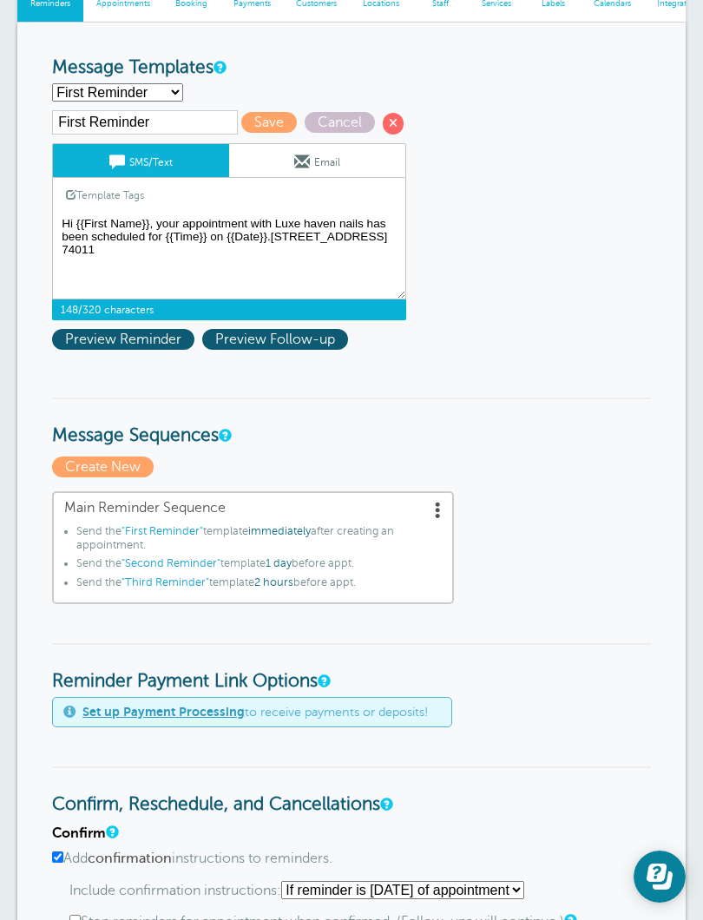
click at [278, 239] on textarea "Hi {{First Name}}, your appointment with Luxe haven nails has been scheduled fo…" at bounding box center [229, 256] width 354 height 87
type textarea "Hi {{First Name}}, your appointment with Luxe haven nails has been scheduled fo…"
click at [184, 338] on span "Preview Reminder" at bounding box center [123, 339] width 142 height 21
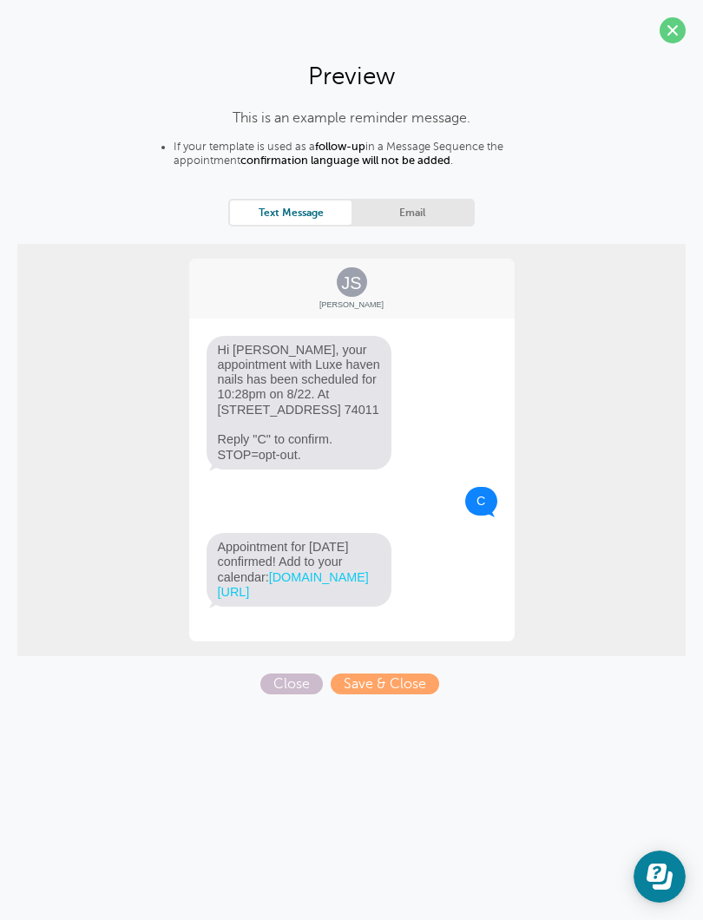
click at [667, 37] on span at bounding box center [673, 30] width 26 height 26
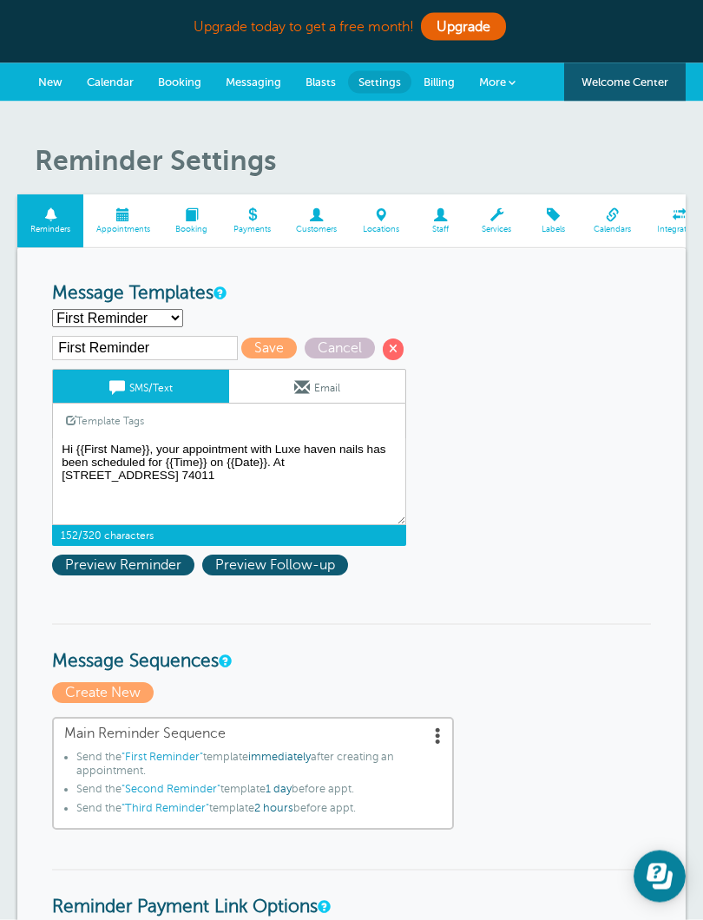
scroll to position [0, 0]
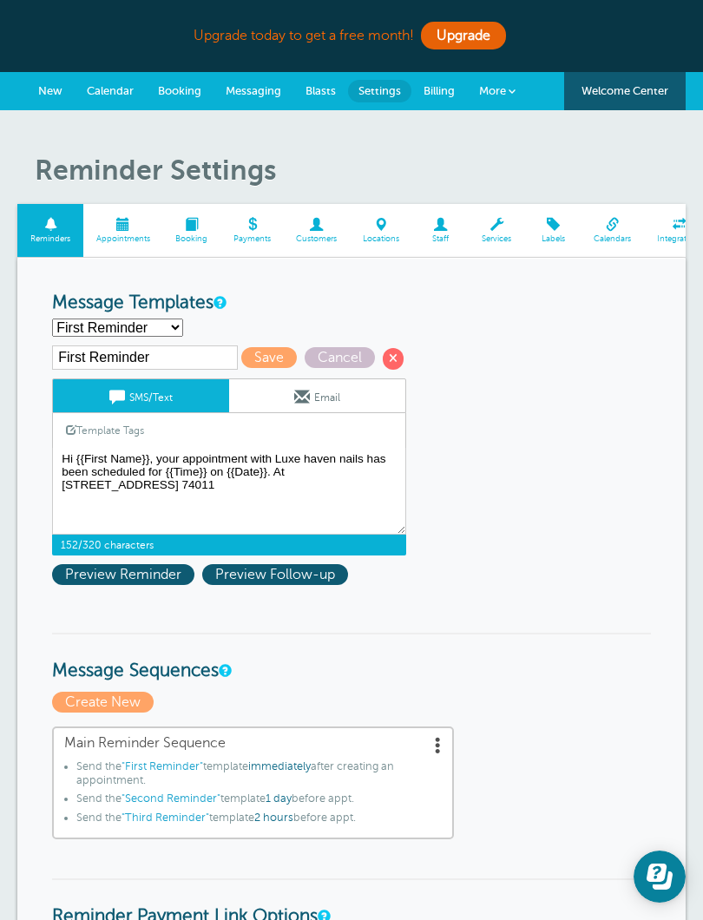
click at [109, 211] on link "Appointments" at bounding box center [123, 230] width 80 height 53
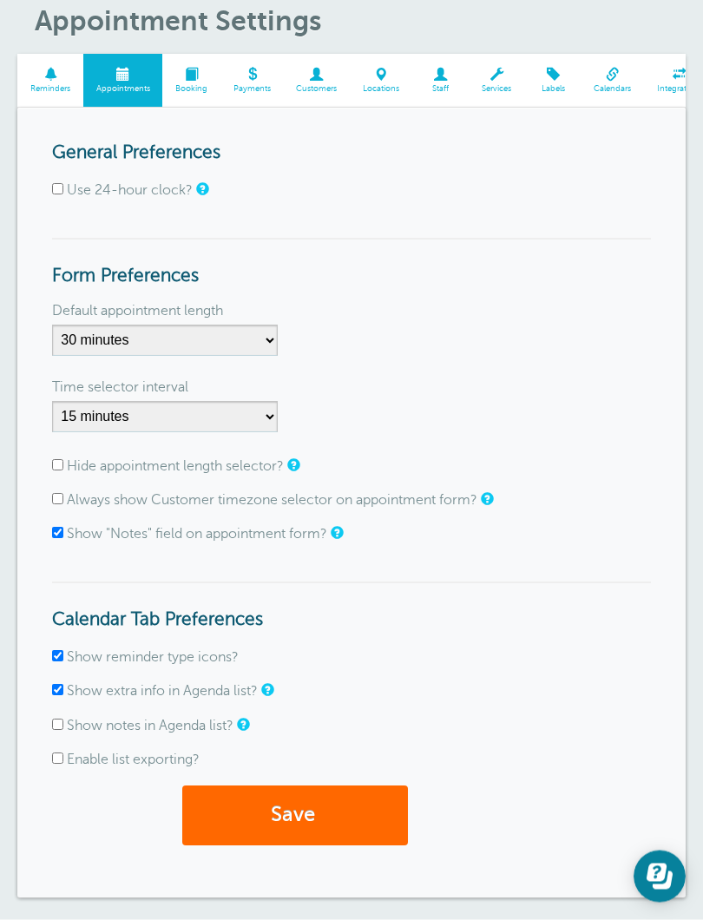
scroll to position [150, 0]
click at [97, 338] on select "5 minutes 10 minutes 15 minutes 20 minutes 25 minutes 30 minutes 35 minutes 40 …" at bounding box center [165, 340] width 226 height 31
select select "45"
click at [96, 408] on select "1 minute 5 minutes 10 minutes 15 minutes 20 minutes 30 minutes 60 minutes" at bounding box center [165, 416] width 226 height 31
select select "5"
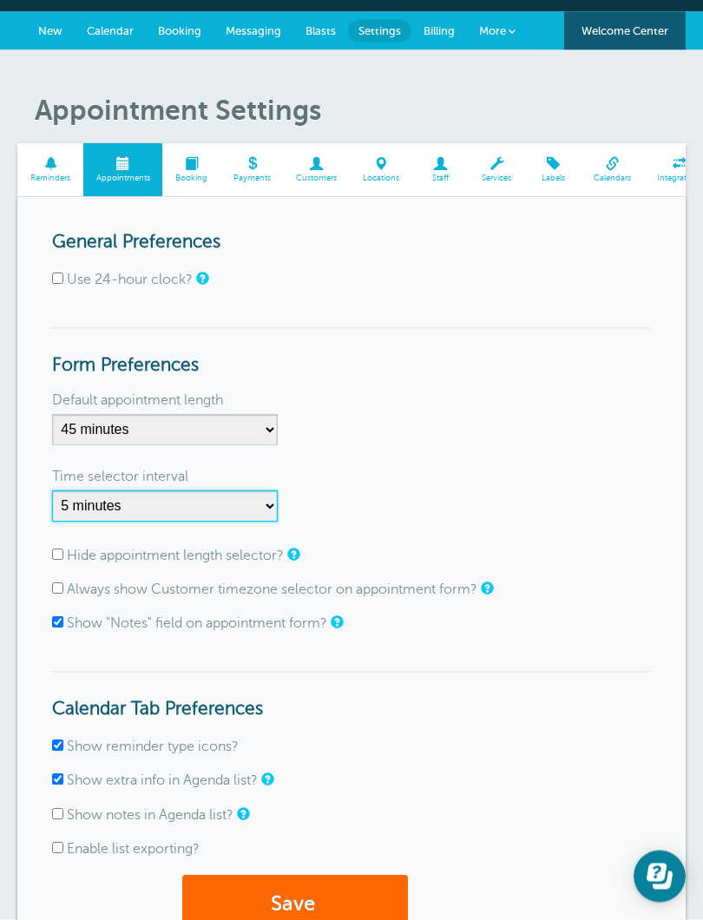
scroll to position [0, 0]
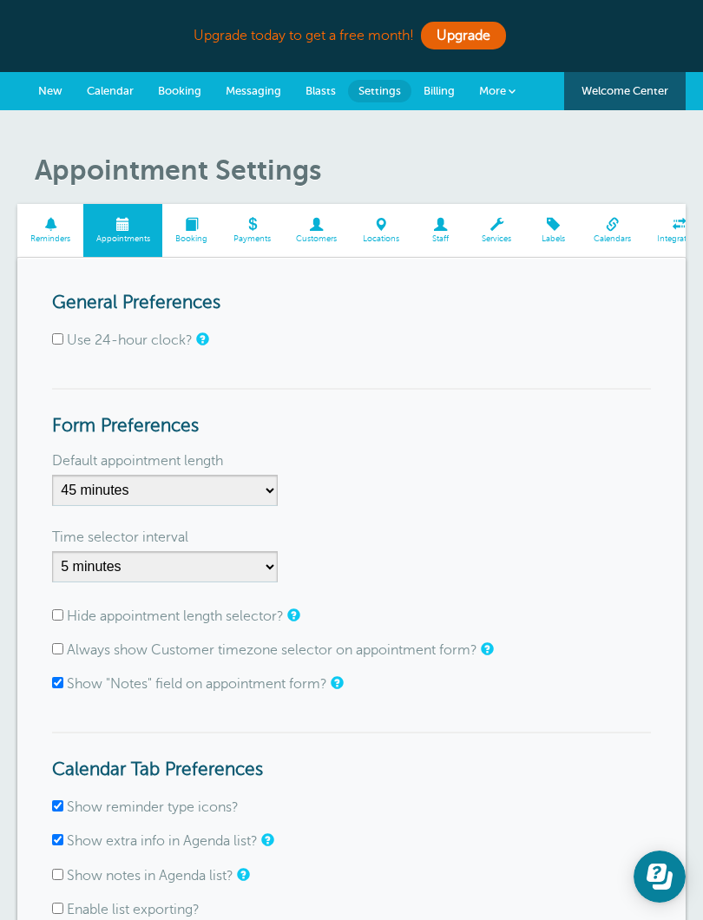
click at [112, 85] on span "Calendar" at bounding box center [110, 90] width 47 height 13
click at [49, 96] on span "New" at bounding box center [50, 90] width 24 height 13
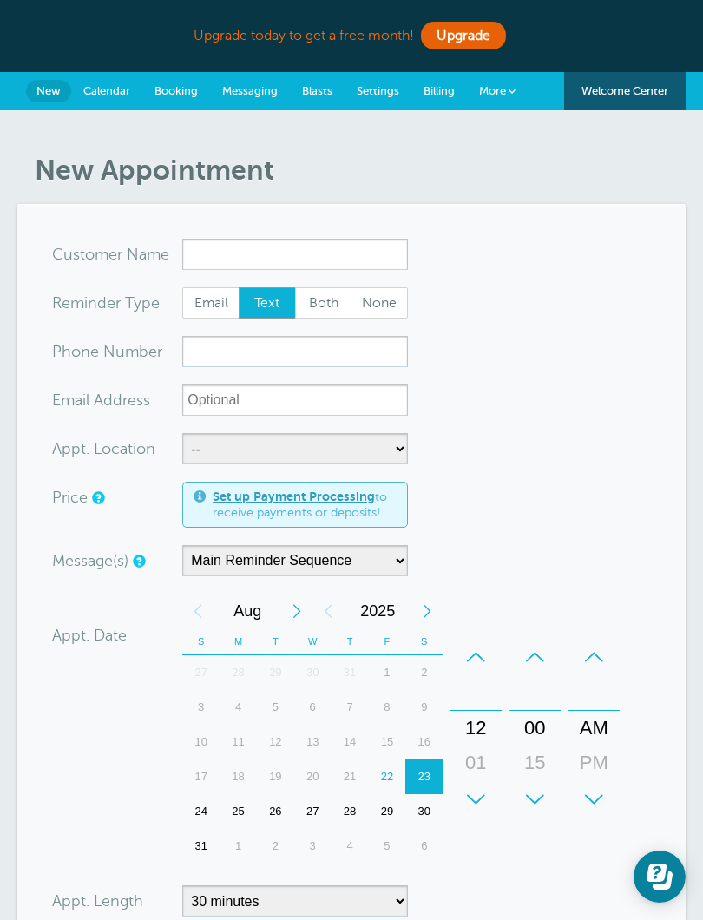
click at [110, 93] on span "Calendar" at bounding box center [106, 90] width 47 height 13
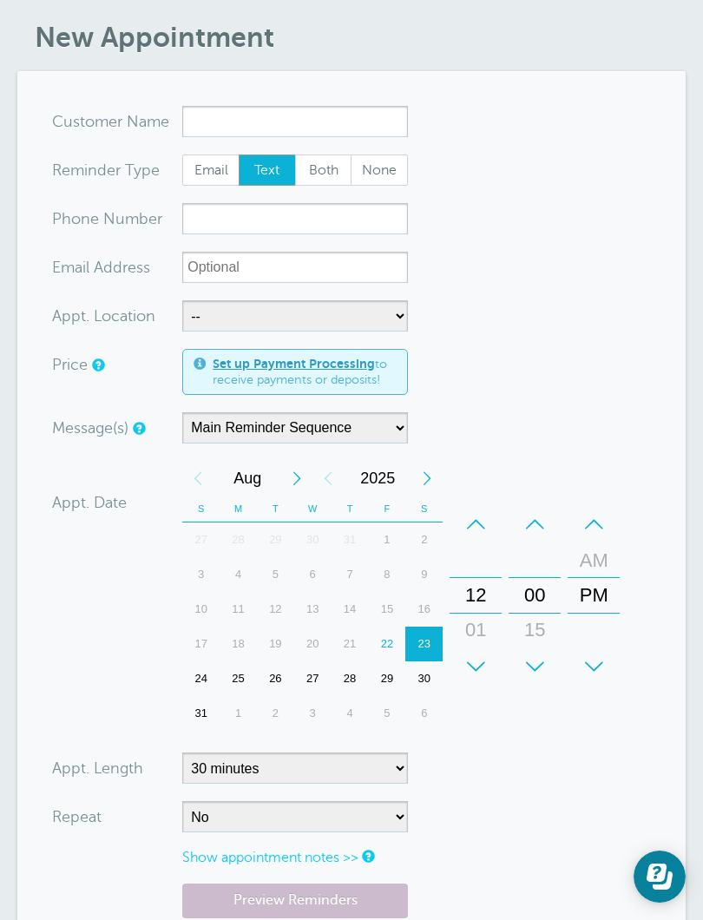
scroll to position [140, 0]
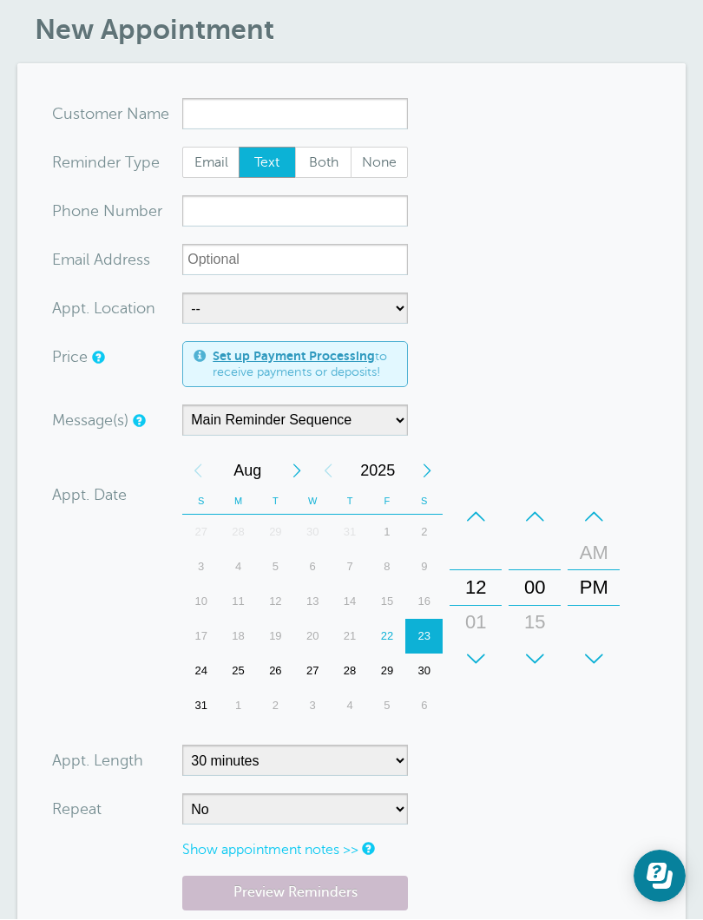
click at [375, 100] on input "x-no-autofill" at bounding box center [295, 114] width 226 height 31
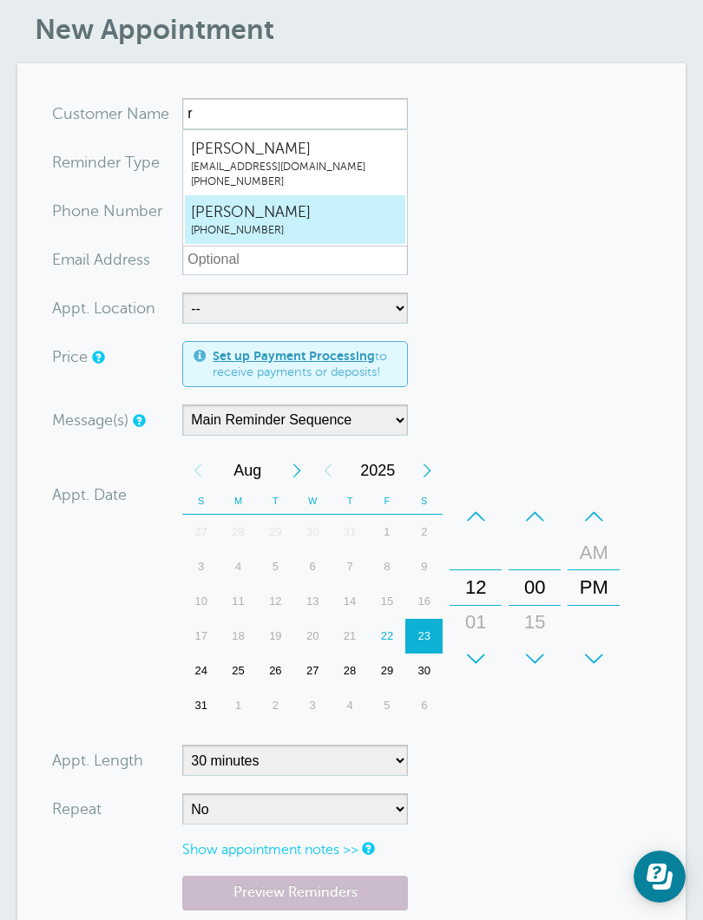
click at [354, 223] on span "(850) 226-0454" at bounding box center [295, 230] width 208 height 15
type input "RicardoMata8502260454"
type input "Ricardo Mata"
type input "(850) 226-0454"
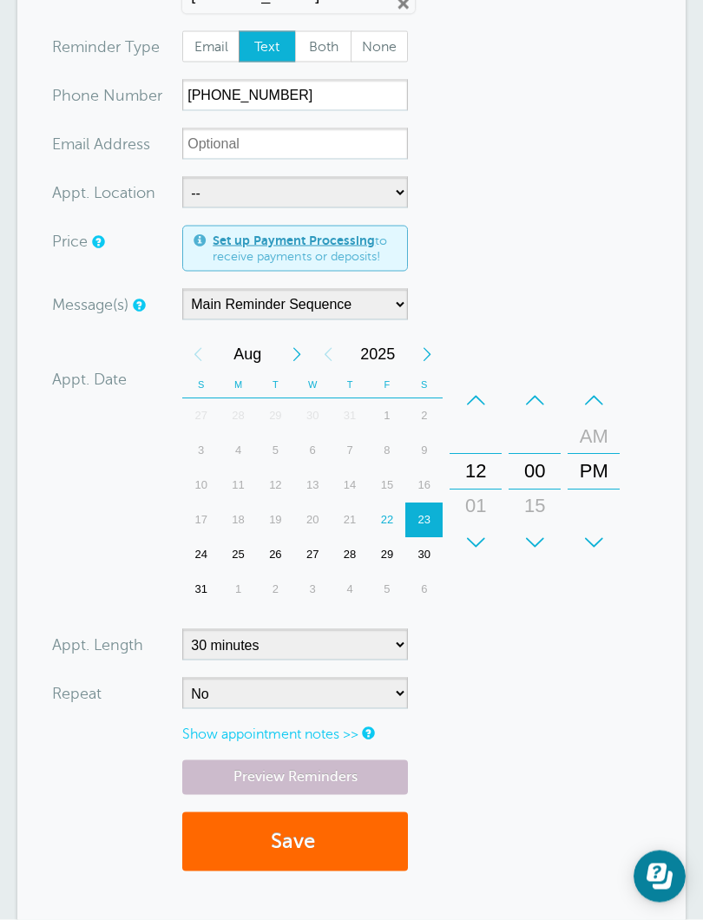
scroll to position [301, 0]
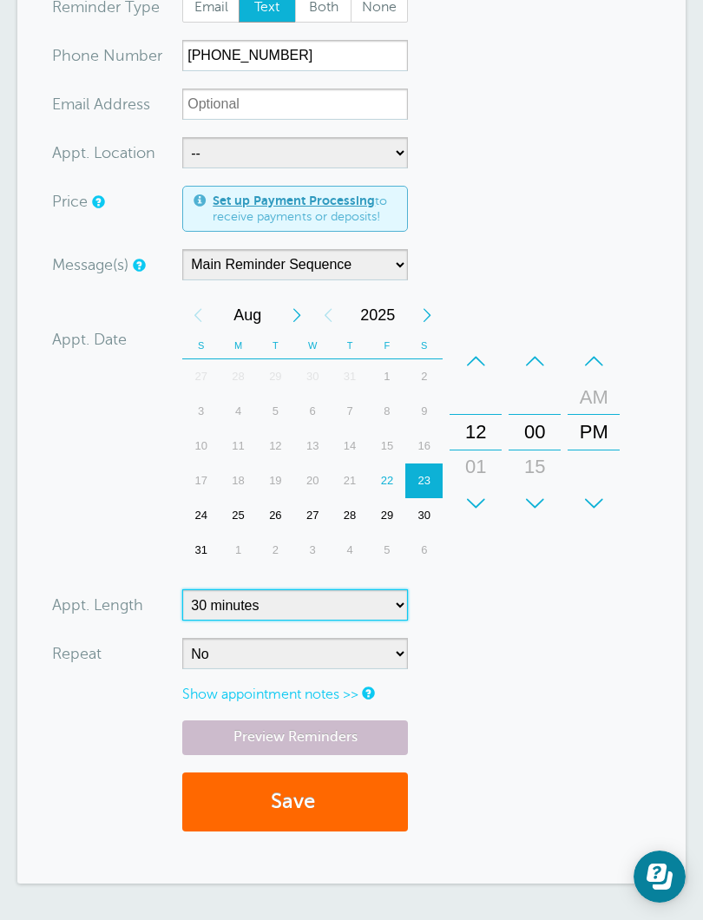
click at [373, 600] on select "5 minutes 10 minutes 15 minutes 20 minutes 25 minutes 30 minutes 35 minutes 40 …" at bounding box center [295, 604] width 226 height 31
select select "45"
click at [307, 790] on button "Save" at bounding box center [295, 802] width 226 height 60
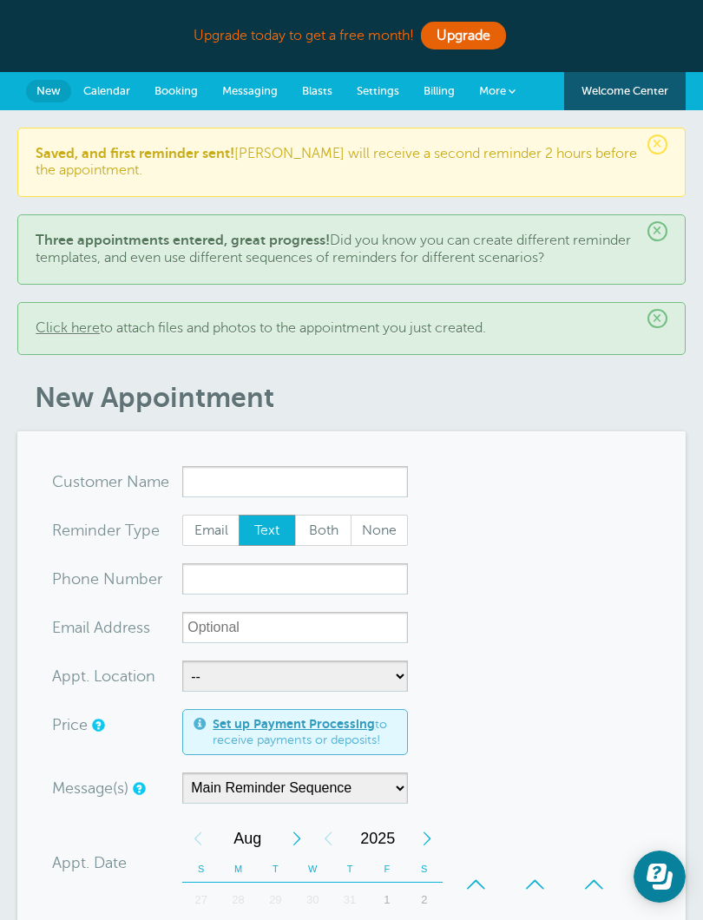
click at [652, 144] on span "×" at bounding box center [657, 145] width 20 height 20
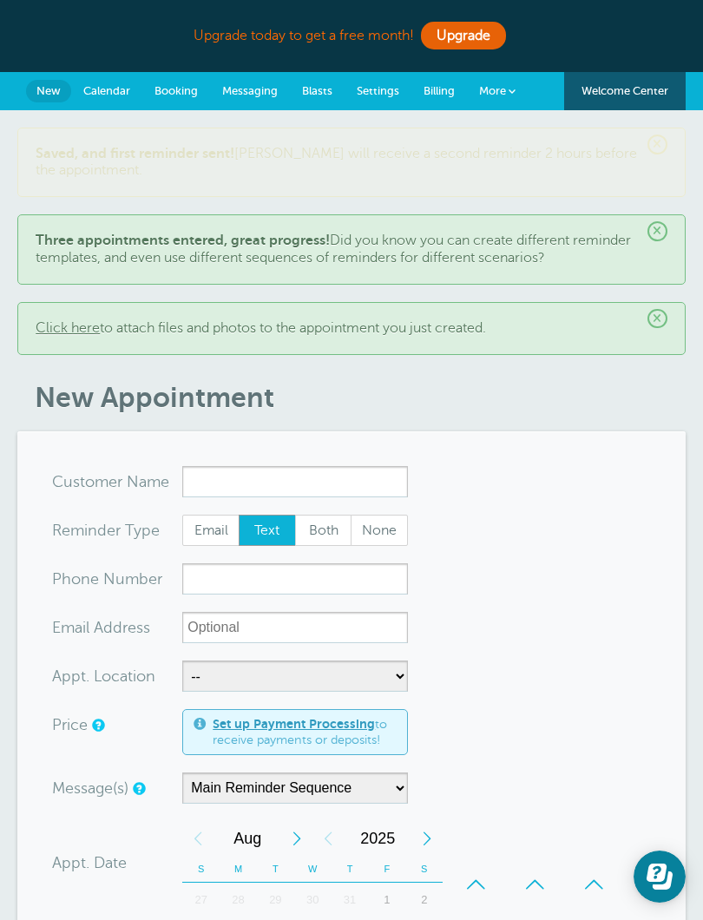
click at [667, 214] on div "× Three appointments entered, great progress! Did you know you can create diffe…" at bounding box center [351, 248] width 668 height 69
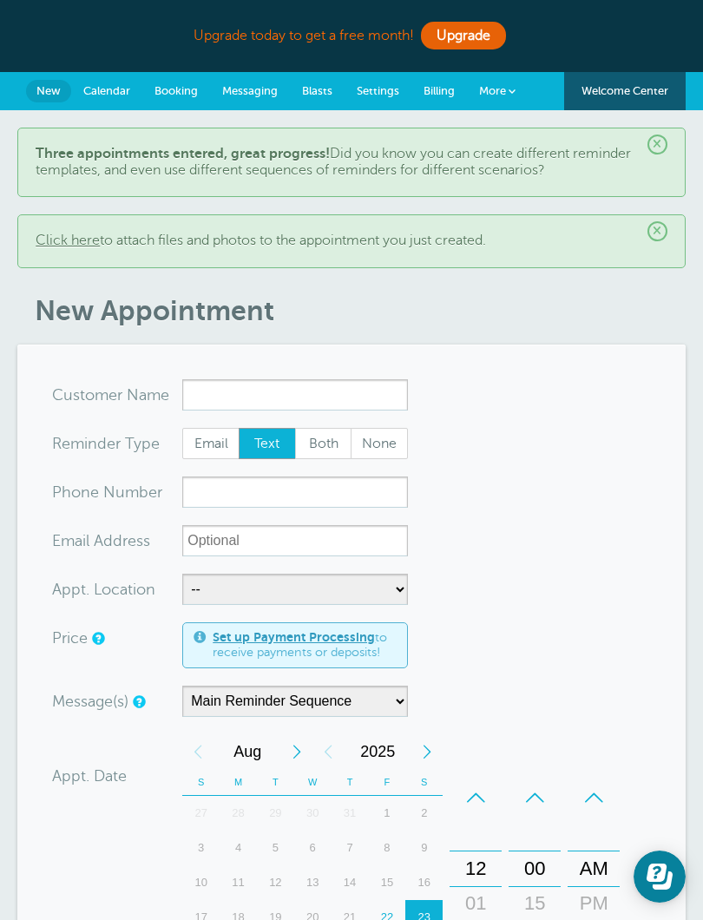
click at [660, 144] on span "×" at bounding box center [657, 145] width 20 height 20
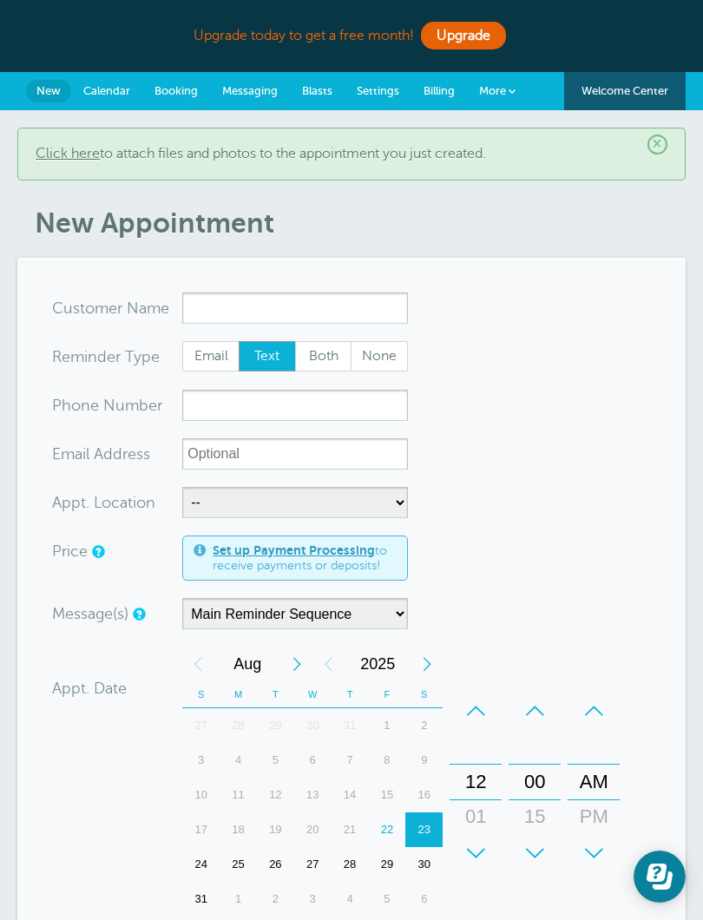
click at [655, 144] on span "×" at bounding box center [657, 145] width 20 height 20
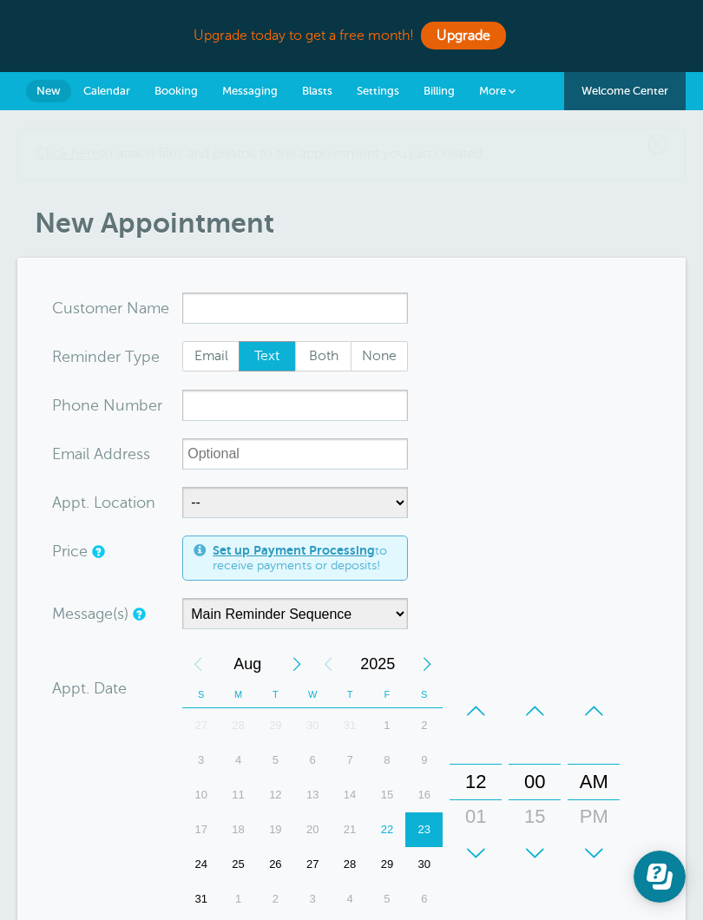
click at [655, 146] on div "× Click here to attach files and photos to the appointment you just created. Ne…" at bounding box center [351, 706] width 703 height 1193
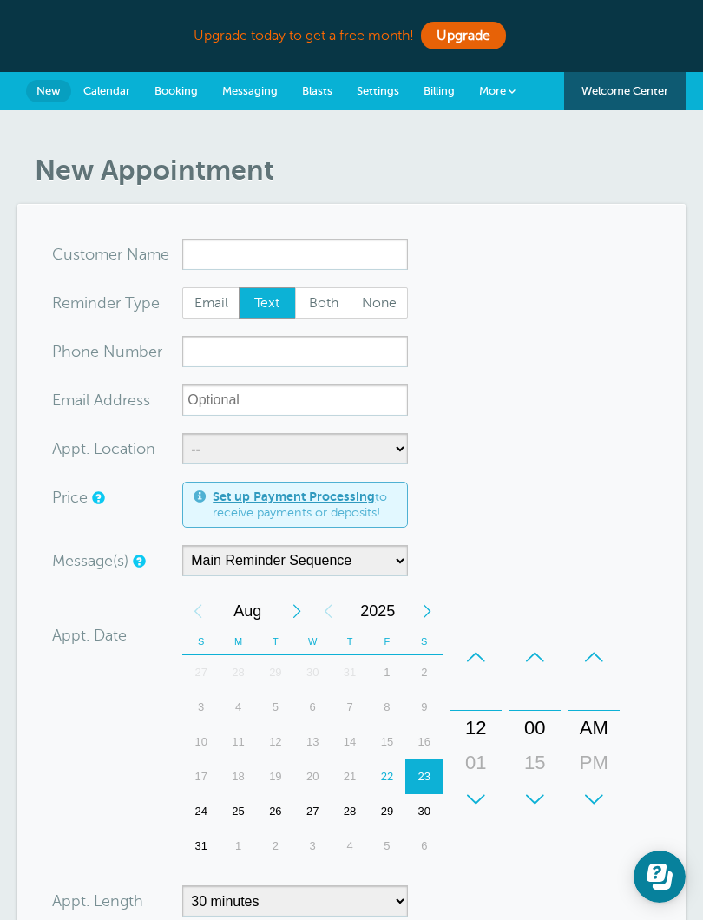
click at [259, 95] on span "Messaging" at bounding box center [250, 90] width 56 height 13
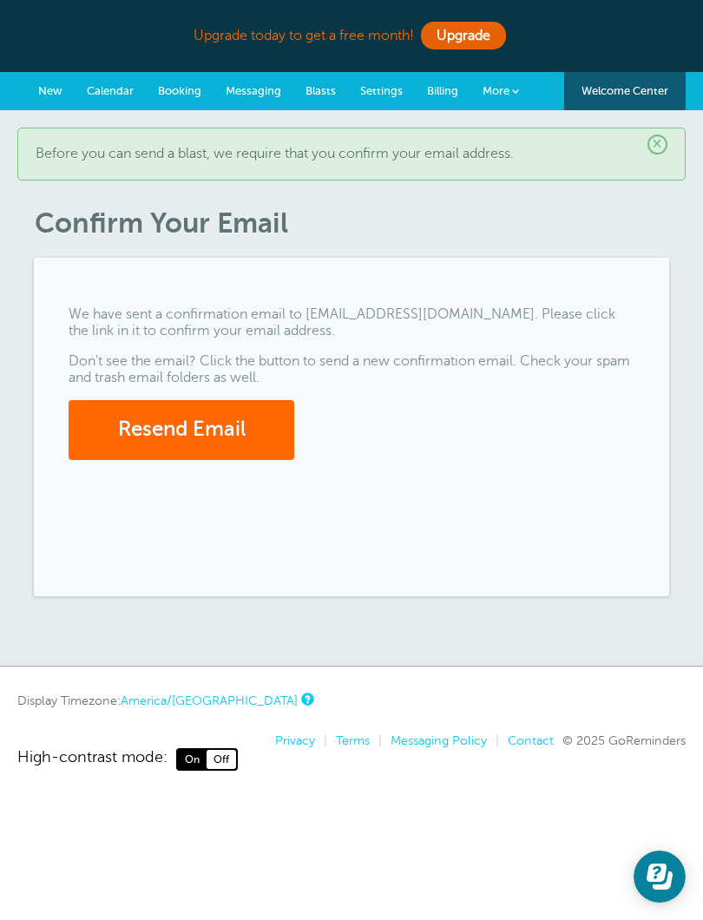
click at [375, 85] on span "Settings" at bounding box center [381, 90] width 43 height 13
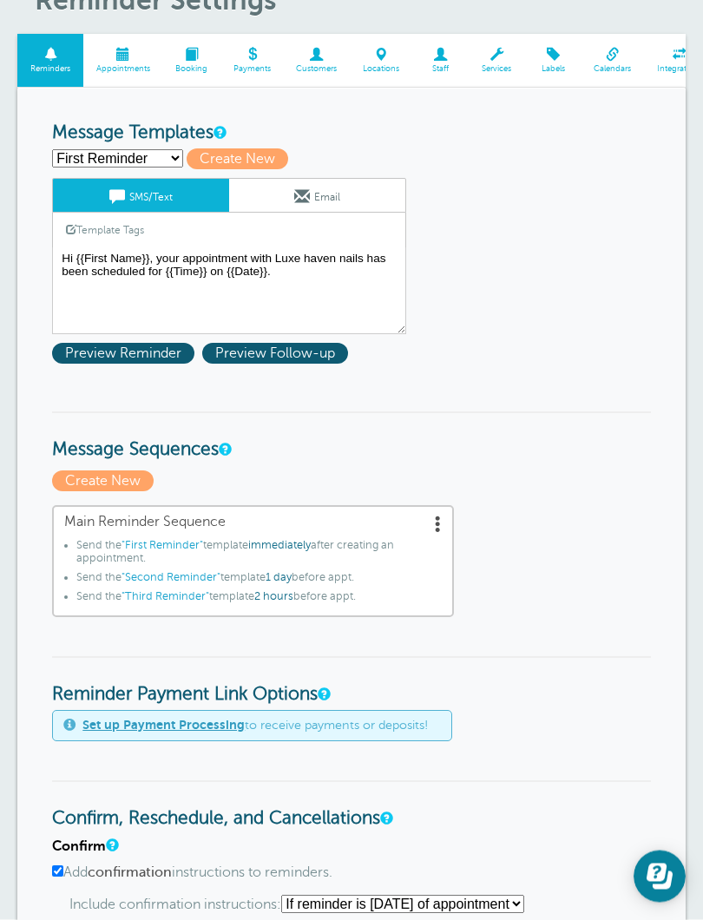
scroll to position [170, 0]
click at [243, 361] on span "Preview Follow-up" at bounding box center [275, 353] width 146 height 21
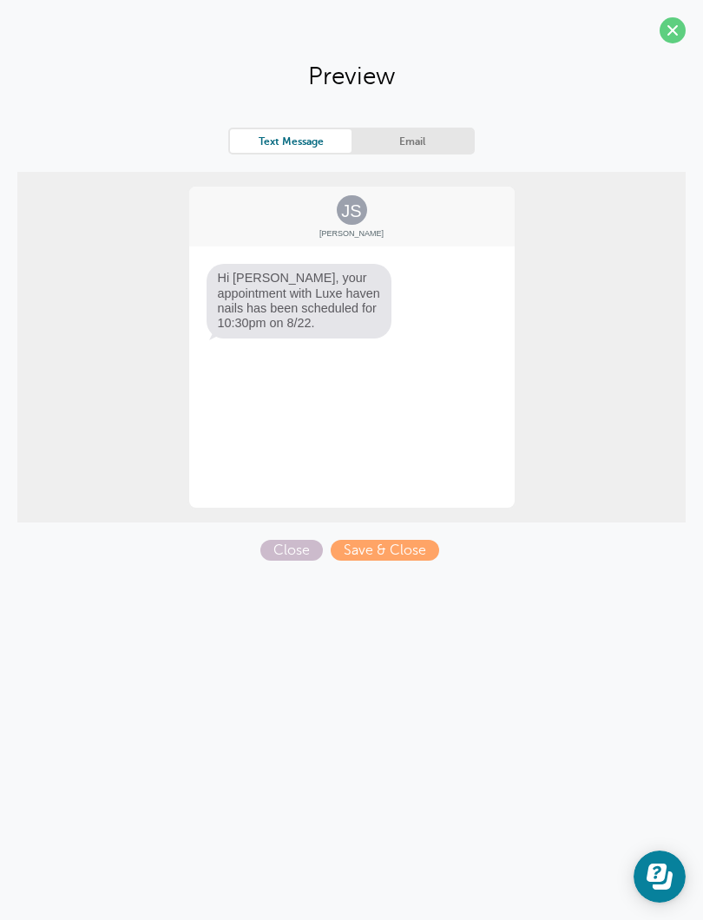
click at [440, 427] on div "JS Jane Smith Hi Jane, your appointment with Luxe haven nails has been schedule…" at bounding box center [351, 347] width 329 height 325
click at [676, 31] on span at bounding box center [673, 30] width 26 height 26
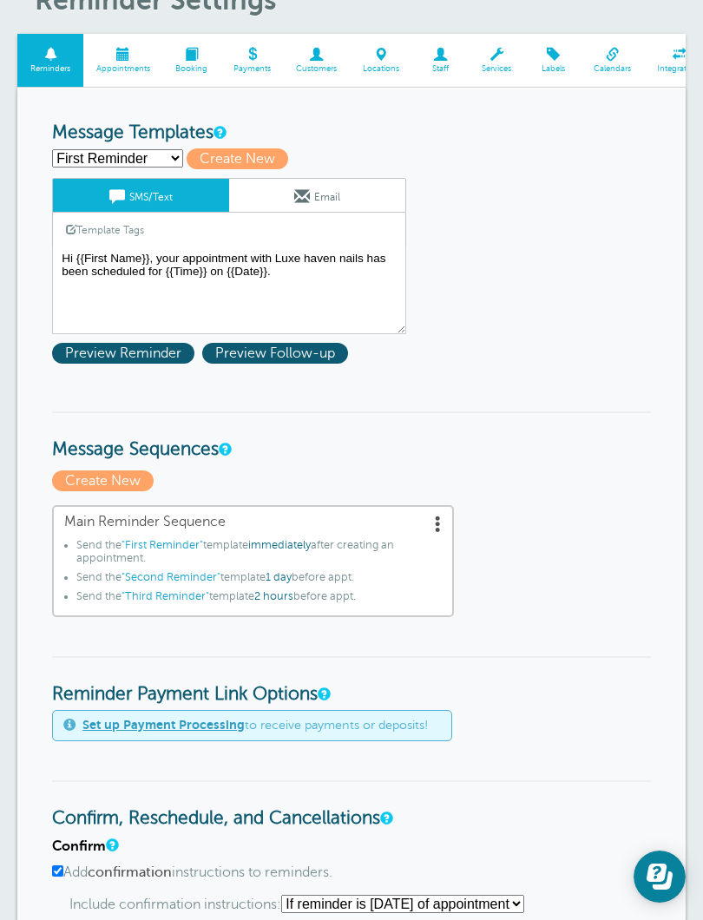
click at [101, 350] on span "Preview Reminder" at bounding box center [123, 353] width 142 height 21
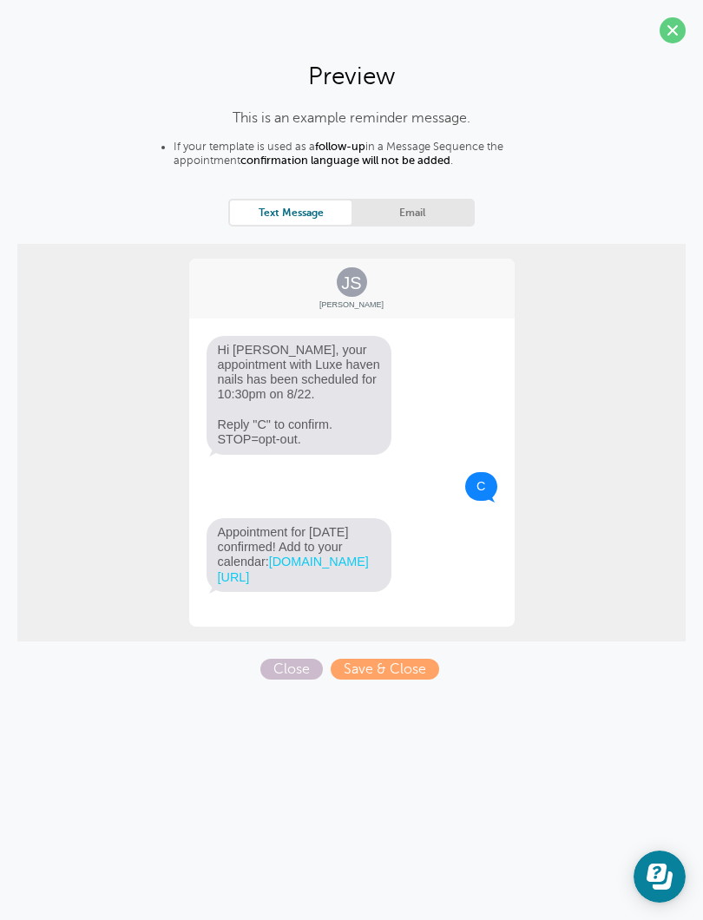
click at [677, 24] on span at bounding box center [673, 30] width 26 height 26
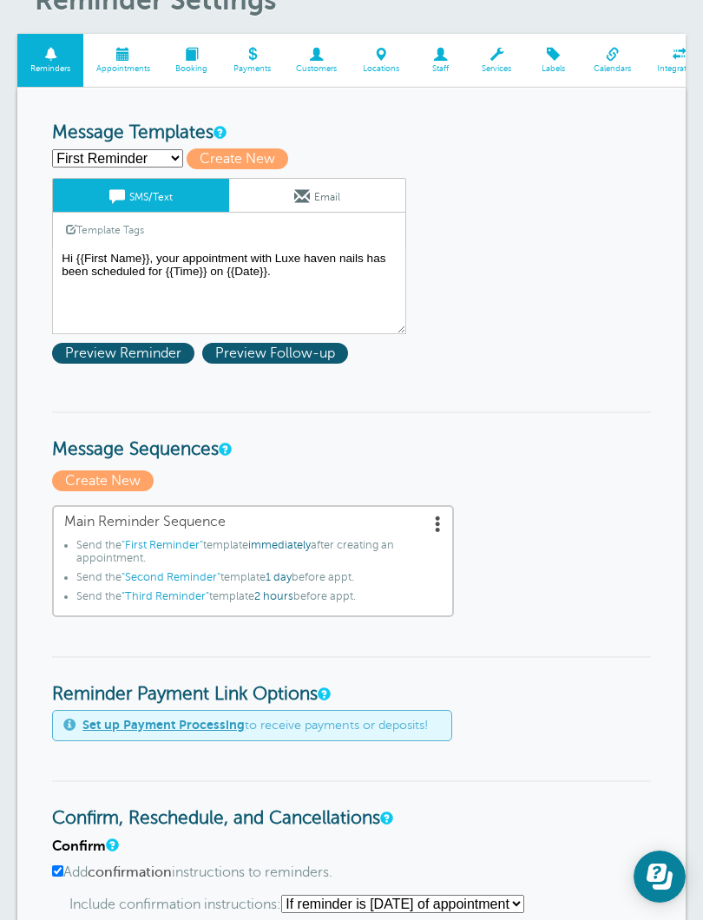
click at [668, 37] on link "Integrations" at bounding box center [679, 60] width 71 height 53
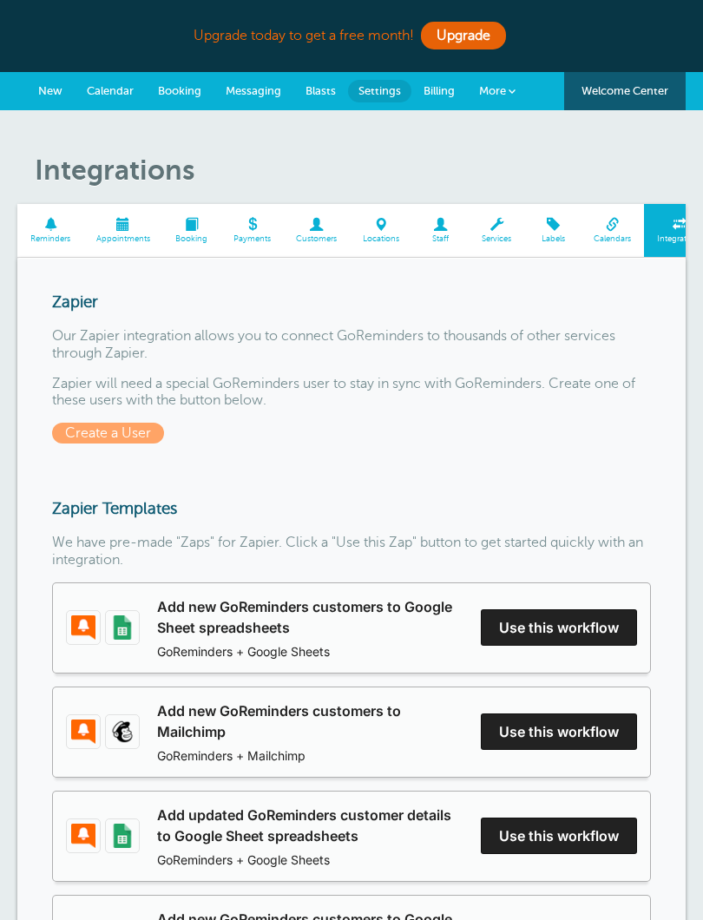
click at [444, 83] on link "Billing" at bounding box center [439, 91] width 56 height 38
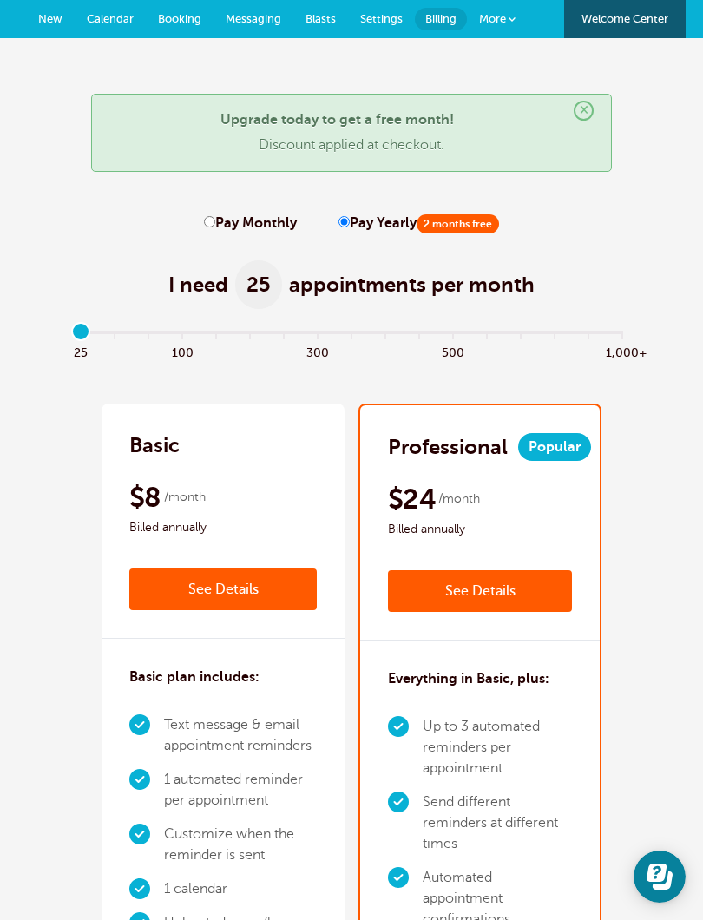
click at [387, 15] on span "Settings" at bounding box center [381, 18] width 43 height 13
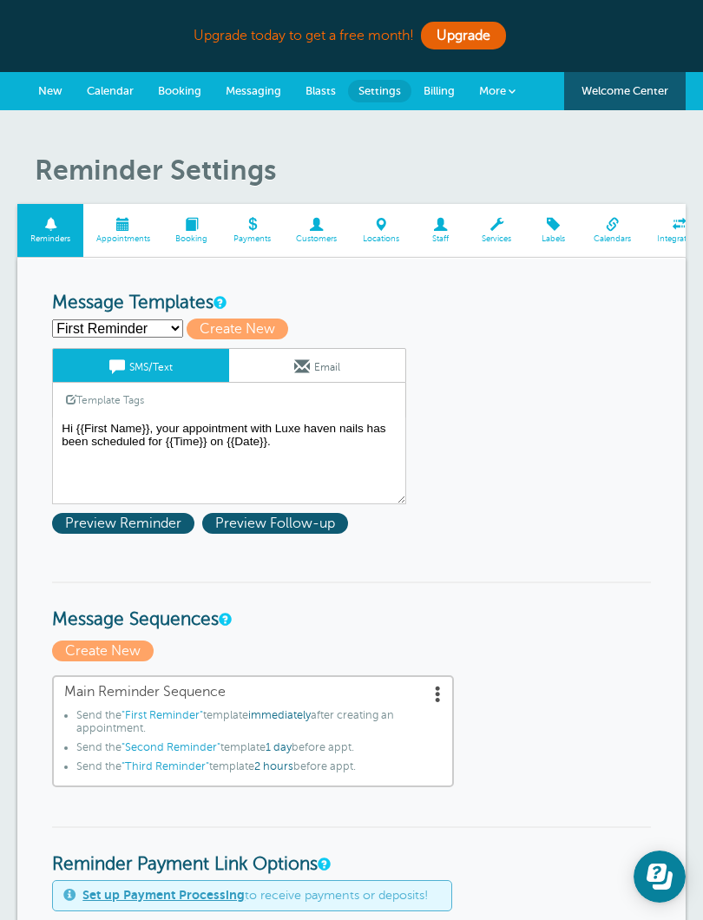
click at [161, 332] on select "First Reminder Second Reminder Third Reminder Create new..." at bounding box center [117, 328] width 131 height 18
click at [135, 329] on select "First Reminder Second Reminder Third Reminder Create new..." at bounding box center [117, 328] width 131 height 18
select select
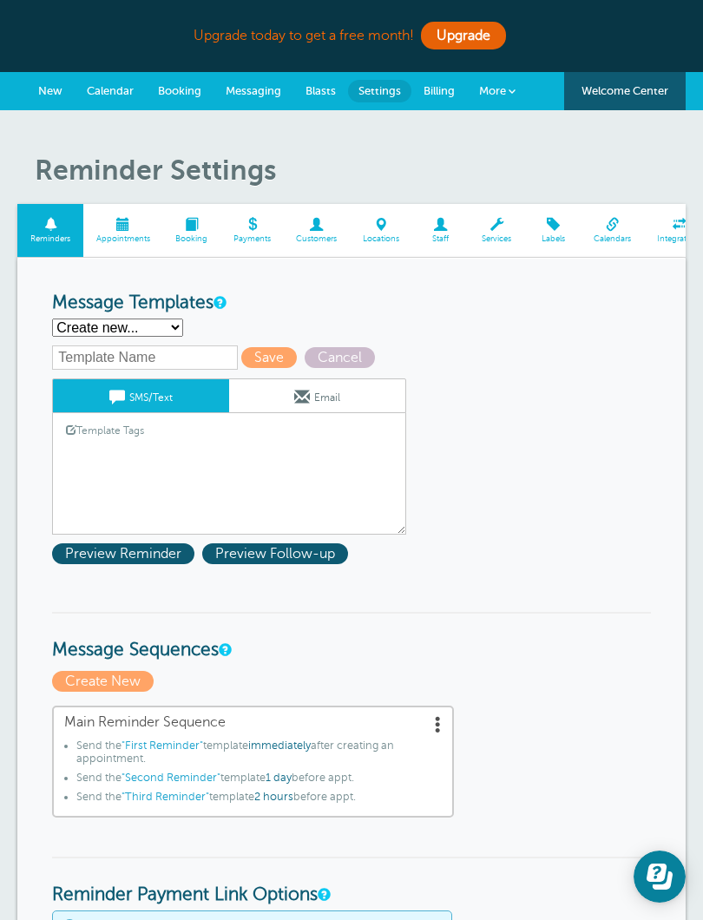
click at [104, 464] on textarea "Hi {{First Name}}, your appointment with Luxe haven nails has been scheduled fo…" at bounding box center [229, 491] width 354 height 87
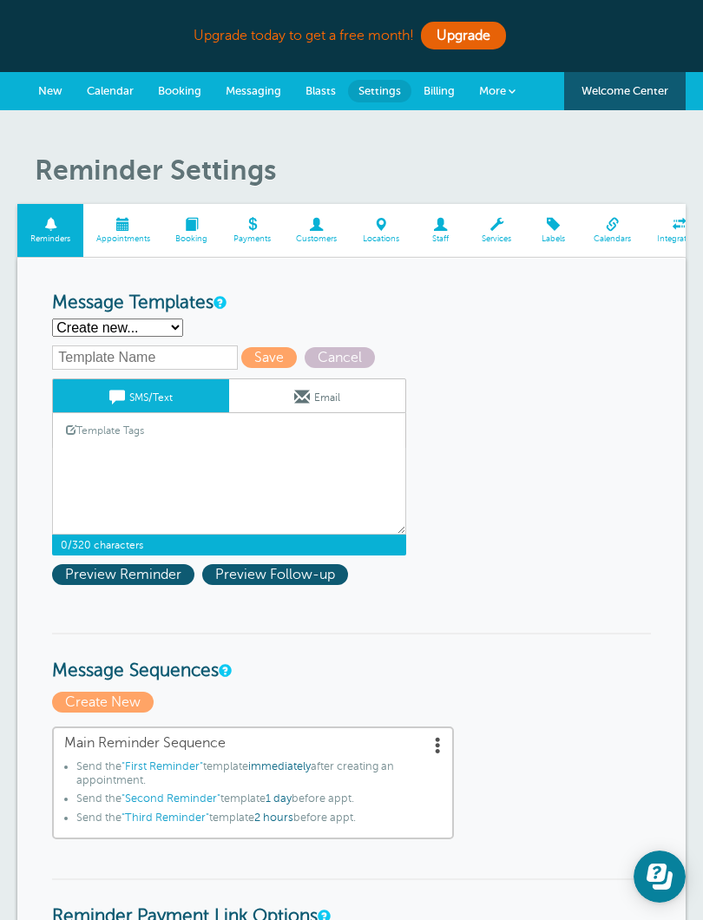
click at [124, 330] on select "First Reminder Second Reminder Third Reminder Create new..." at bounding box center [117, 328] width 131 height 18
select select "159921"
type input "First Reminder"
type textarea "Hi {{First Name}}, your appointment with Luxe haven nails has been scheduled fo…"
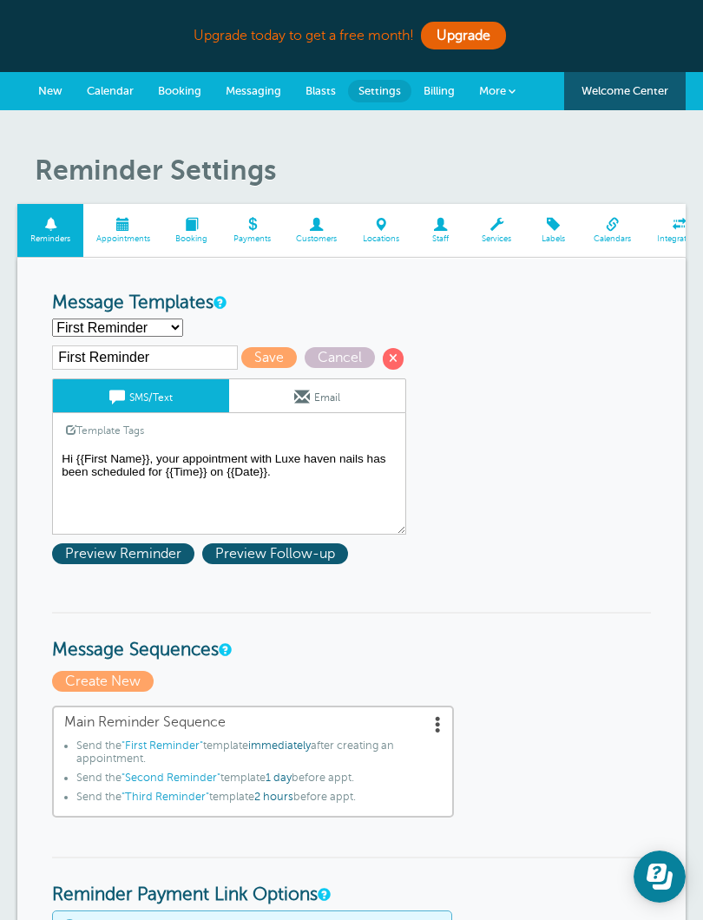
click at [100, 516] on textarea "Hi {{First Name}}, your appointment with Luxe haven nails has been scheduled fo…" at bounding box center [229, 491] width 354 height 87
